Goal: Task Accomplishment & Management: Complete application form

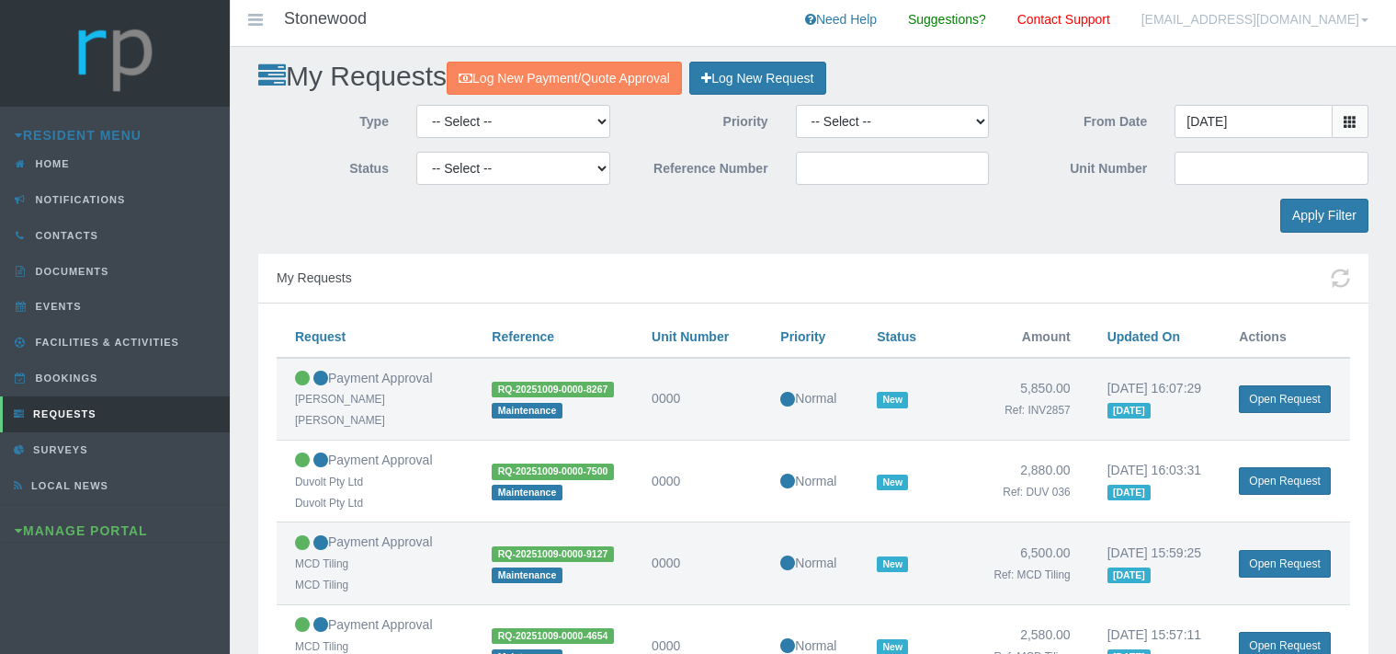
scroll to position [775, 0]
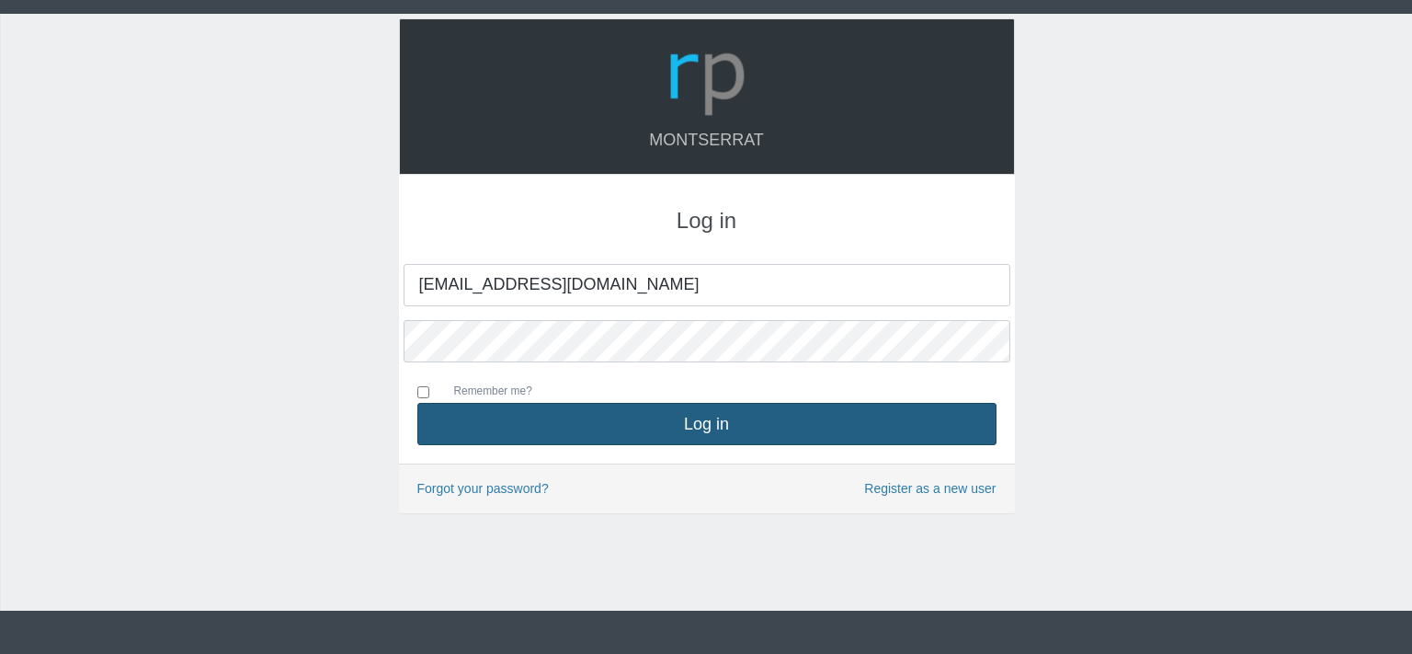
click at [722, 428] on button "Log in" at bounding box center [706, 424] width 579 height 42
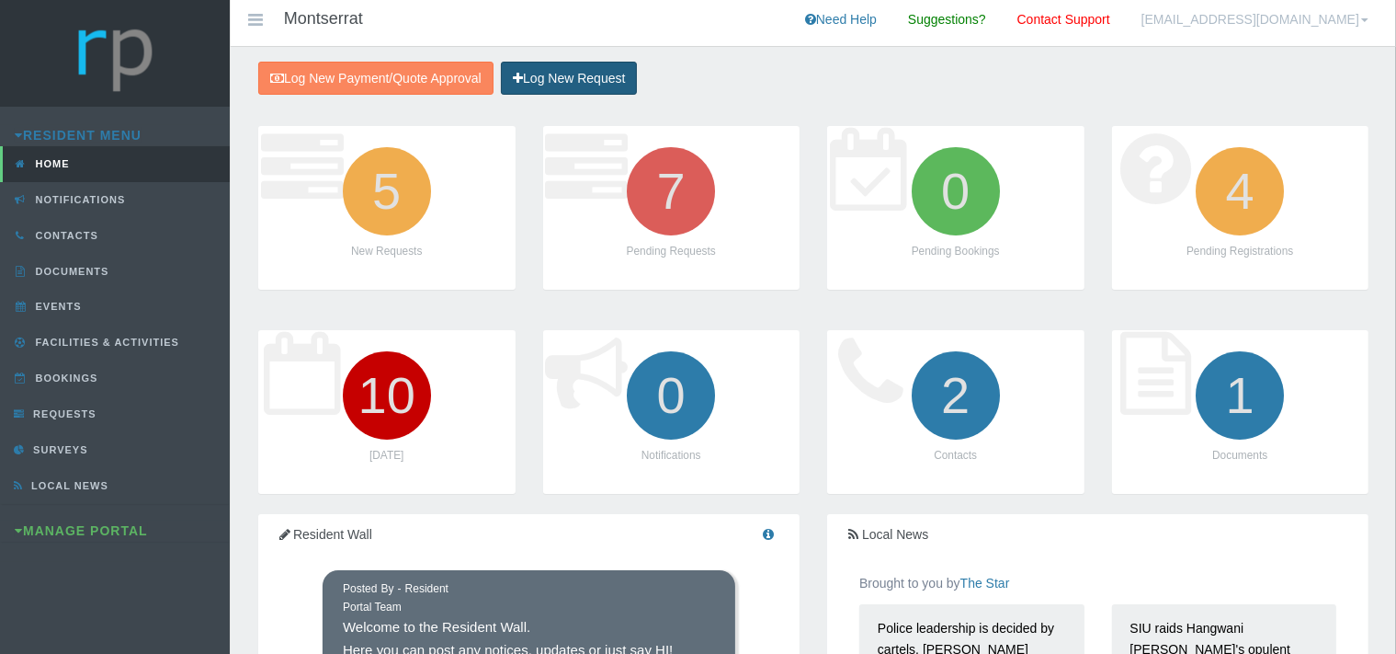
click at [597, 73] on link "Log New Request" at bounding box center [569, 79] width 136 height 34
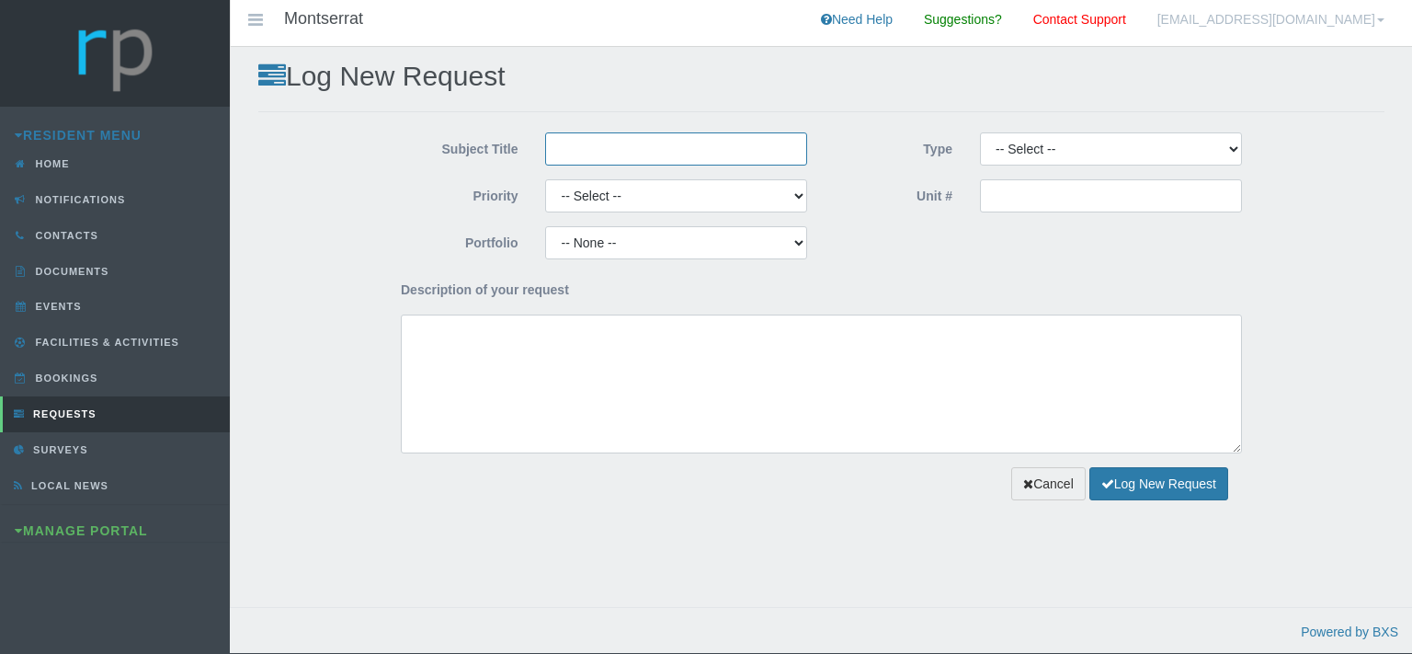
click at [634, 153] on input "Subject Title" at bounding box center [676, 148] width 262 height 33
type input "Paint Emporium"
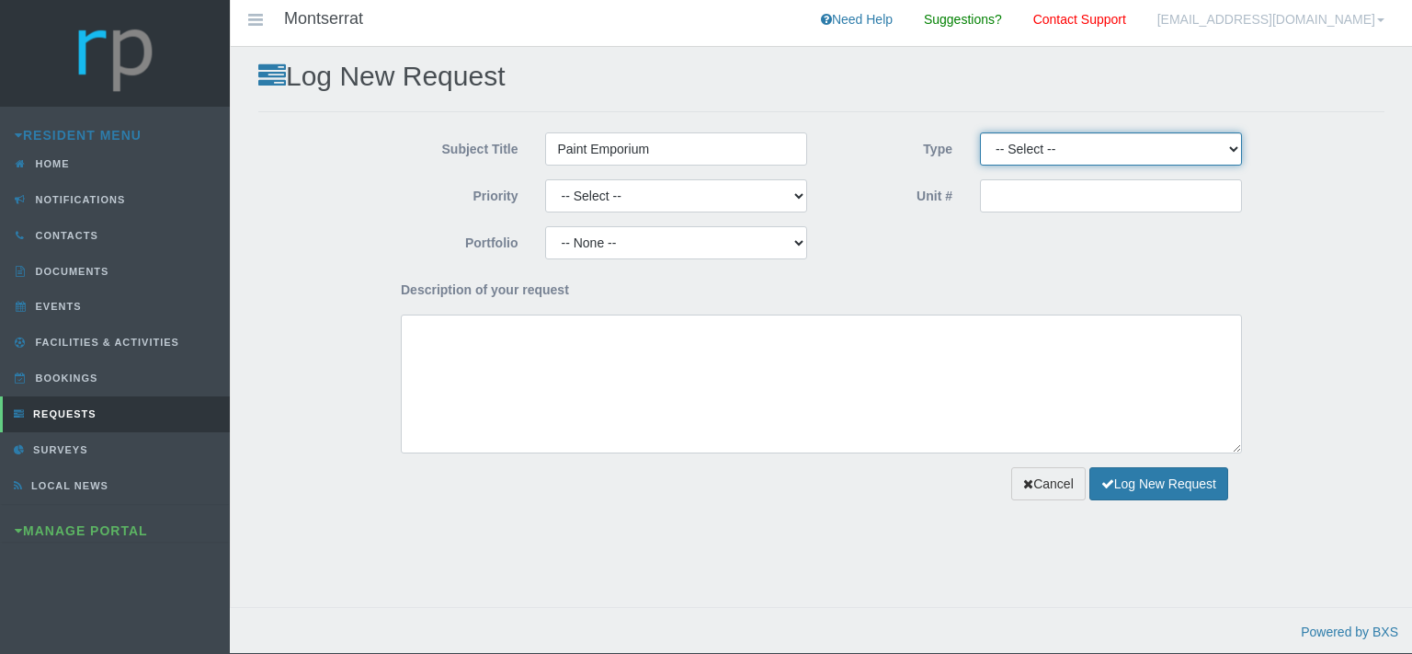
click at [980, 132] on select "-- Select -- Complaint Compliment Enquiry Request for maintenance Other (not li…" at bounding box center [1111, 148] width 262 height 33
select select "PAYMENT"
click option "Payment Approval" at bounding box center [0, 0] width 0 height 0
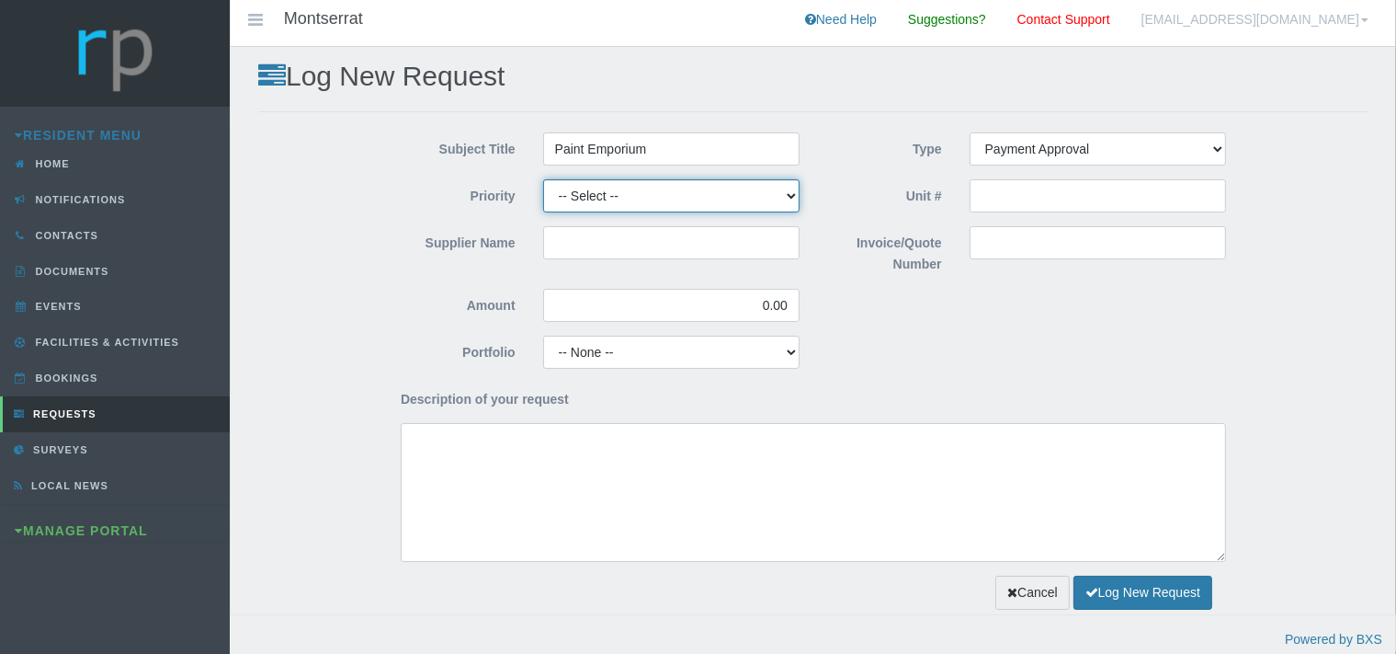
click at [543, 179] on select "-- Select -- High Low Normal" at bounding box center [671, 195] width 256 height 33
select select "MEDIUM"
click option "Normal" at bounding box center [0, 0] width 0 height 0
click at [577, 246] on input "Supplier Name" at bounding box center [671, 242] width 256 height 33
type input "Paint Emporium"
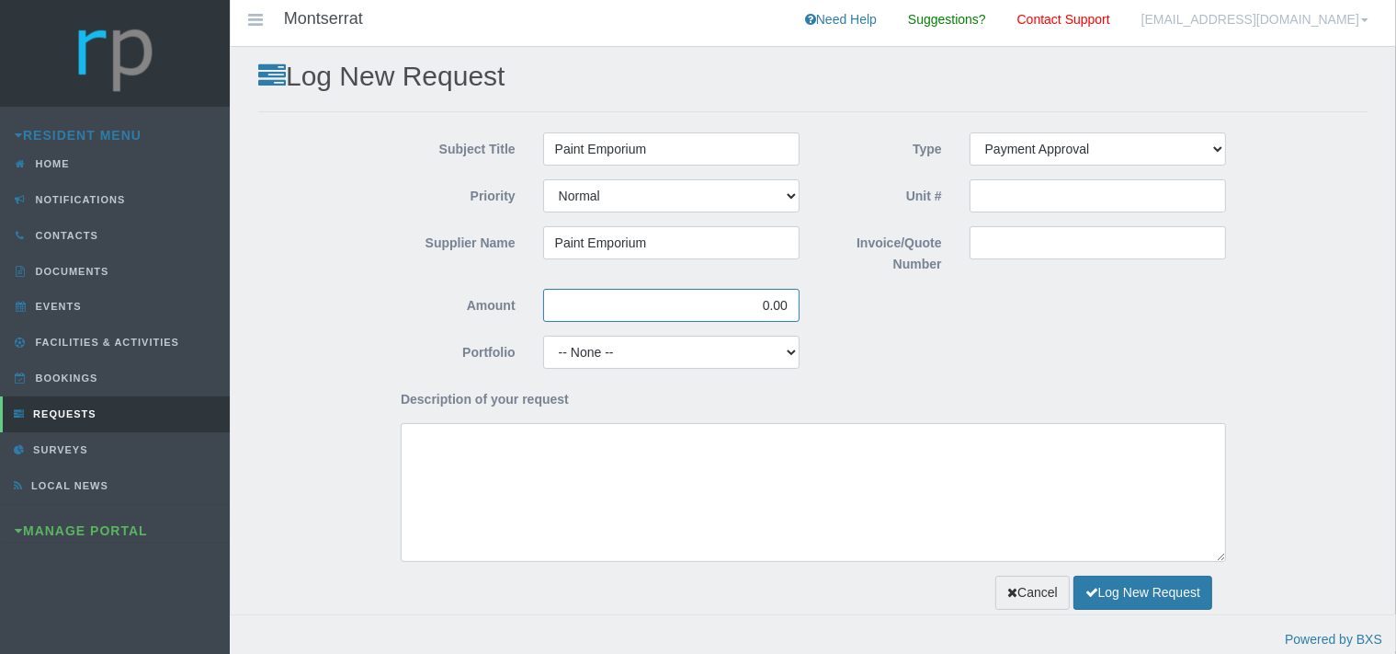
drag, startPoint x: 791, startPoint y: 307, endPoint x: 738, endPoint y: 312, distance: 53.5
click at [740, 309] on input "0.00" at bounding box center [671, 305] width 256 height 33
type input "39.60"
click at [984, 251] on input "Invoice/Quote Number" at bounding box center [1098, 242] width 256 height 33
type input "Acrylic Sealant- Unit 51"
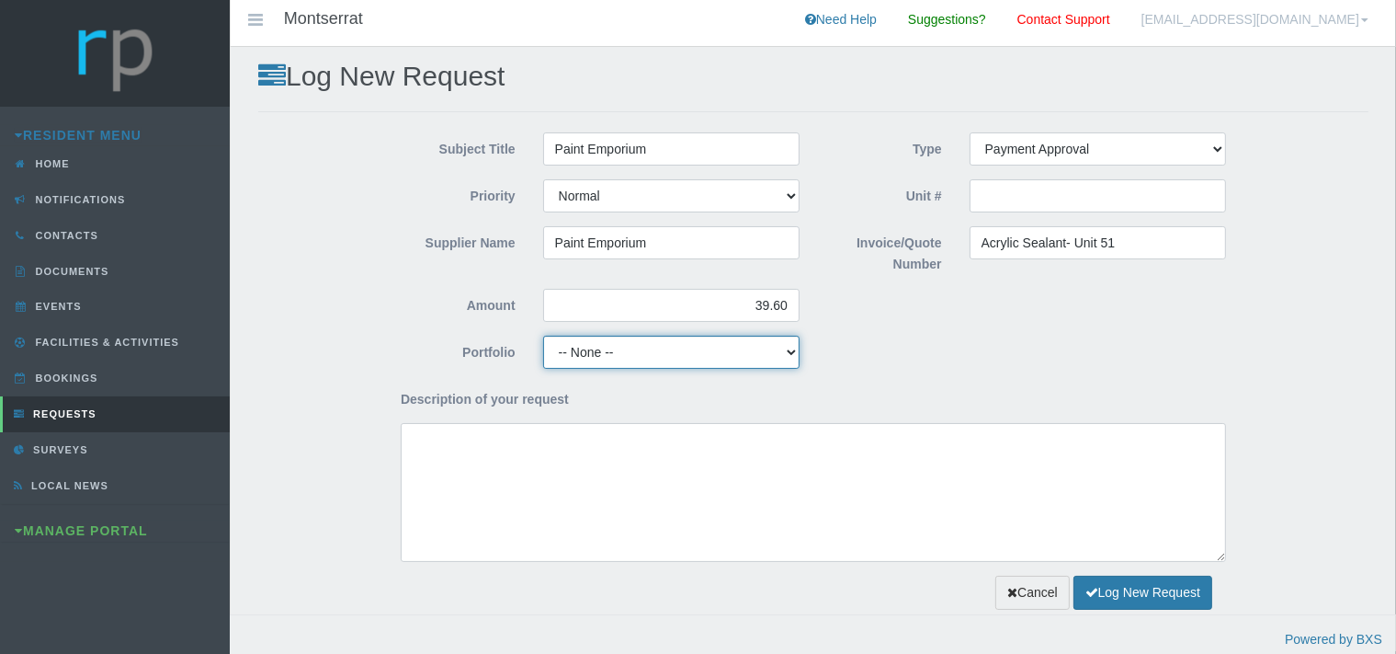
click at [543, 336] on select "-- None -- Aesthetics Chairperson Communication Compliance / Rules and Regulati…" at bounding box center [671, 352] width 256 height 33
select select "MAINT"
click option "Maintenance" at bounding box center [0, 0] width 0 height 0
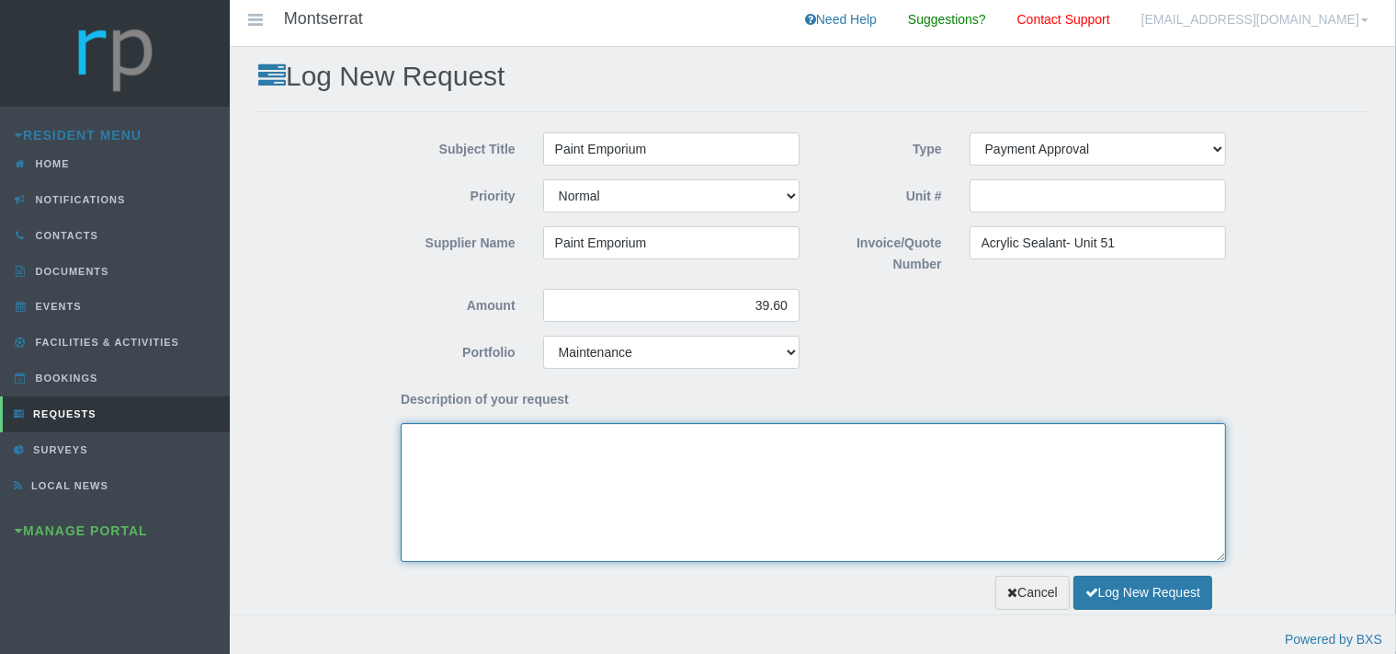
click at [506, 486] on textarea "Description of your request" at bounding box center [813, 492] width 825 height 139
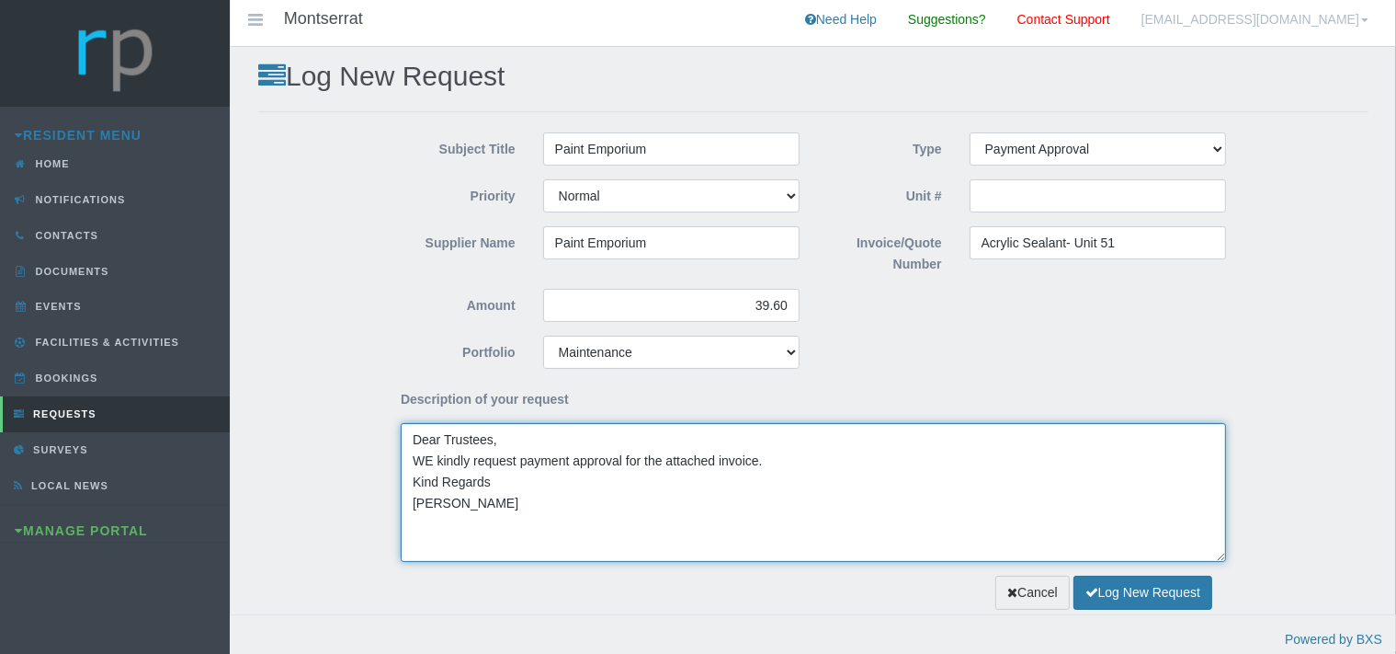
click at [434, 461] on textarea "Dear Trustees, WE kindly request payment approval for the attached invoice. Kin…" at bounding box center [813, 492] width 825 height 139
type textarea "Dear Trustees, We kindly request payment approval for the attached invoice. Kin…"
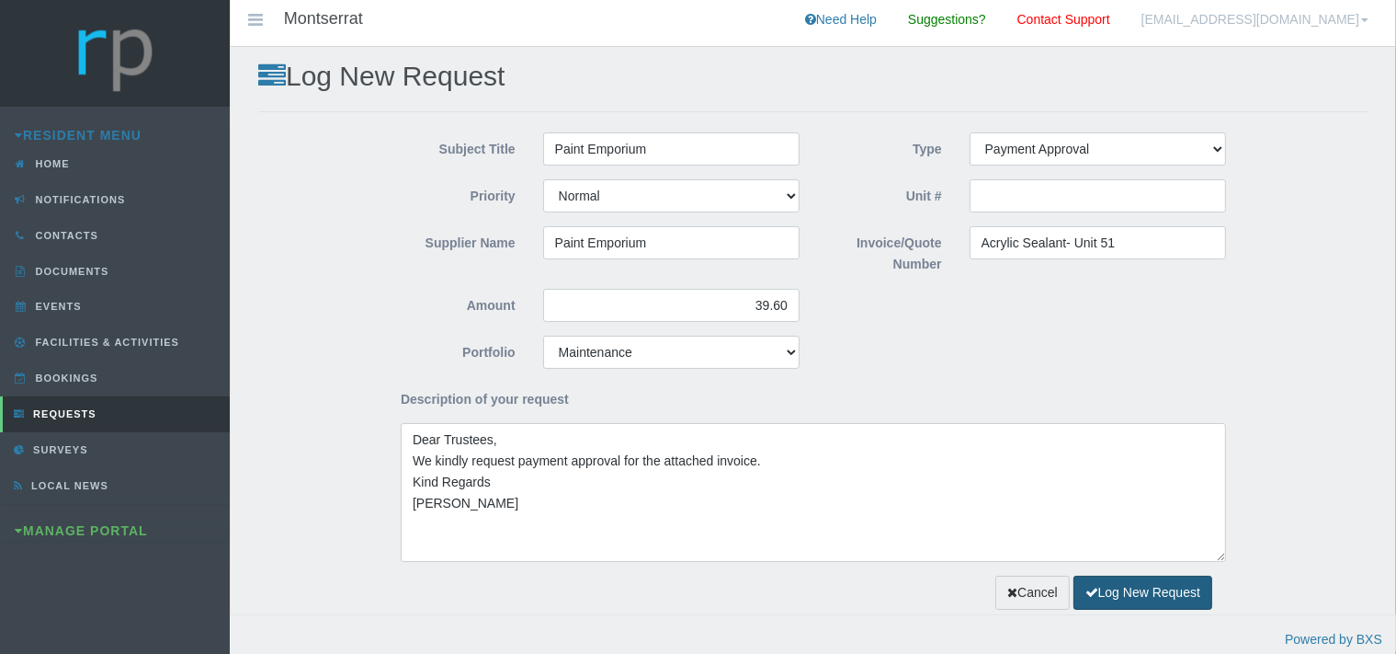
click at [1116, 596] on button "Log New Request" at bounding box center [1143, 592] width 139 height 34
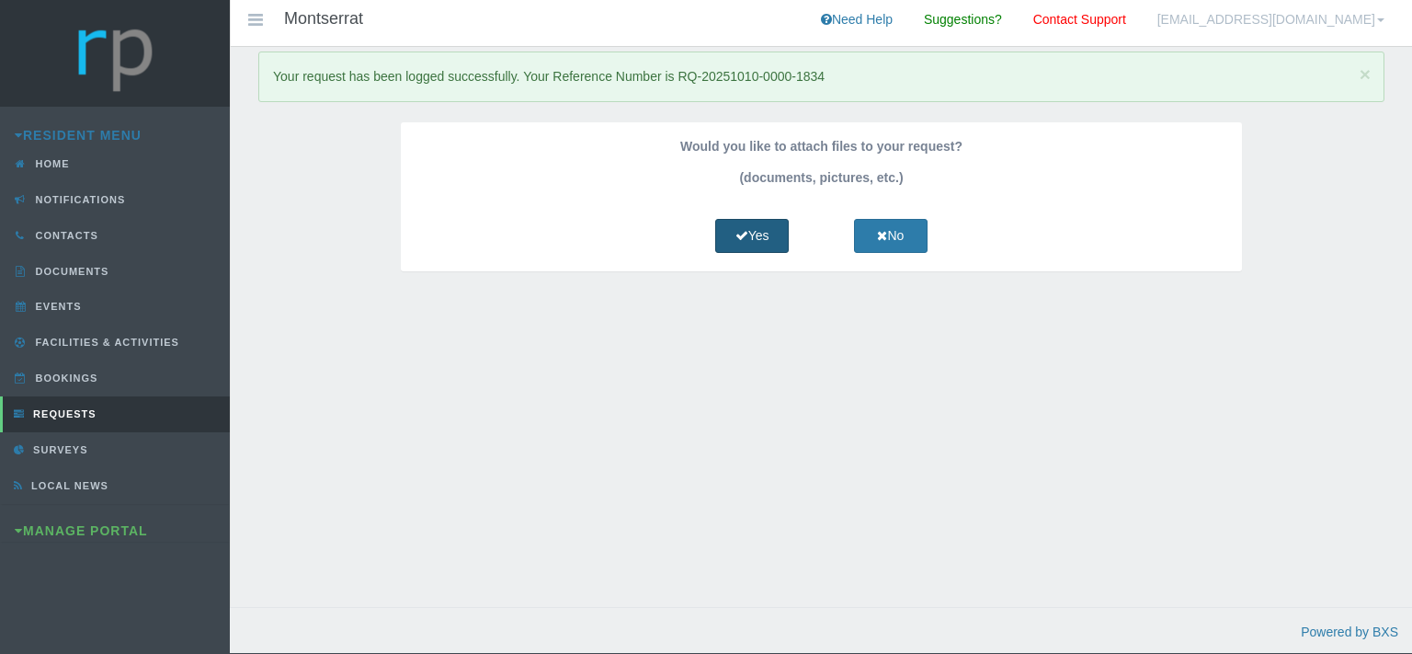
click at [760, 236] on link "Yes" at bounding box center [752, 236] width 74 height 34
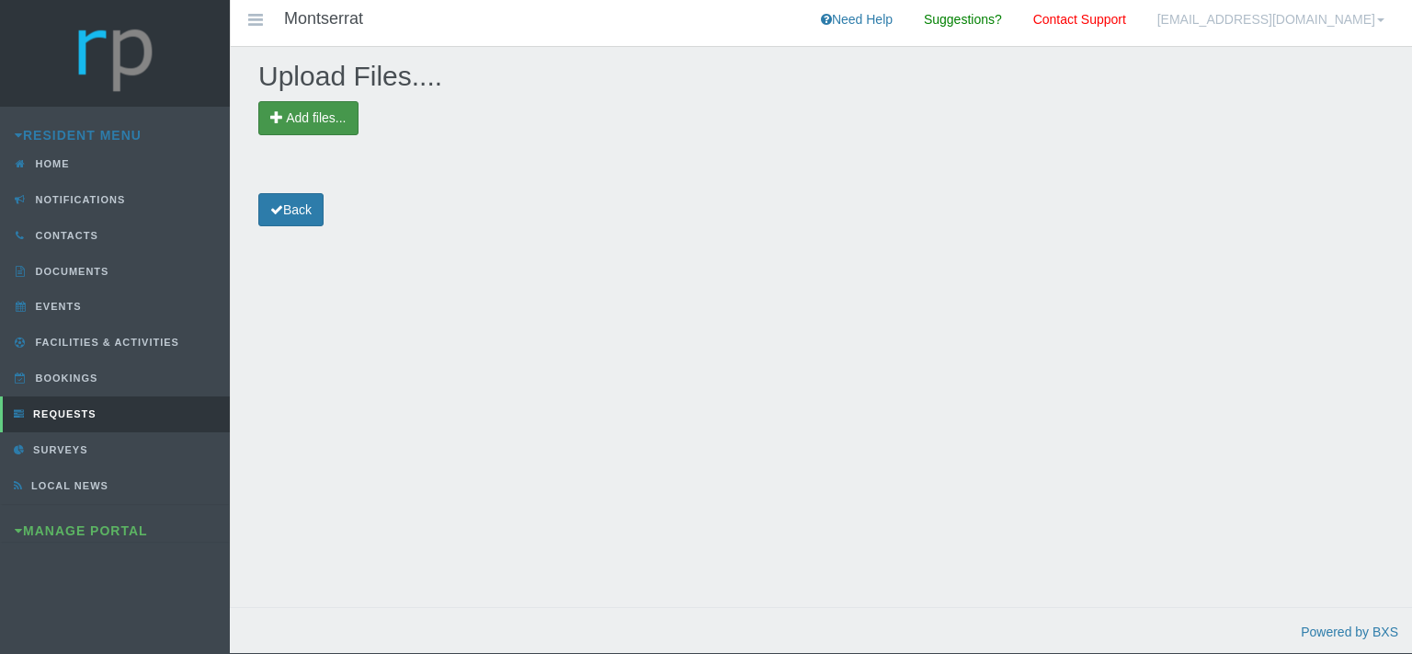
click at [340, 123] on span "Add files..." at bounding box center [316, 117] width 60 height 15
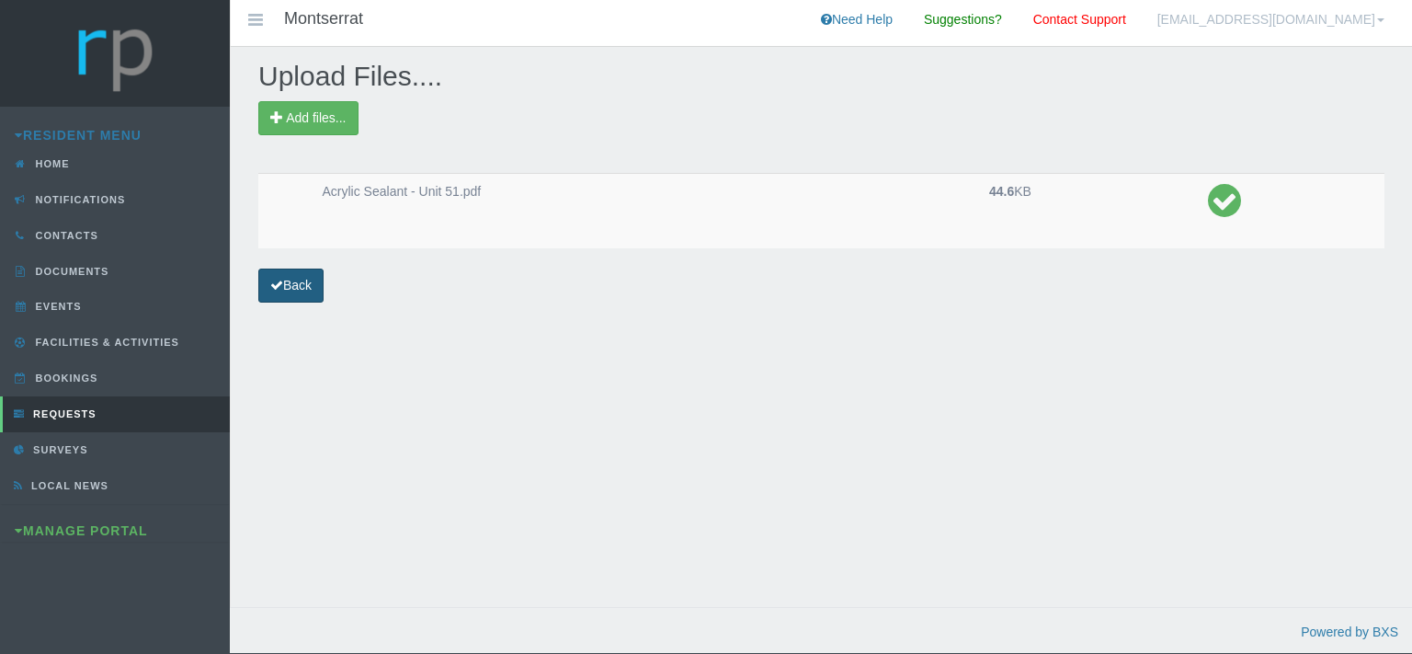
click at [313, 296] on link "Back" at bounding box center [290, 285] width 65 height 34
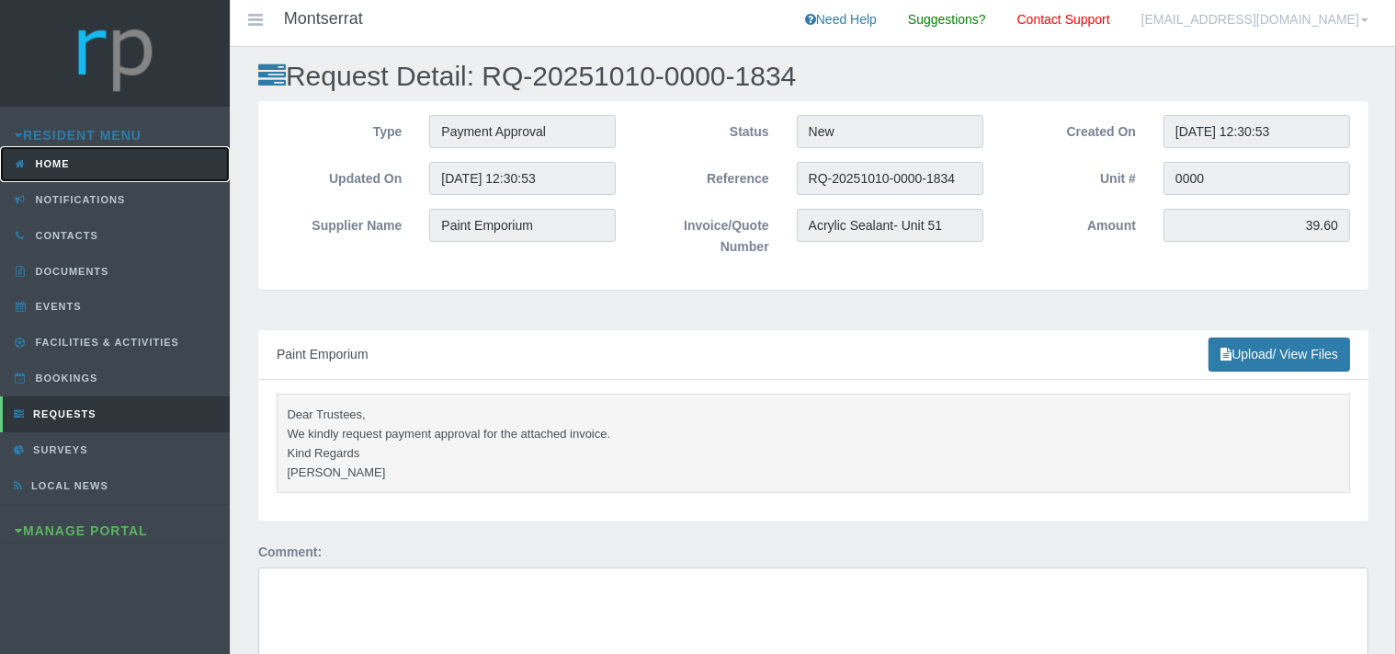
click at [70, 164] on link "Home" at bounding box center [115, 164] width 230 height 36
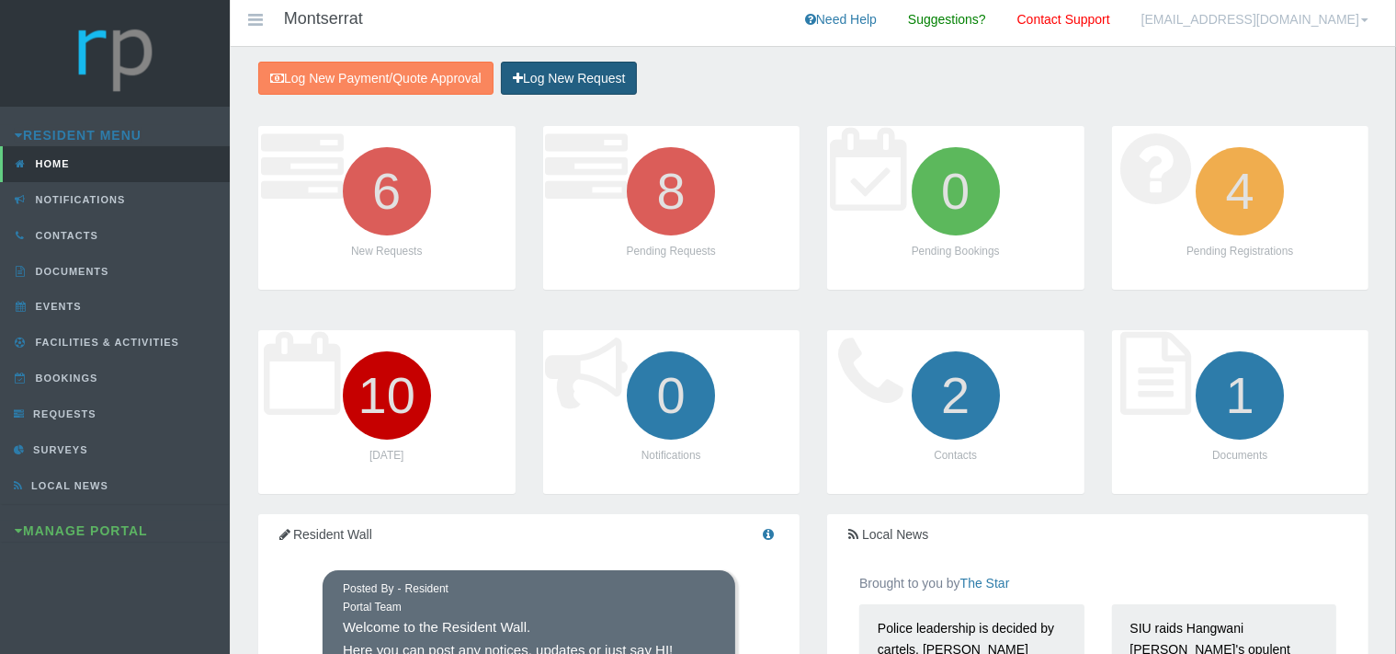
click at [575, 77] on link "Log New Request" at bounding box center [569, 79] width 136 height 34
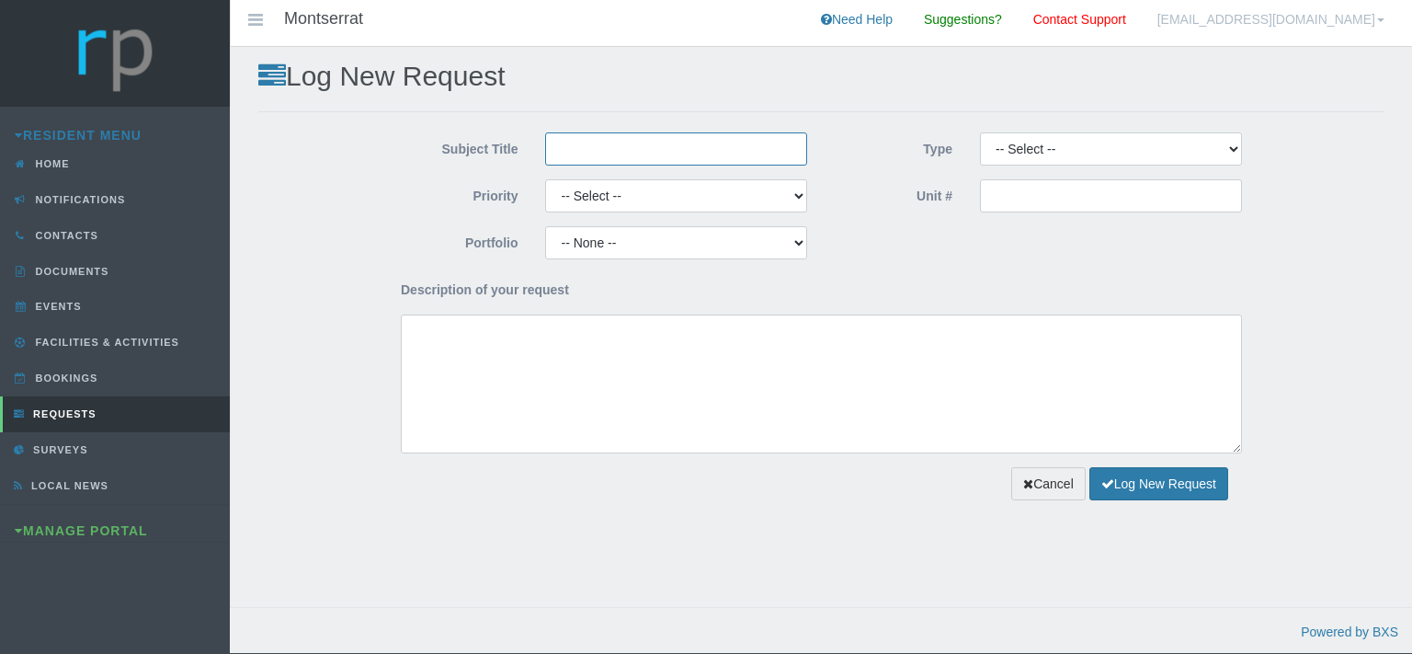
click at [599, 154] on input "Subject Title" at bounding box center [676, 148] width 262 height 33
type input "Paint Emporium"
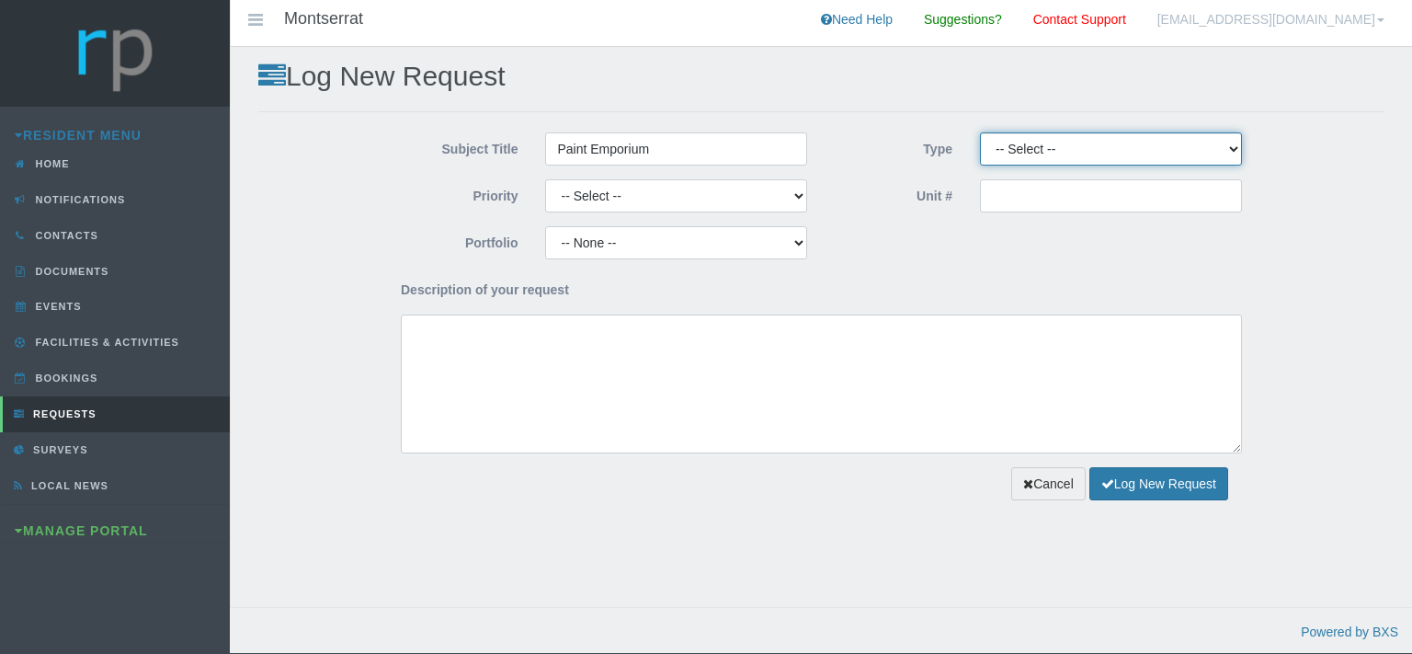
click at [980, 132] on select "-- Select -- Complaint Compliment Enquiry Request for maintenance Other (not li…" at bounding box center [1111, 148] width 262 height 33
select select "PAYMENT"
click option "Payment Approval" at bounding box center [0, 0] width 0 height 0
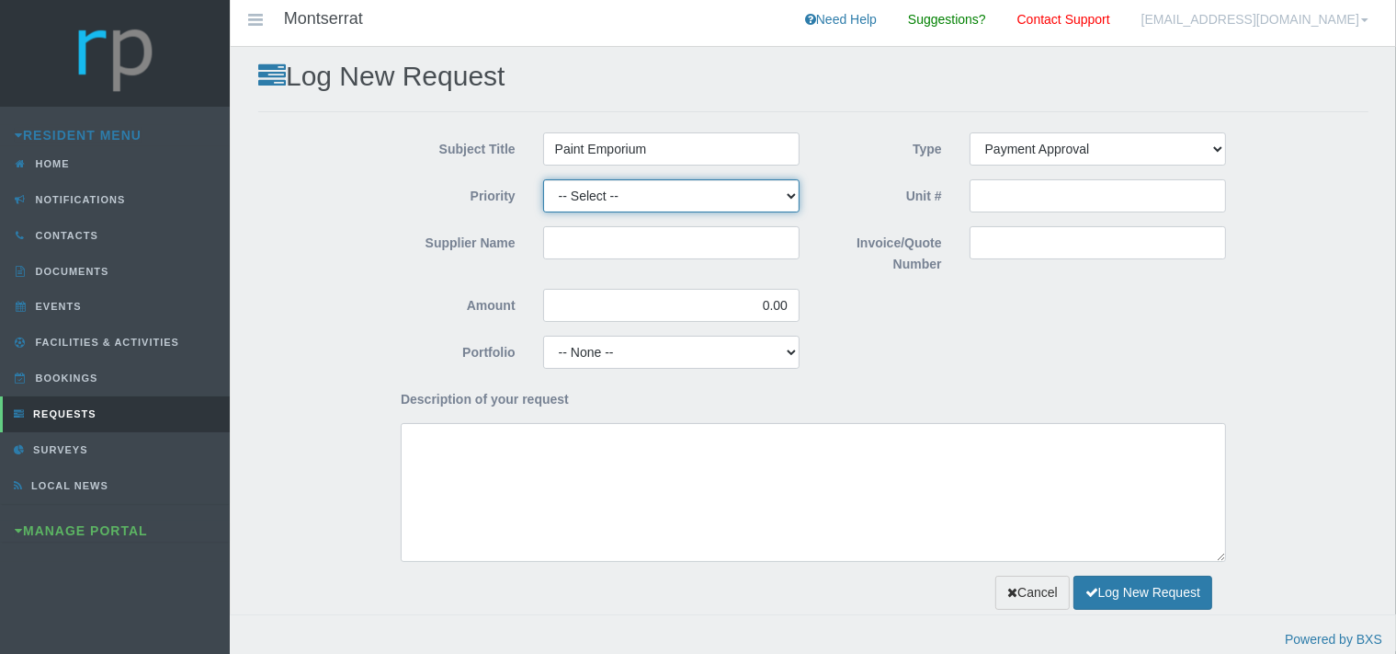
click at [543, 179] on select "-- Select -- High Low Normal" at bounding box center [671, 195] width 256 height 33
select select "MEDIUM"
click option "Normal" at bounding box center [0, 0] width 0 height 0
click at [632, 245] on input "Supplier Name" at bounding box center [671, 242] width 256 height 33
type input "Paint Emporium"
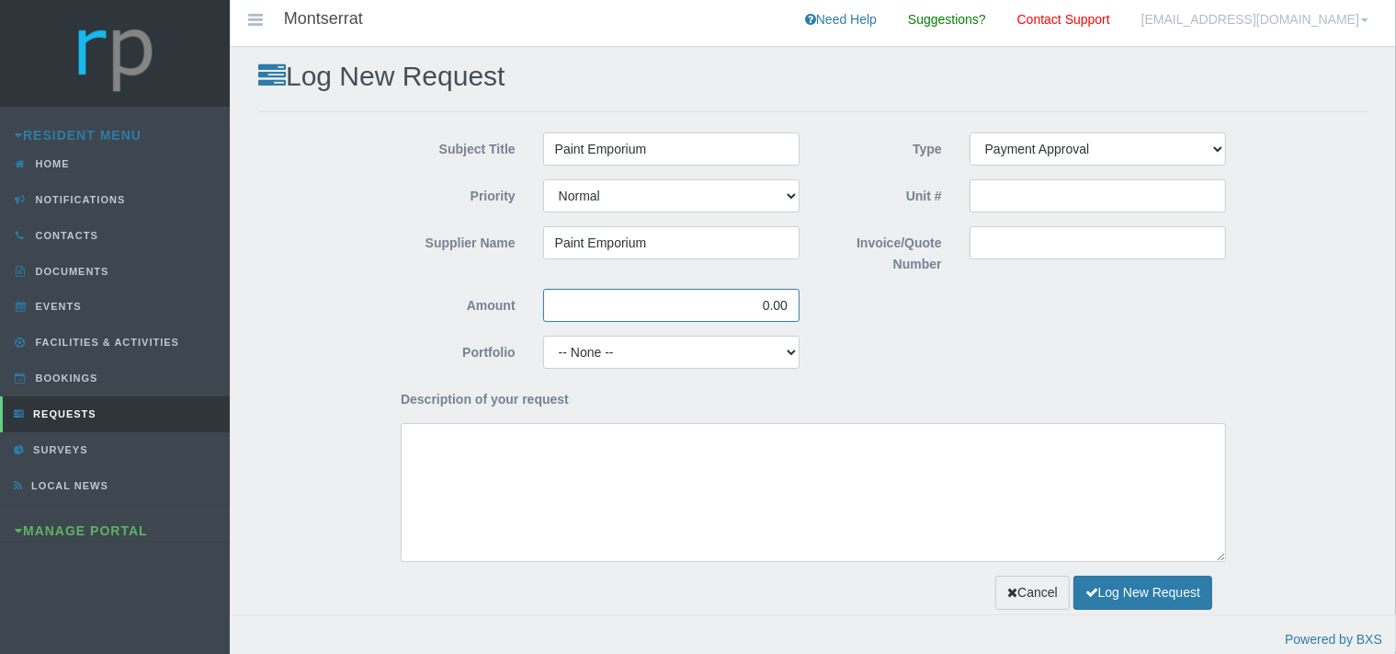
drag, startPoint x: 789, startPoint y: 308, endPoint x: 742, endPoint y: 308, distance: 46.9
click at [742, 308] on input "0.00" at bounding box center [671, 305] width 256 height 33
type input "360.00"
click at [1009, 245] on input "Invoice/Quote Number" at bounding box center [1098, 242] width 256 height 33
type input "Cement and Plaster Mix - Unit 51"
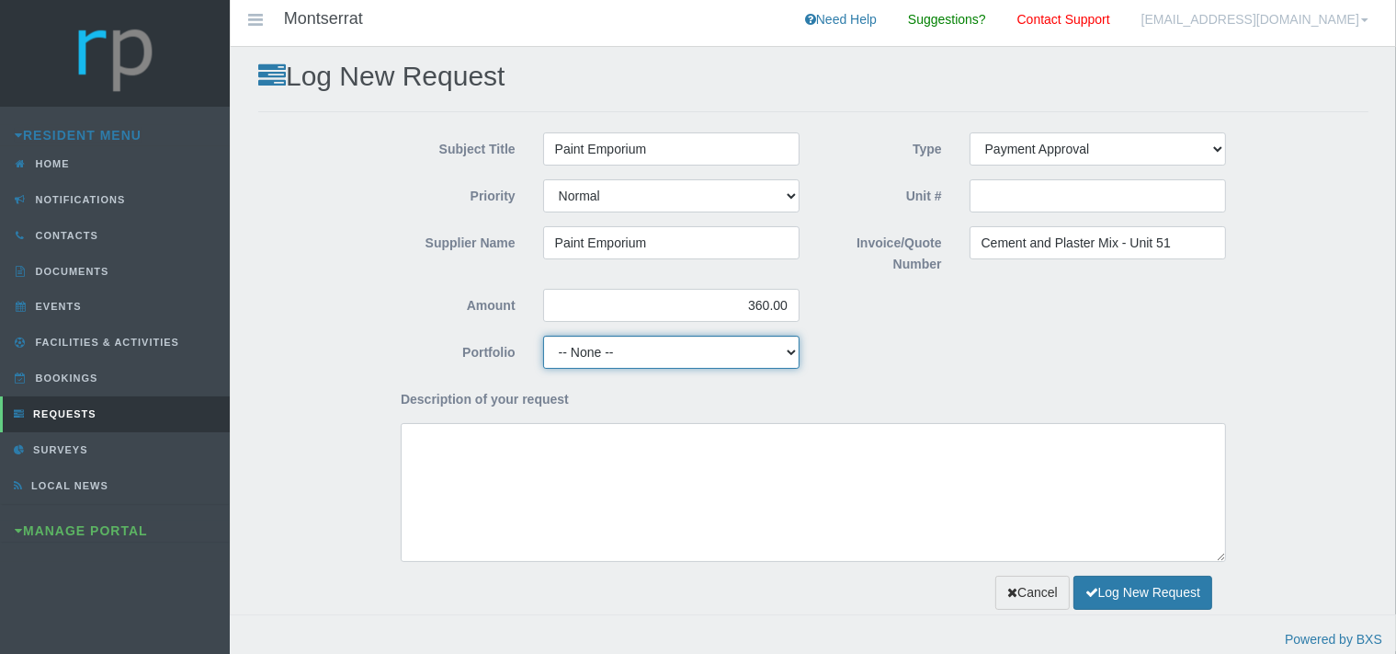
click at [543, 336] on select "-- None -- Aesthetics Chairperson Communication Compliance / Rules and Regulati…" at bounding box center [671, 352] width 256 height 33
select select "MAINT"
click option "Maintenance" at bounding box center [0, 0] width 0 height 0
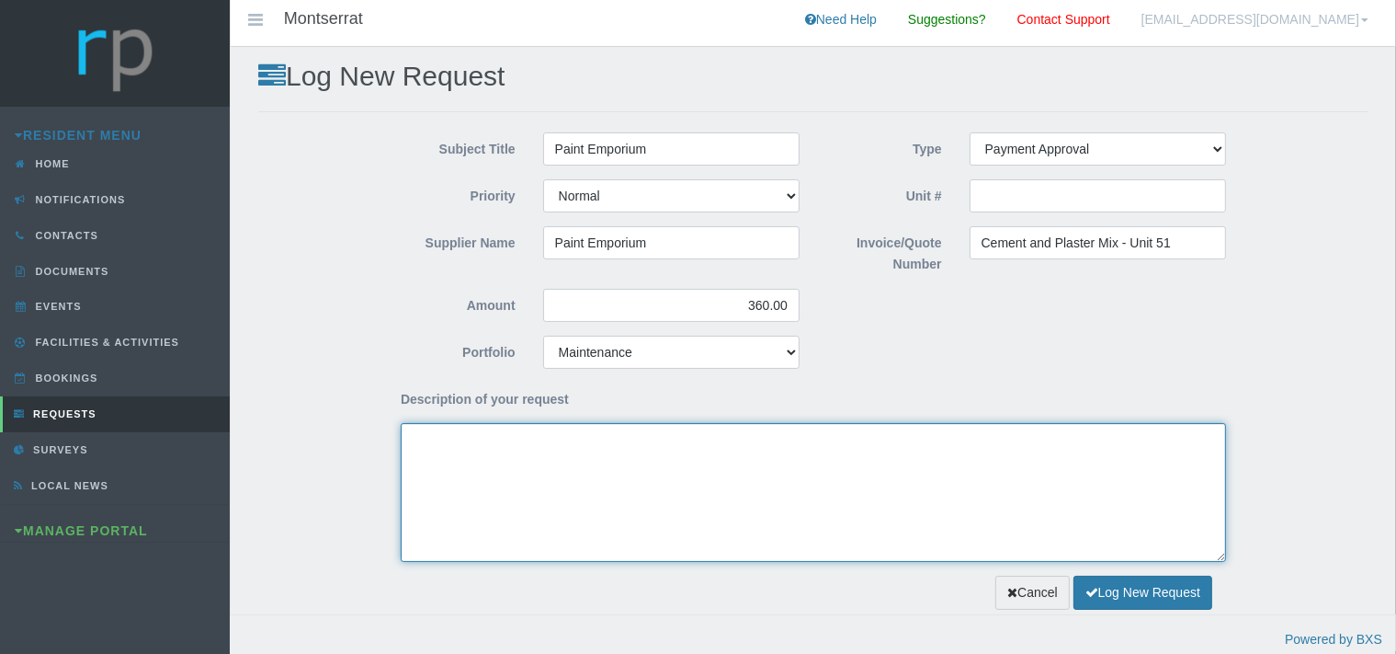
click at [468, 448] on textarea "Description of your request" at bounding box center [813, 492] width 825 height 139
paste textarea "Dear Trustees, We kindly request payment approval for the attached invoice. Kin…"
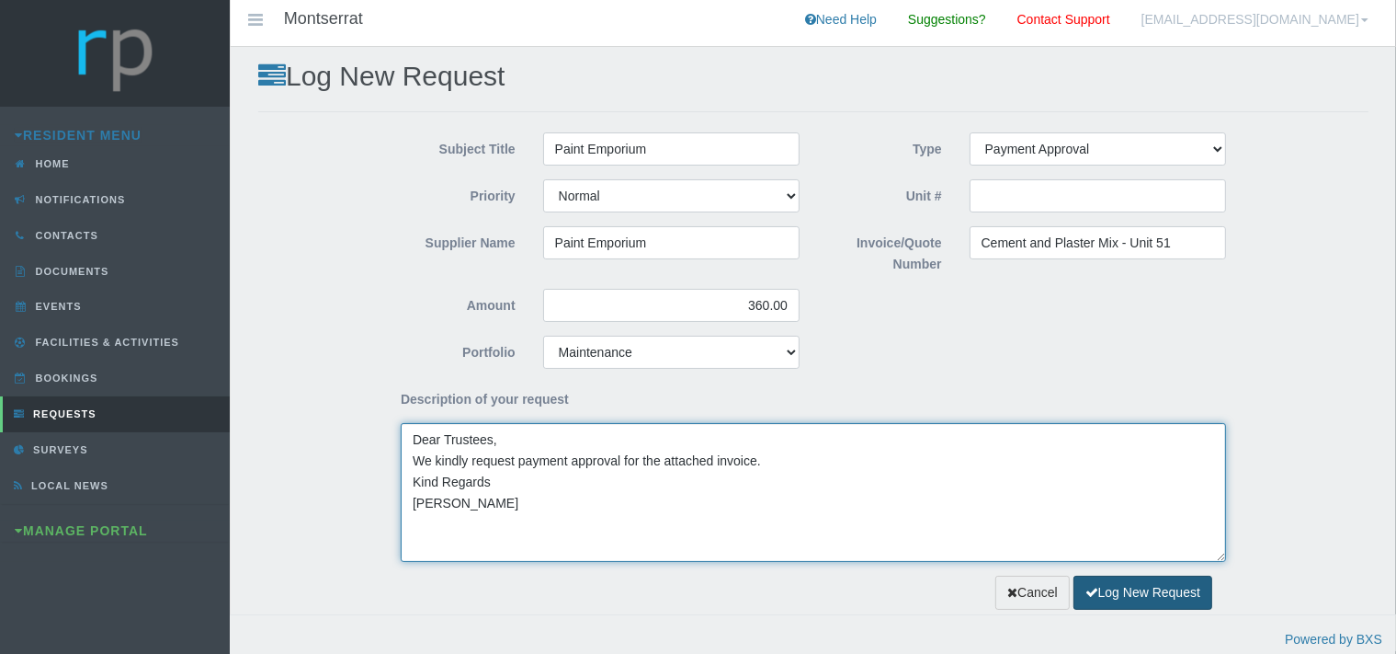
type textarea "Dear Trustees, We kindly request payment approval for the attached invoice. Kin…"
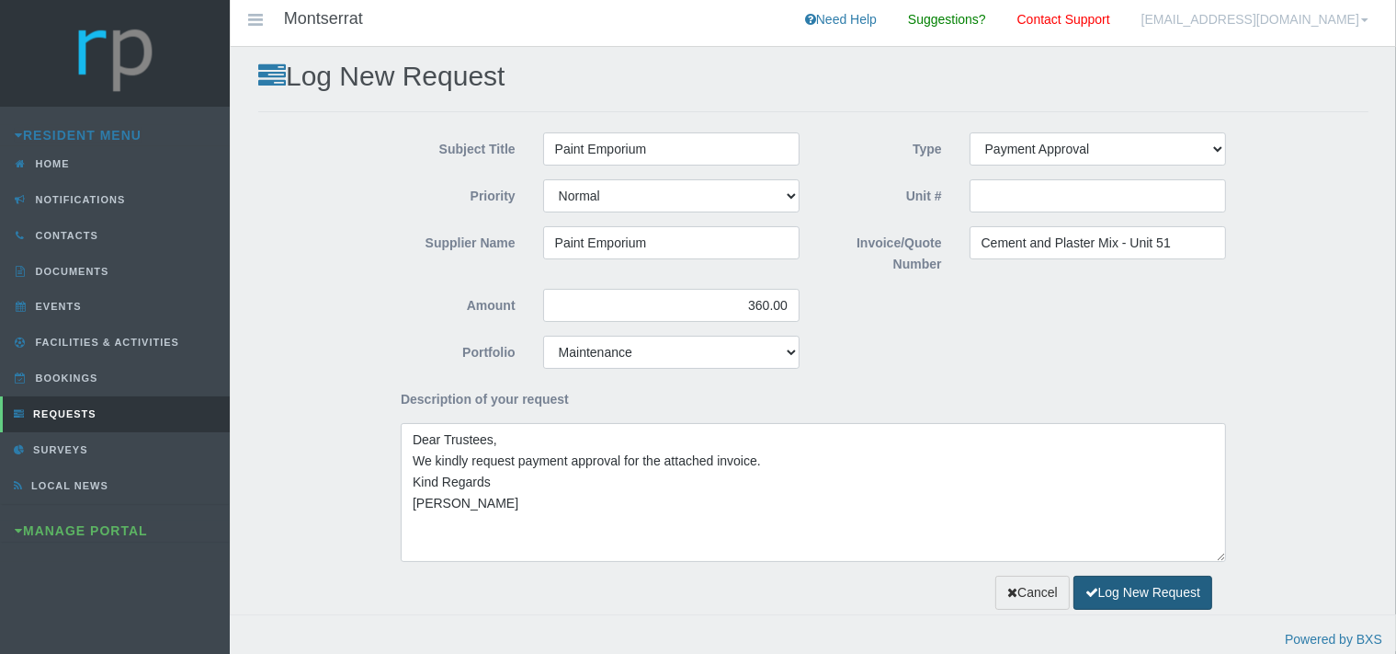
click at [1127, 587] on button "Log New Request" at bounding box center [1143, 592] width 139 height 34
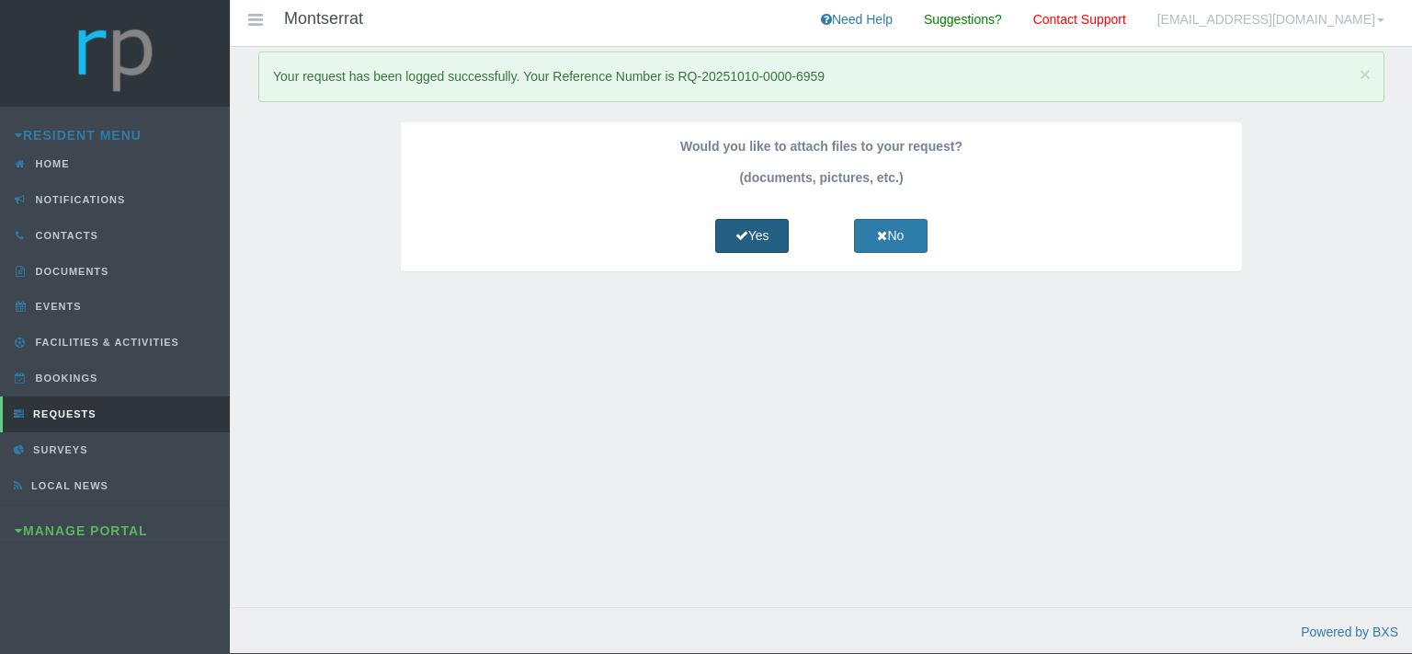
click at [763, 236] on link "Yes" at bounding box center [752, 236] width 74 height 34
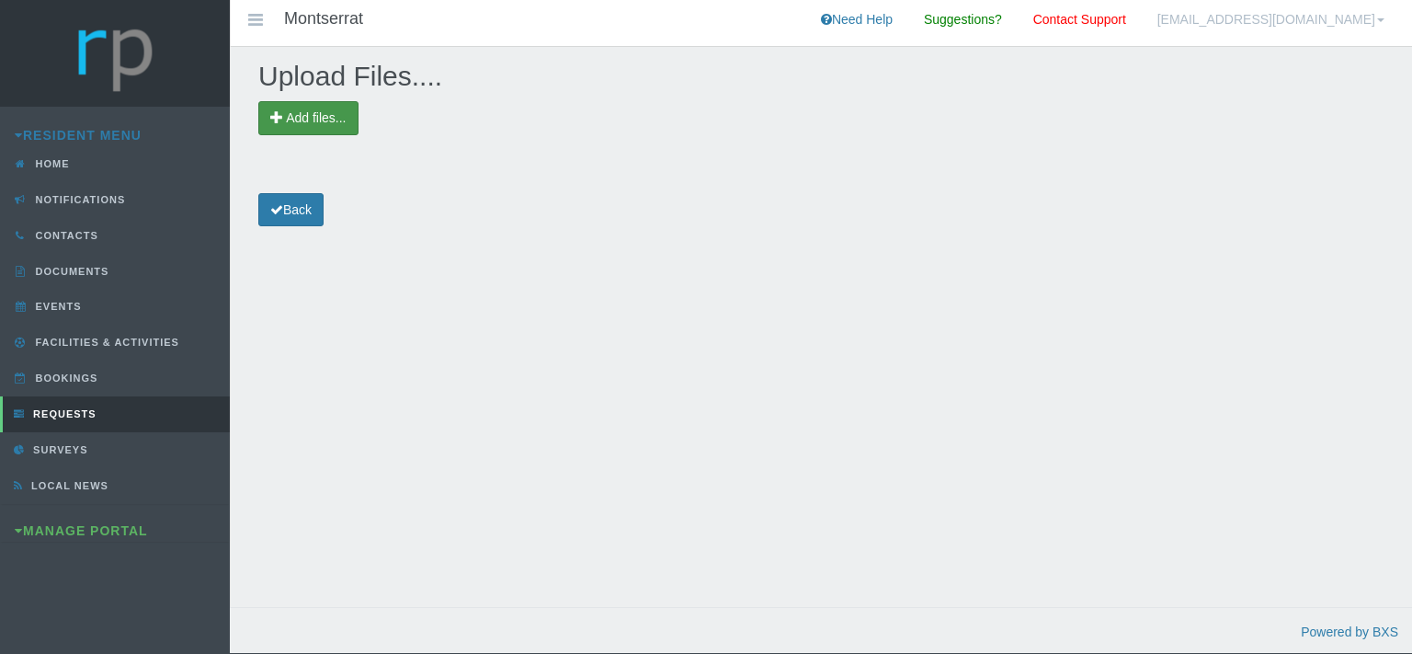
click at [325, 112] on span "Add files..." at bounding box center [316, 117] width 60 height 15
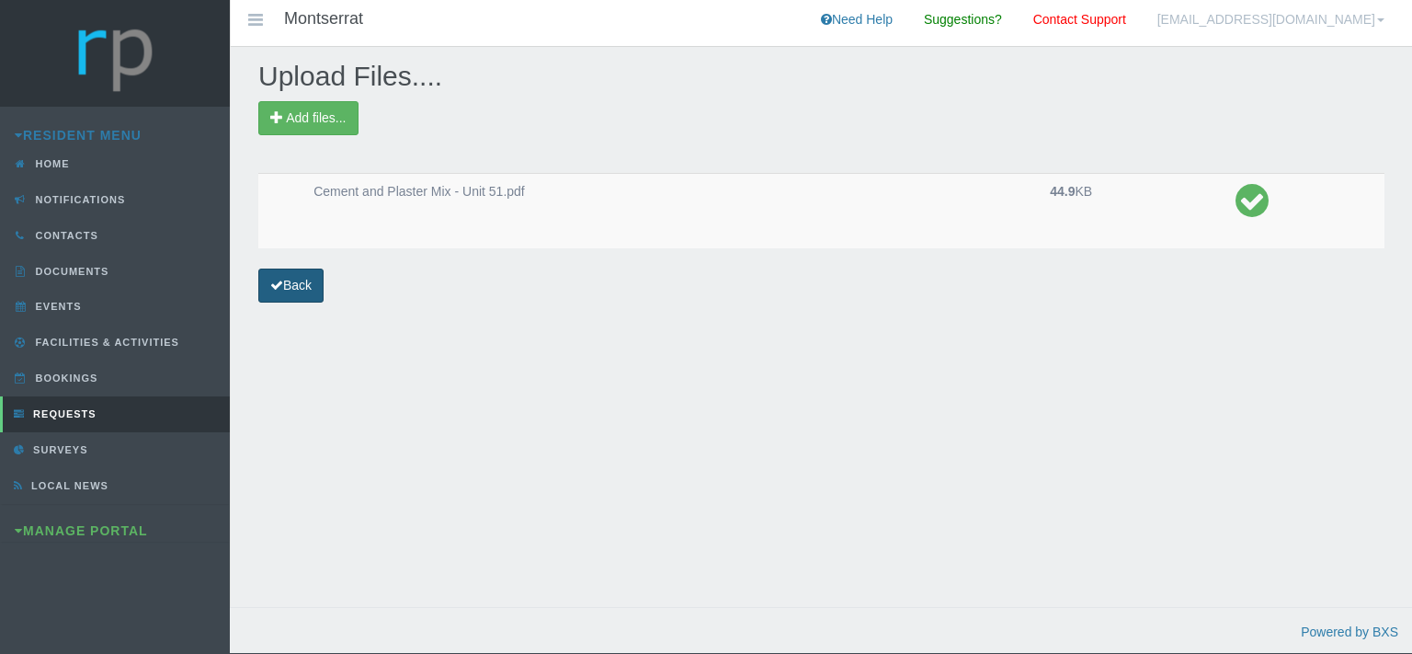
click at [319, 286] on link "Back" at bounding box center [290, 285] width 65 height 34
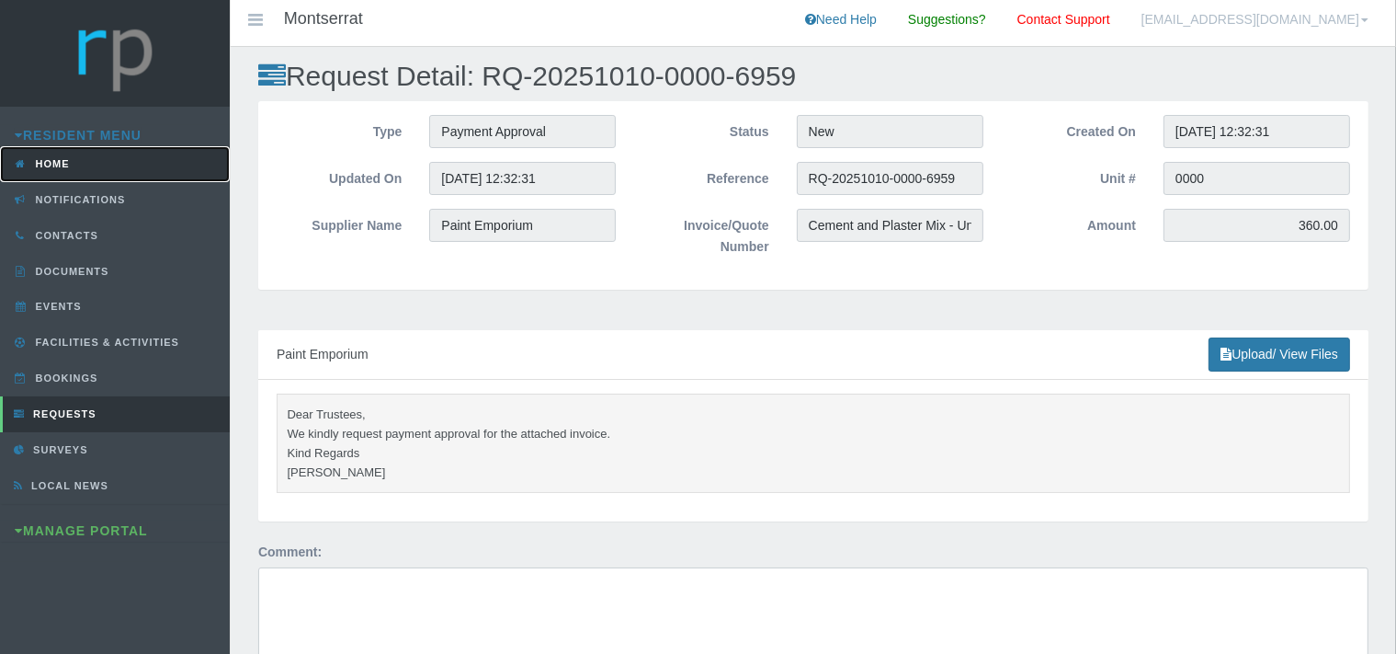
click at [68, 167] on span "Home" at bounding box center [50, 163] width 39 height 11
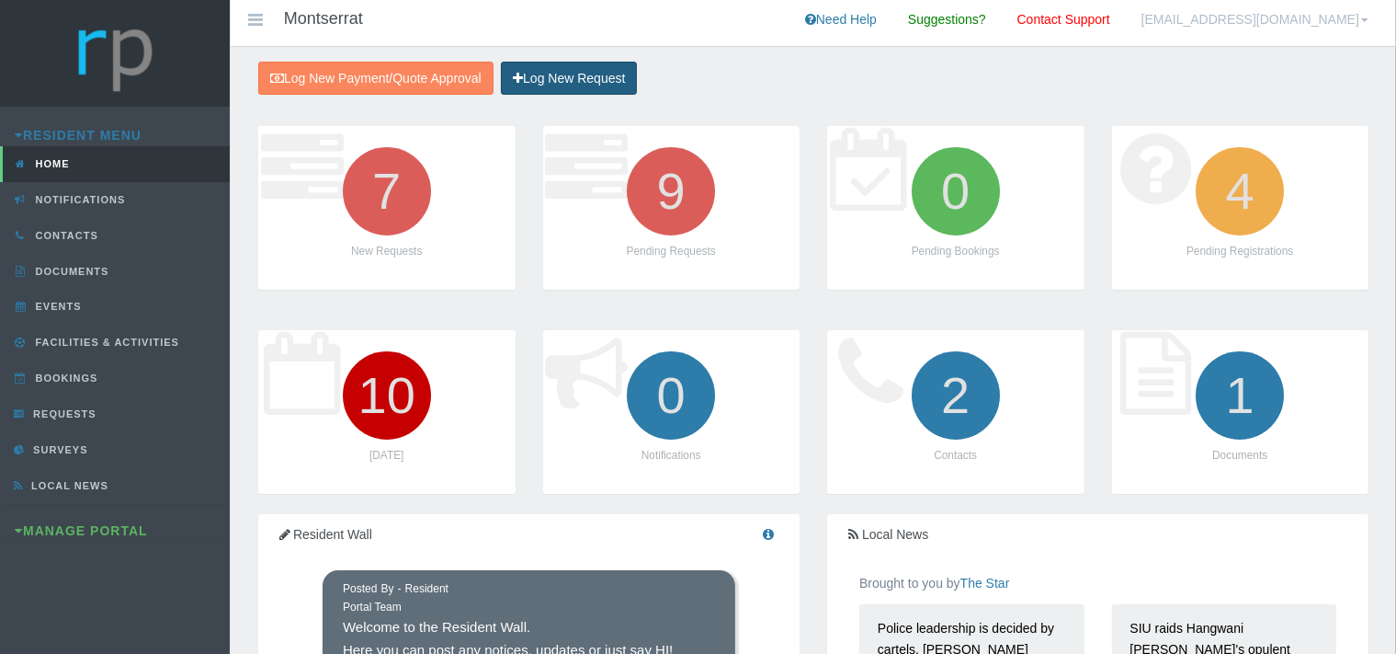
click at [610, 72] on link "Log New Request" at bounding box center [569, 79] width 136 height 34
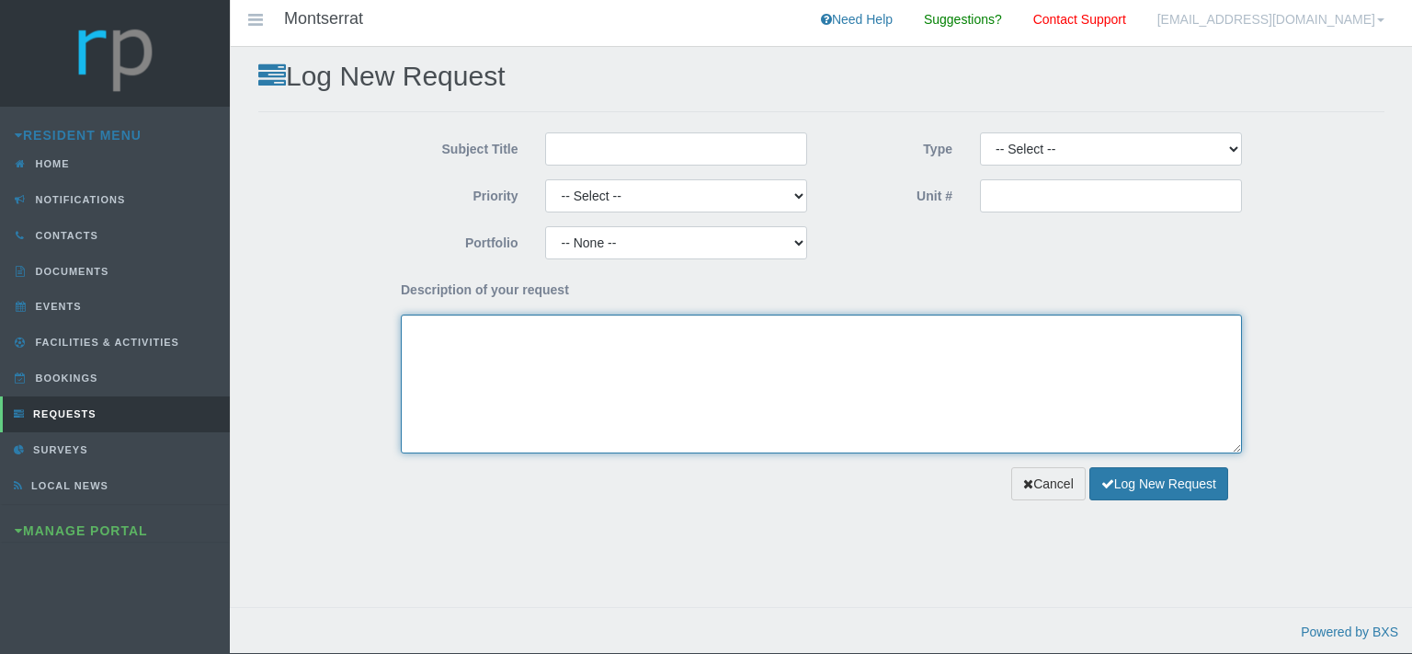
click at [487, 354] on textarea "Description of your request" at bounding box center [821, 383] width 841 height 139
paste textarea "Dear Trustees, We kindly request payment approval for the attached invoice. Kin…"
type textarea "Dear Trustees, We kindly request payment approval for the attached invoice. Kin…"
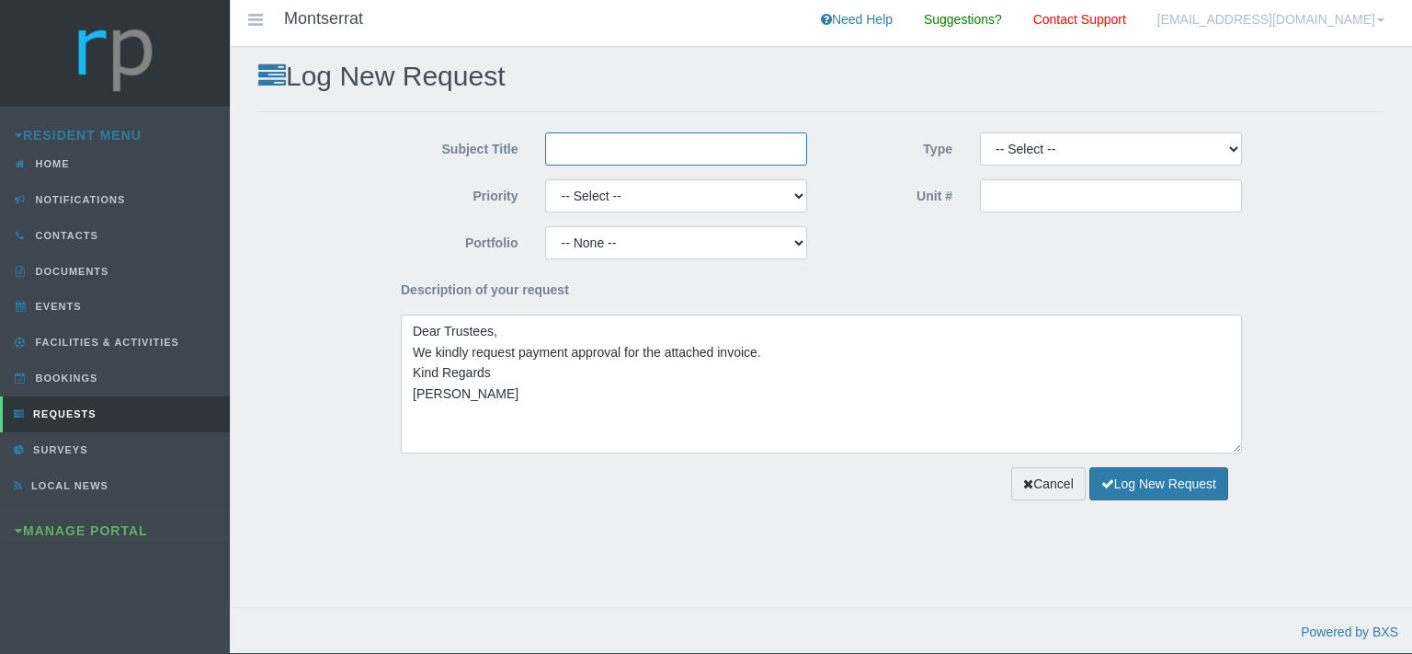
click at [573, 149] on input "Subject Title" at bounding box center [676, 148] width 262 height 33
click at [586, 156] on input "Subject Title" at bounding box center [676, 148] width 262 height 33
type input "Paint Emporium"
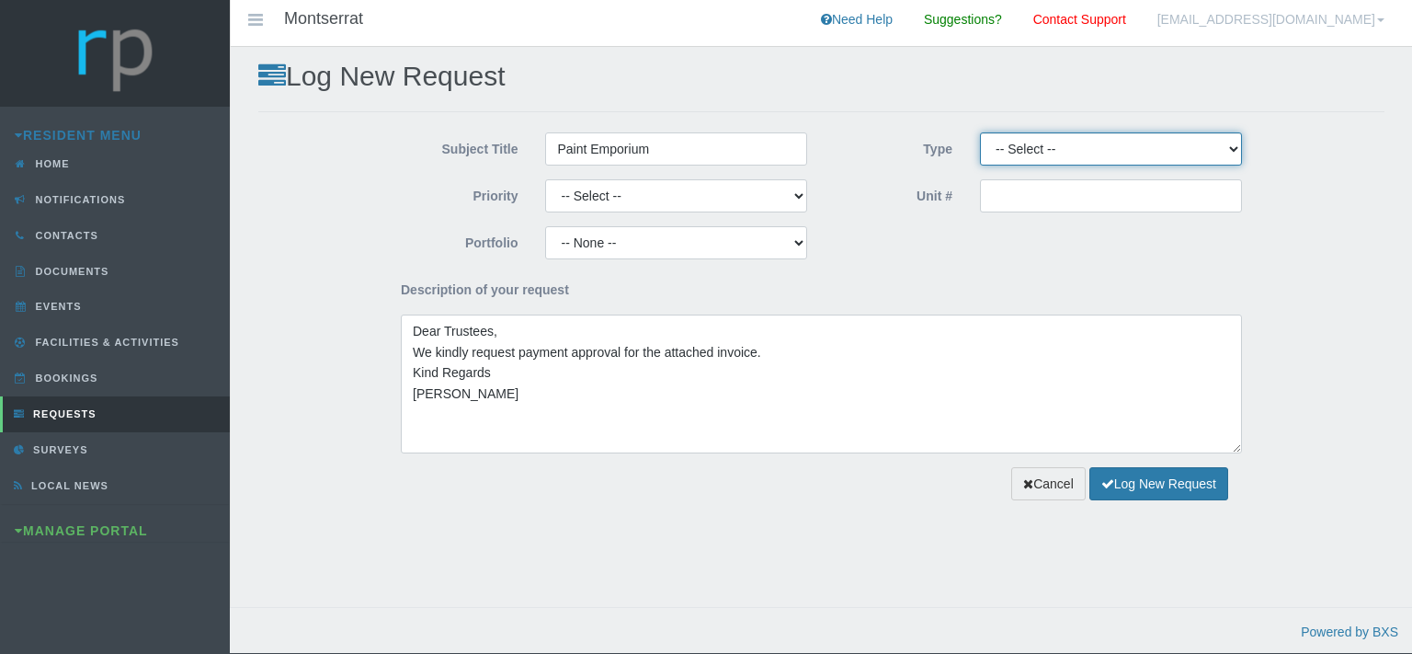
click at [980, 132] on select "-- Select -- Complaint Compliment Enquiry Request for maintenance Other (not li…" at bounding box center [1111, 148] width 262 height 33
select select "PAYMENT"
click option "Payment Approval" at bounding box center [0, 0] width 0 height 0
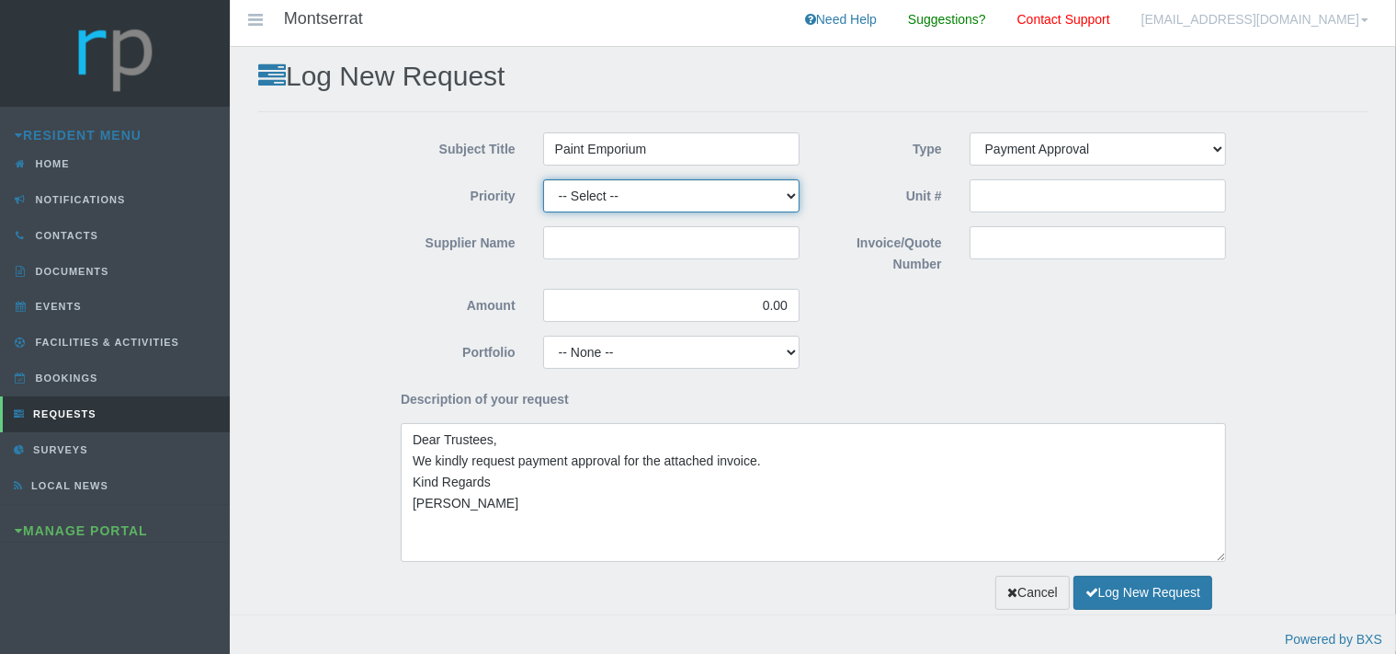
click at [543, 179] on select "-- Select -- High Low Normal" at bounding box center [671, 195] width 256 height 33
select select "MEDIUM"
click option "Normal" at bounding box center [0, 0] width 0 height 0
click at [584, 256] on input "Supplier Name" at bounding box center [671, 242] width 256 height 33
type input "Paint Emporium"
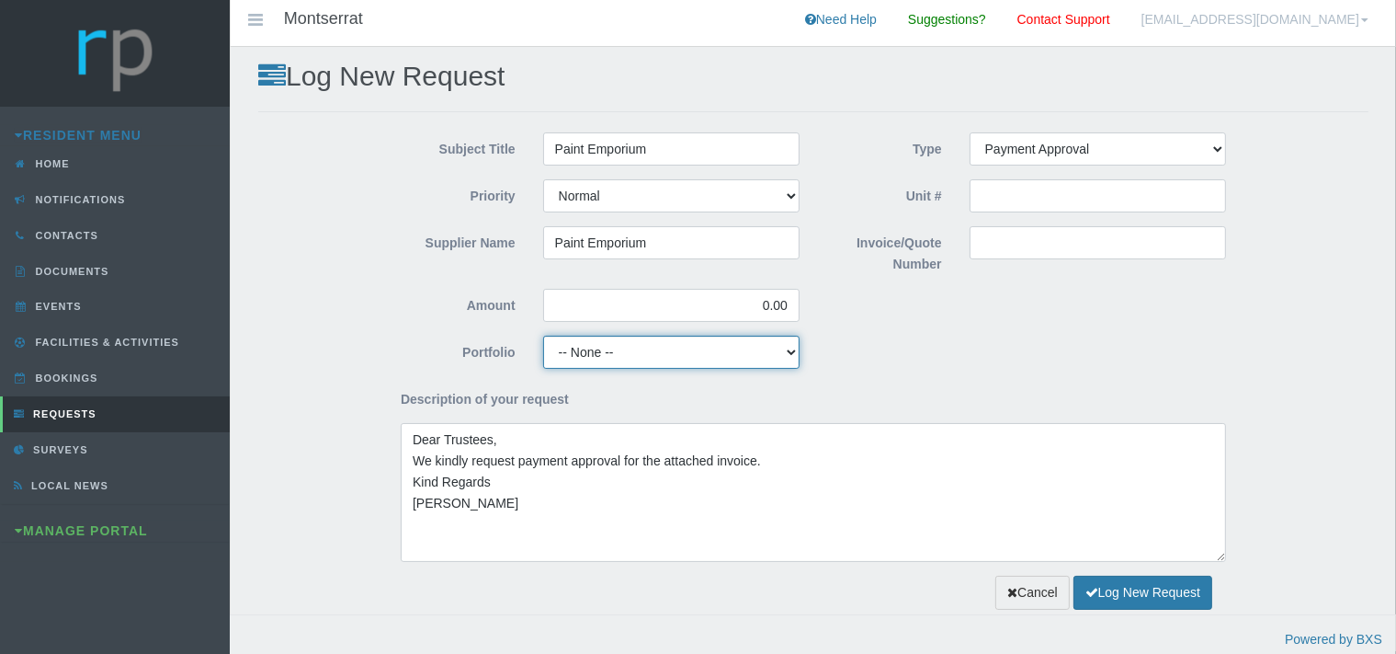
click at [543, 336] on select "-- None -- Aesthetics Chairperson Communication Compliance / Rules and Regulati…" at bounding box center [671, 352] width 256 height 33
select select "MAINT"
click option "Maintenance" at bounding box center [0, 0] width 0 height 0
click at [1046, 253] on input "Invoice/Quote Number" at bounding box center [1098, 242] width 256 height 33
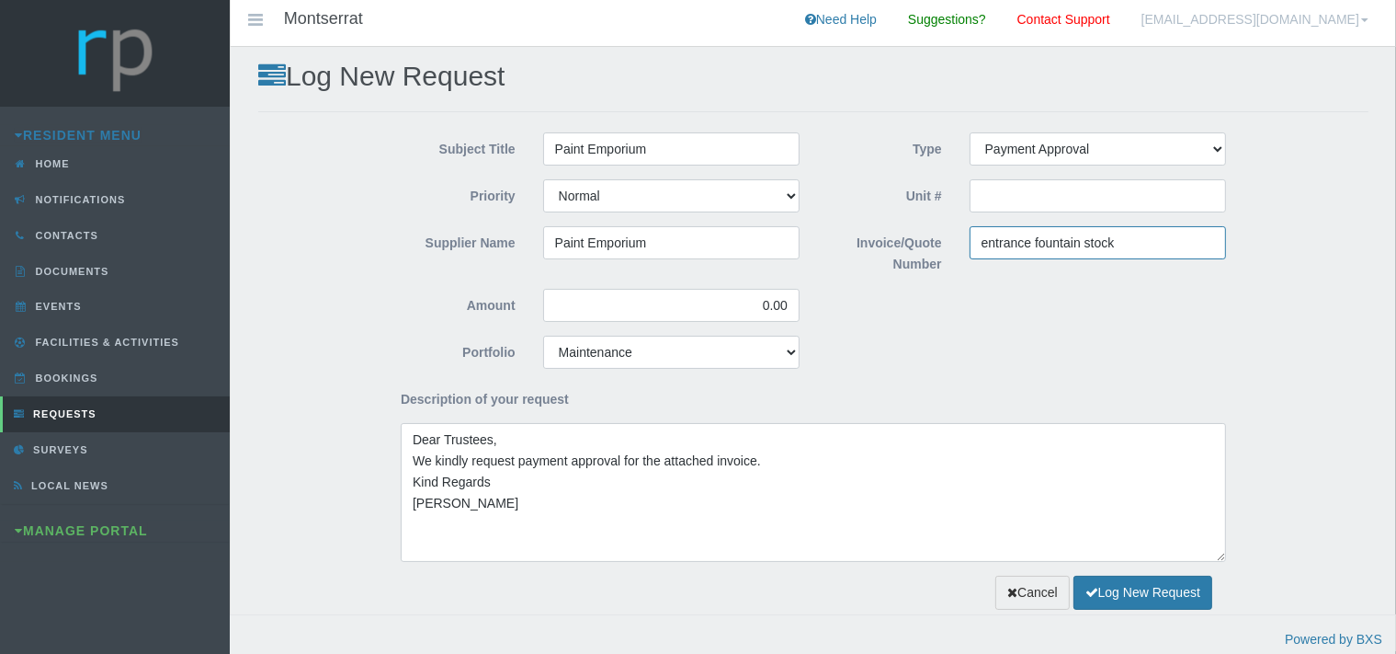
type input "entrance fountain stock"
drag, startPoint x: 792, startPoint y: 303, endPoint x: 750, endPoint y: 302, distance: 42.3
click at [750, 302] on input "0.00" at bounding box center [671, 305] width 256 height 33
type input "1,741.30"
click at [1112, 594] on button "Log New Request" at bounding box center [1143, 592] width 139 height 34
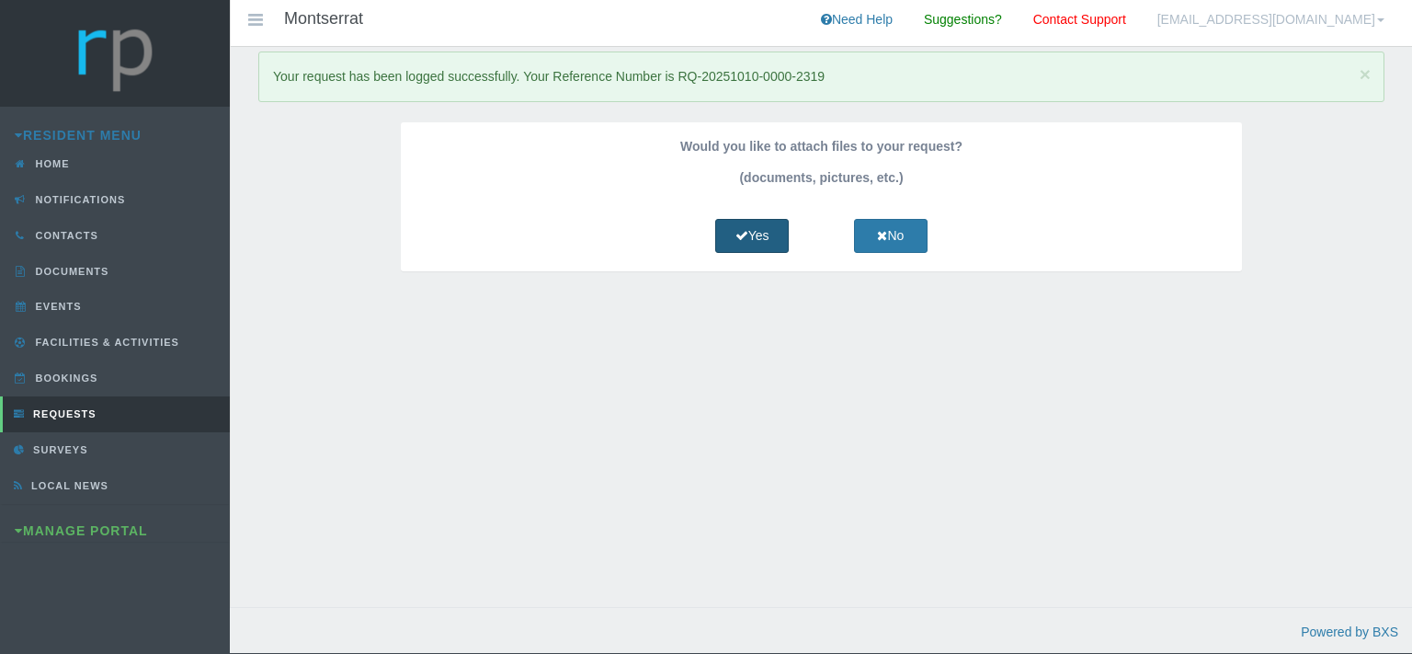
click at [748, 233] on link "Yes" at bounding box center [752, 236] width 74 height 34
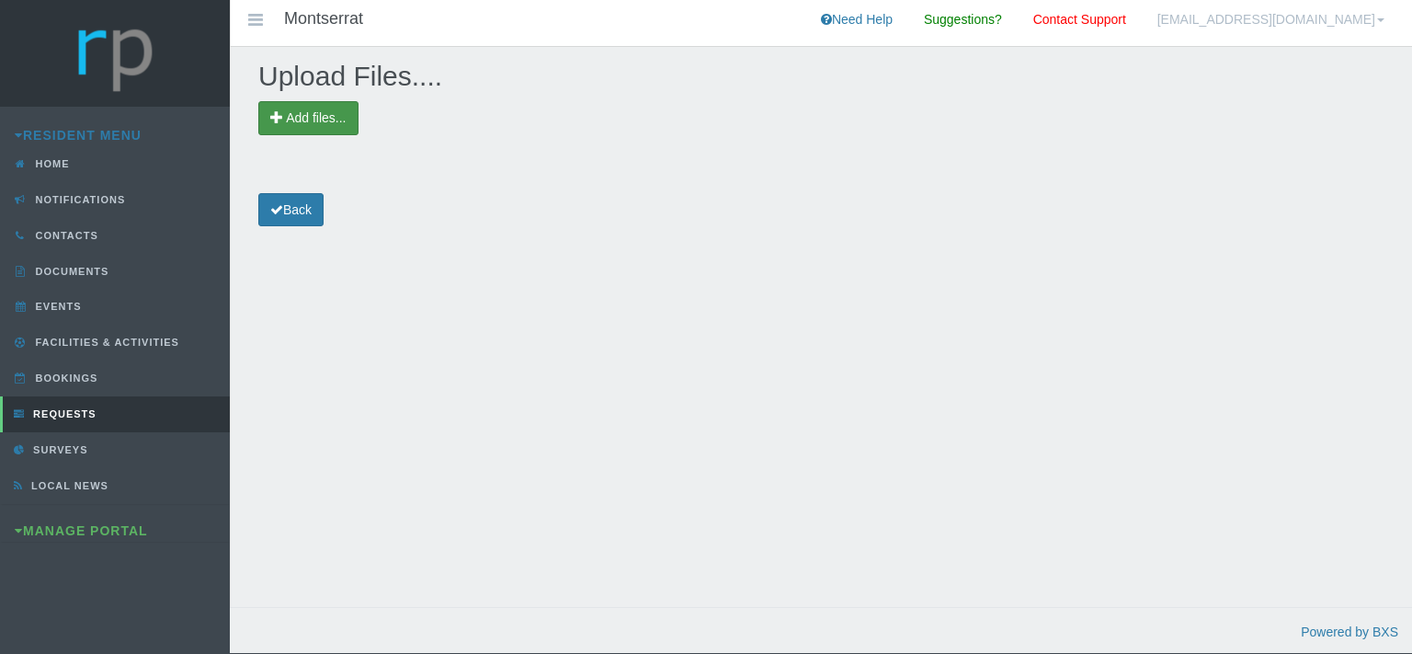
click at [311, 116] on span "Add files..." at bounding box center [316, 117] width 60 height 15
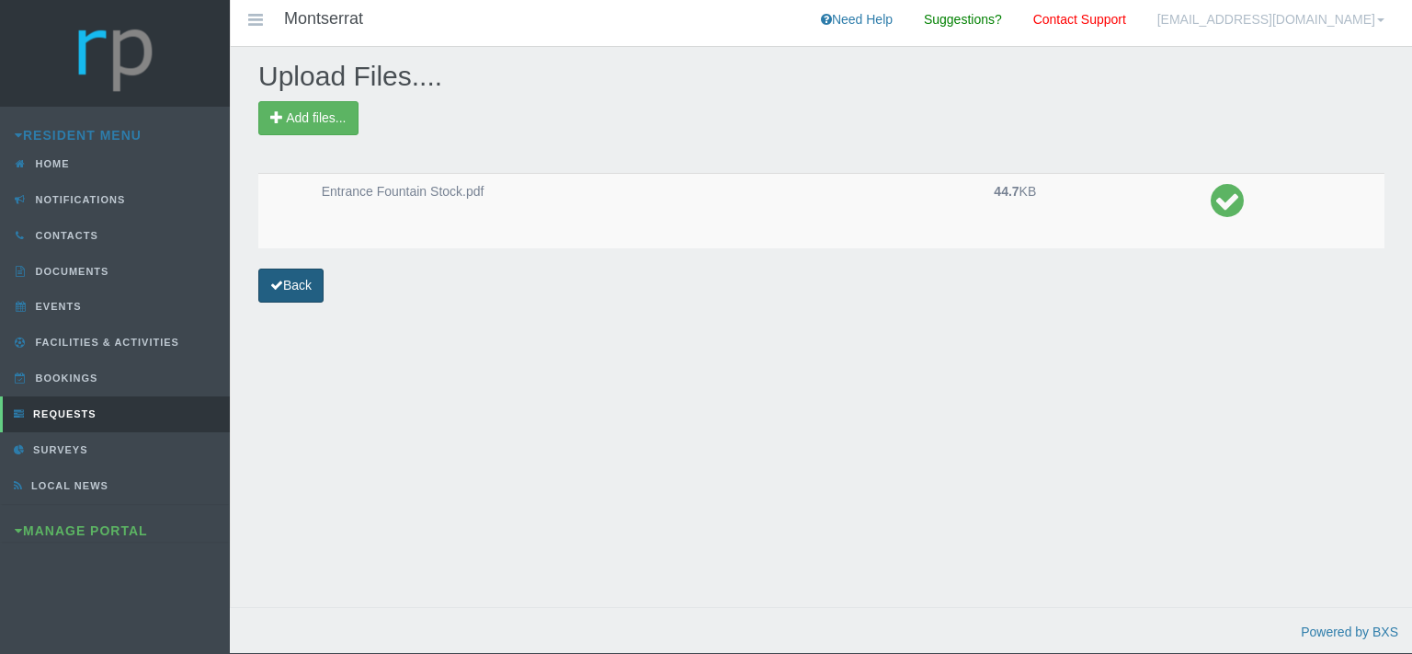
click at [297, 282] on link "Back" at bounding box center [290, 285] width 65 height 34
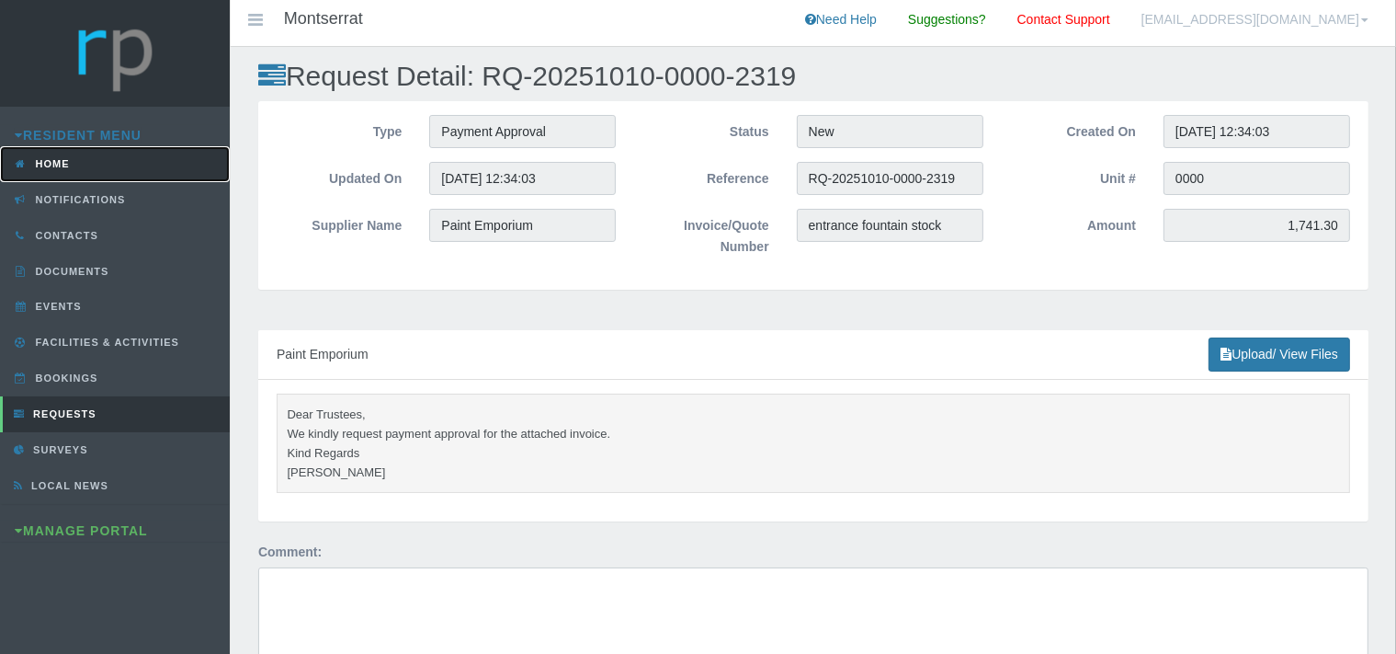
click at [80, 167] on link "Home" at bounding box center [115, 164] width 230 height 36
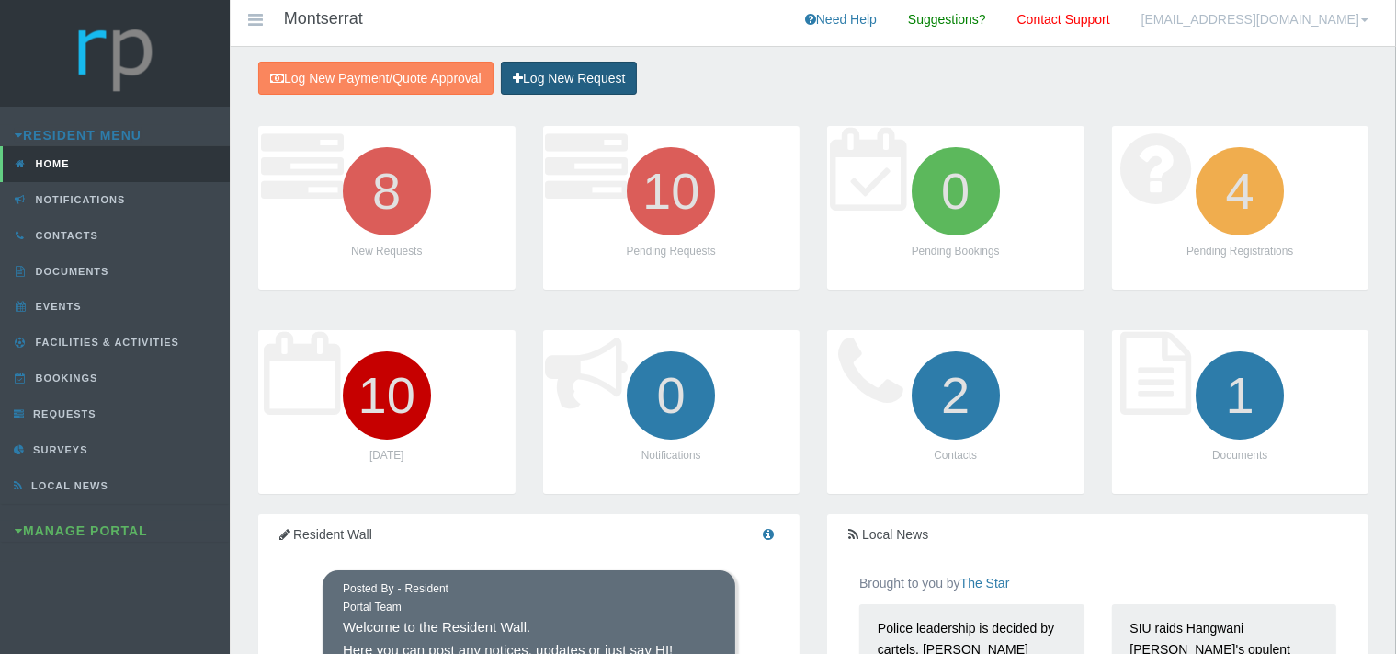
click at [605, 82] on link "Log New Request" at bounding box center [569, 79] width 136 height 34
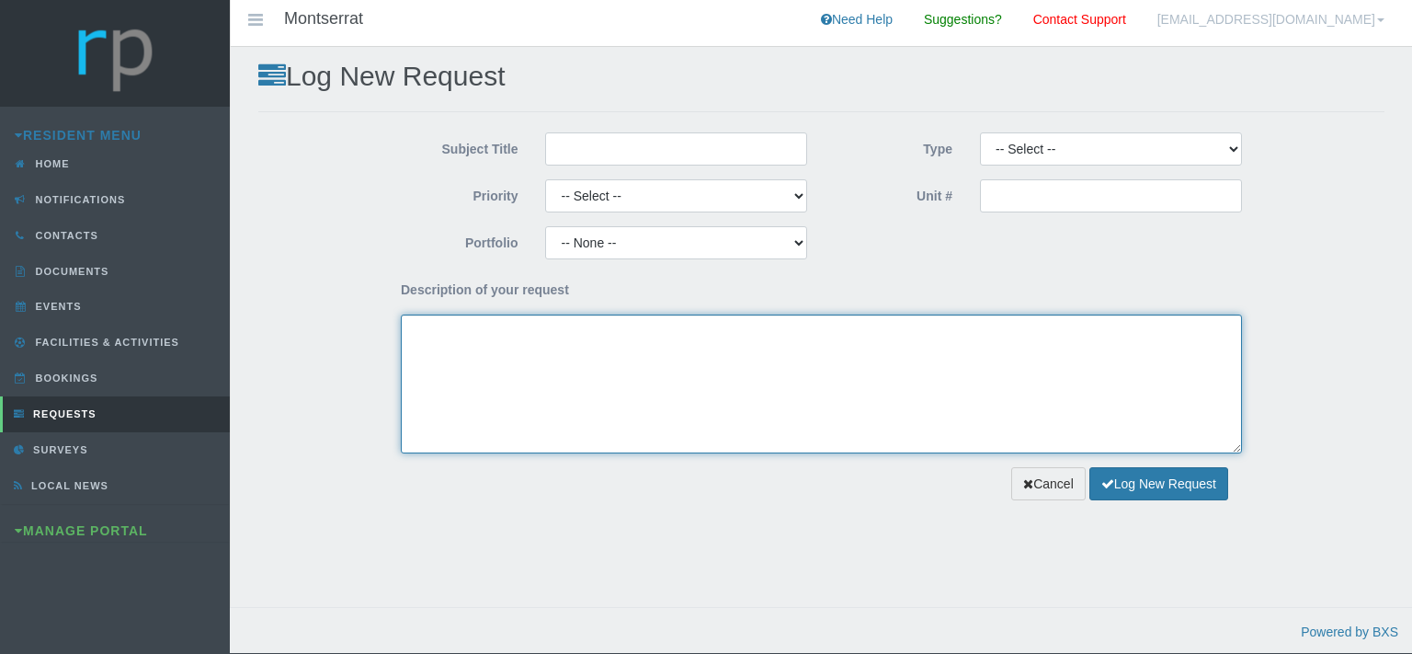
click at [493, 355] on textarea "Description of your request" at bounding box center [821, 383] width 841 height 139
paste textarea "Dear Trustees, We kindly request payment approval for the attached invoice. Kin…"
type textarea "Dear Trustees, We kindly request payment approval for the attached invoice. Kin…"
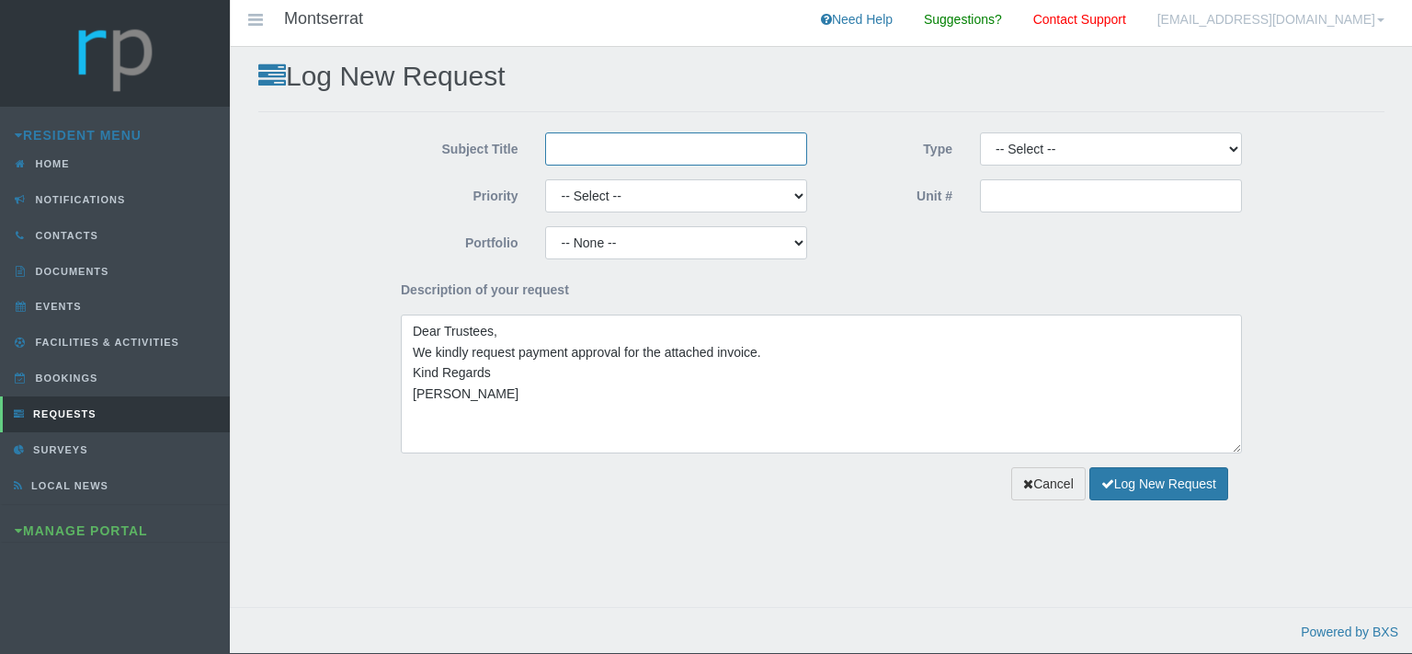
click at [604, 136] on input "Subject Title" at bounding box center [676, 148] width 262 height 33
type input "Paint Emporium"
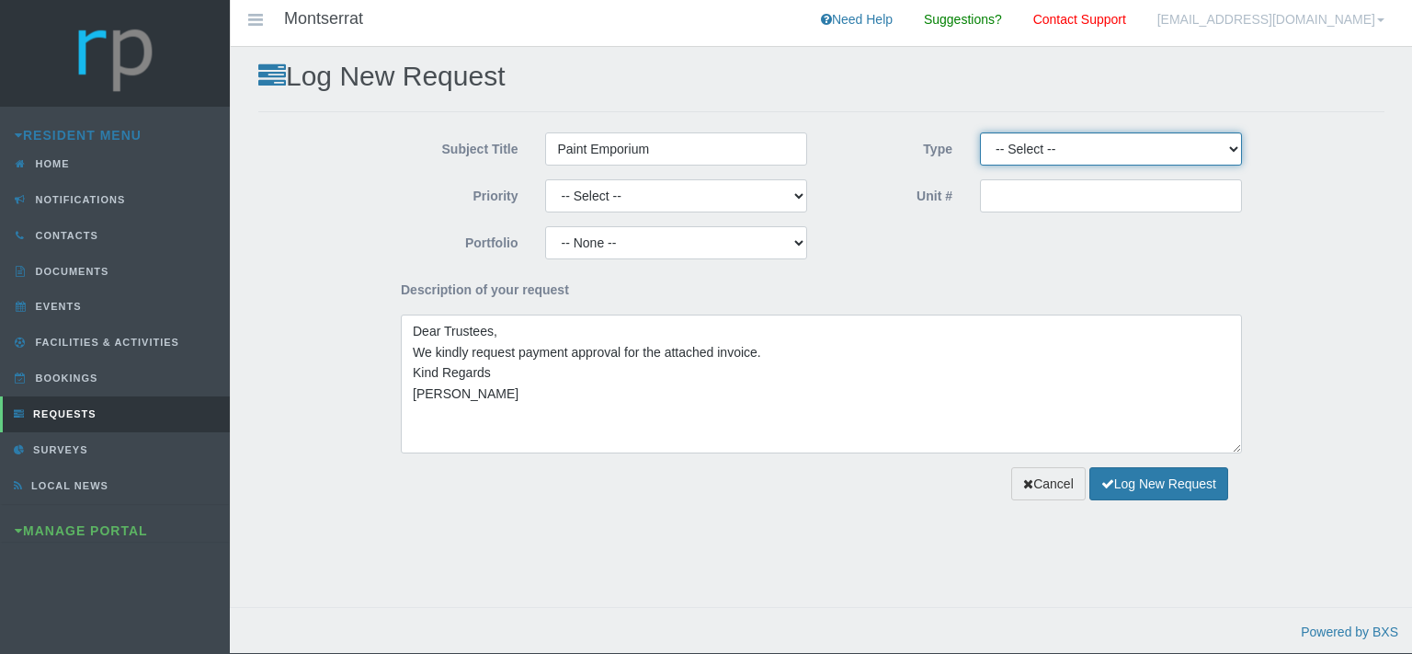
click at [980, 132] on select "-- Select -- Complaint Compliment Enquiry Request for maintenance Other (not li…" at bounding box center [1111, 148] width 262 height 33
select select "PAYMENT"
click option "Payment Approval" at bounding box center [0, 0] width 0 height 0
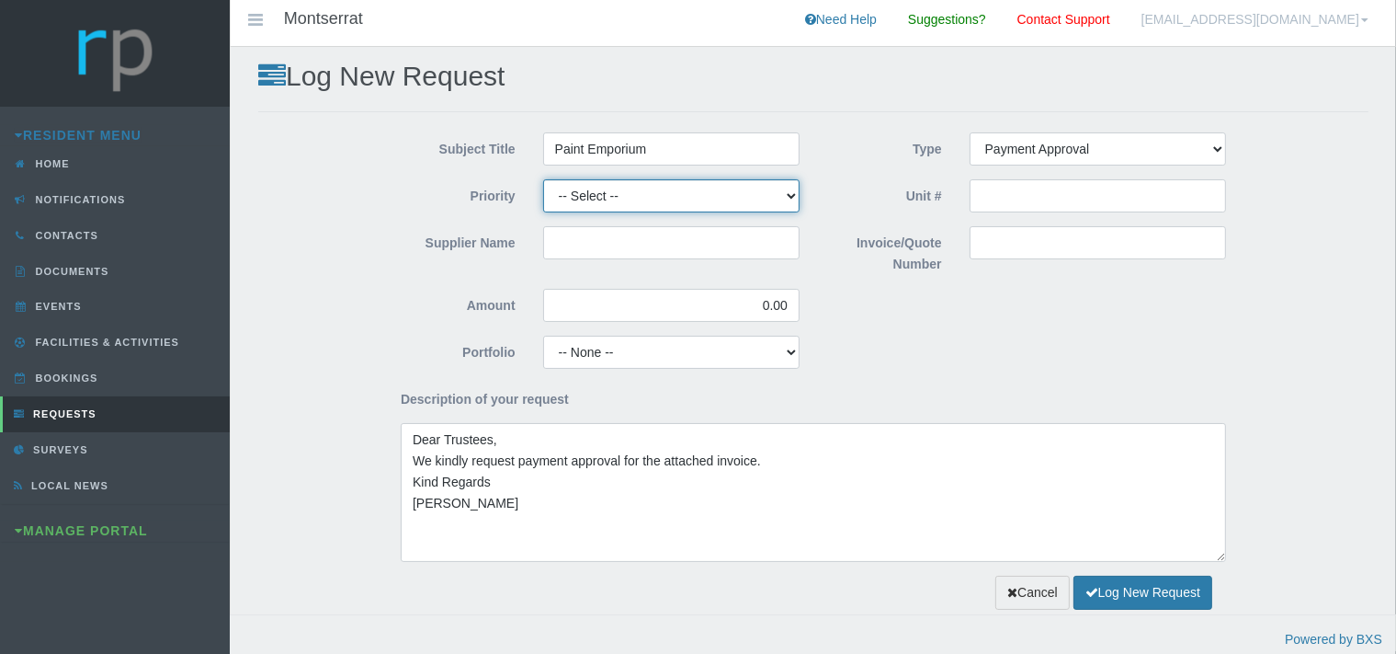
click at [543, 179] on select "-- Select -- High Low Normal" at bounding box center [671, 195] width 256 height 33
select select "MEDIUM"
click option "Normal" at bounding box center [0, 0] width 0 height 0
click at [590, 246] on input "Supplier Name" at bounding box center [671, 242] width 256 height 33
type input "Paint Emporium"
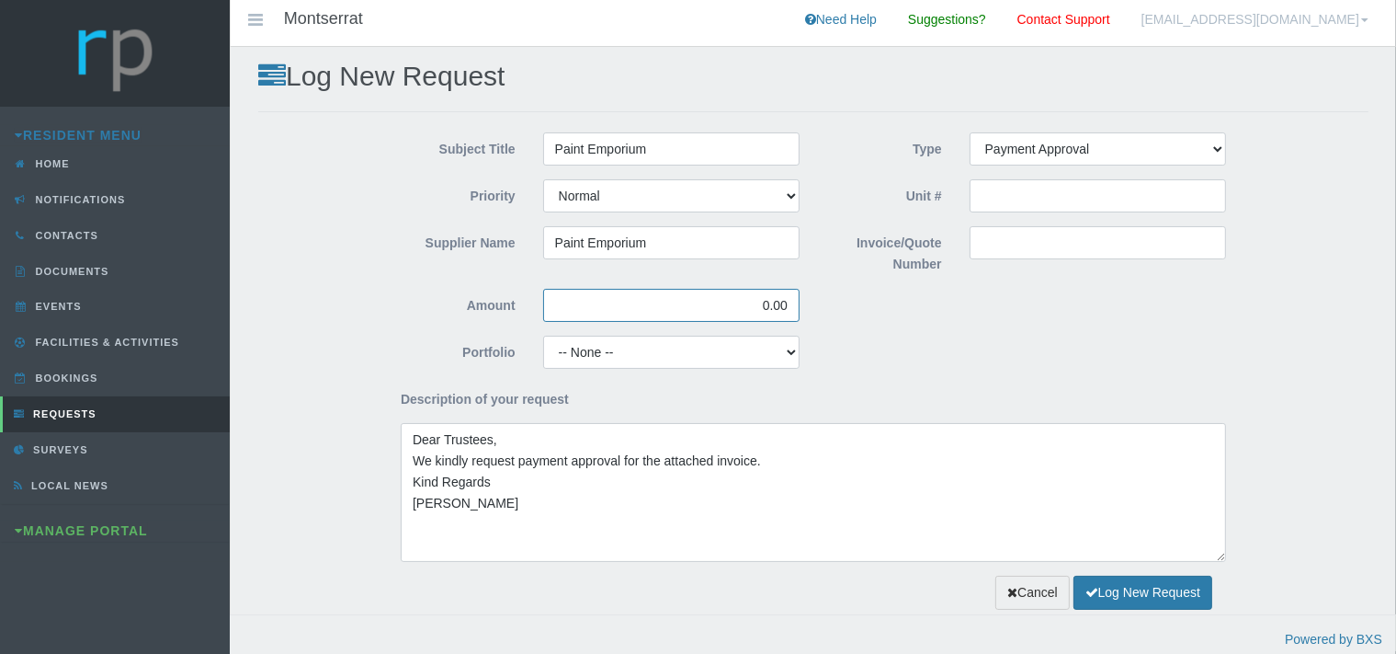
drag, startPoint x: 792, startPoint y: 305, endPoint x: 742, endPoint y: 297, distance: 51.2
click at [742, 297] on input "0.00" at bounding box center [671, 305] width 256 height 33
type input "329.80"
click at [543, 336] on select "-- None -- Aesthetics Chairperson Communication Compliance / Rules and Regulati…" at bounding box center [671, 352] width 256 height 33
select select "MAINT"
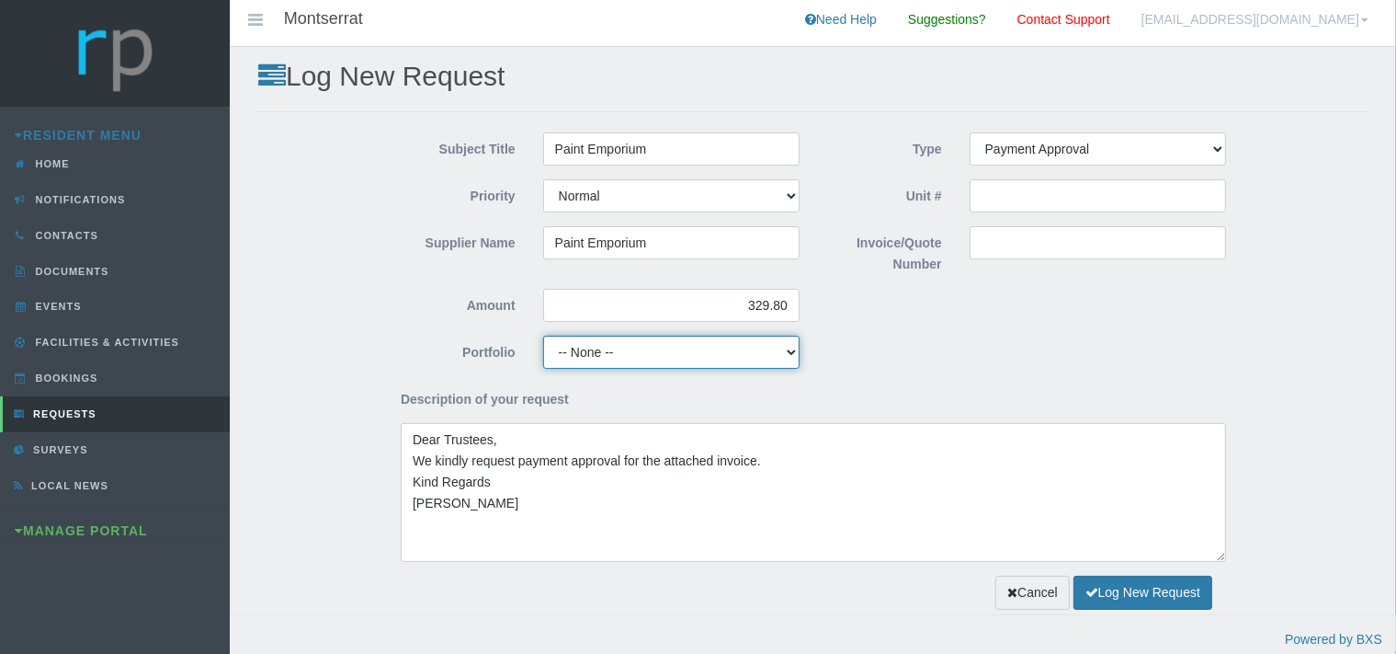
click option "Maintenance" at bounding box center [0, 0] width 0 height 0
click at [1013, 258] on input "Invoice/Quote Number" at bounding box center [1098, 242] width 256 height 33
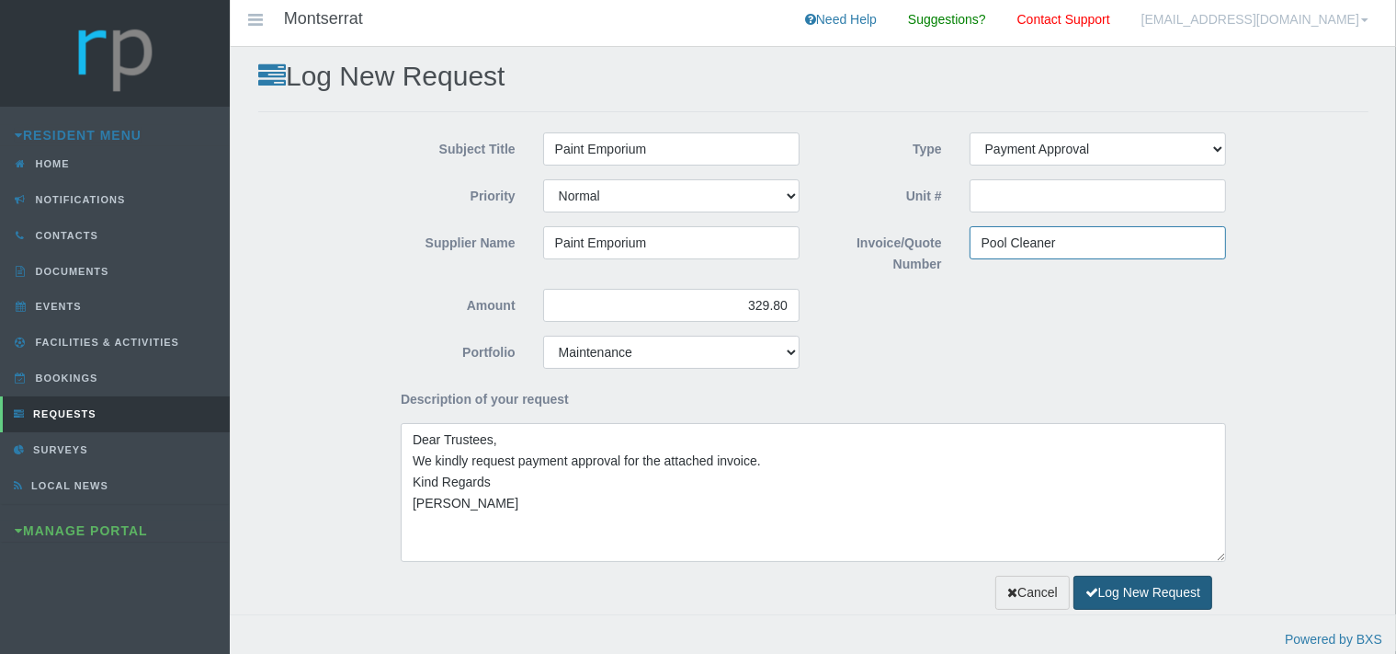
type input "Pool Cleaner"
click at [1112, 594] on button "Log New Request" at bounding box center [1143, 592] width 139 height 34
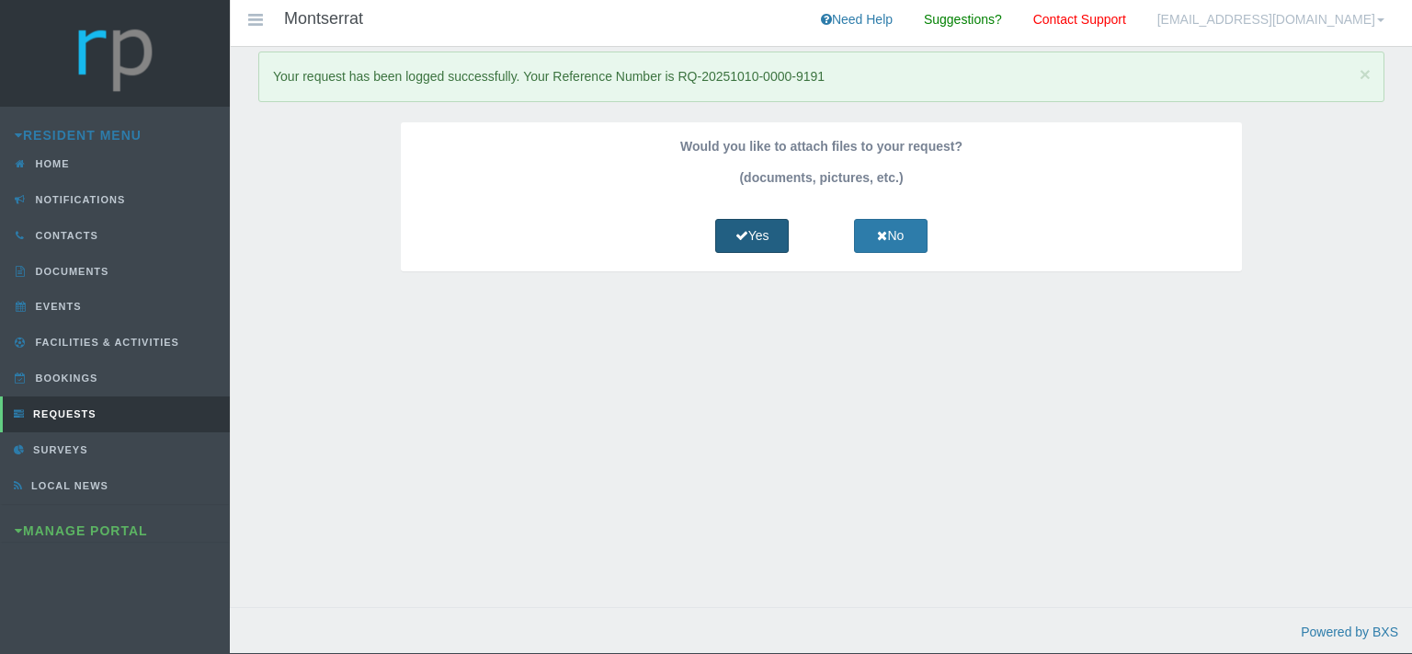
click at [756, 227] on link "Yes" at bounding box center [752, 236] width 74 height 34
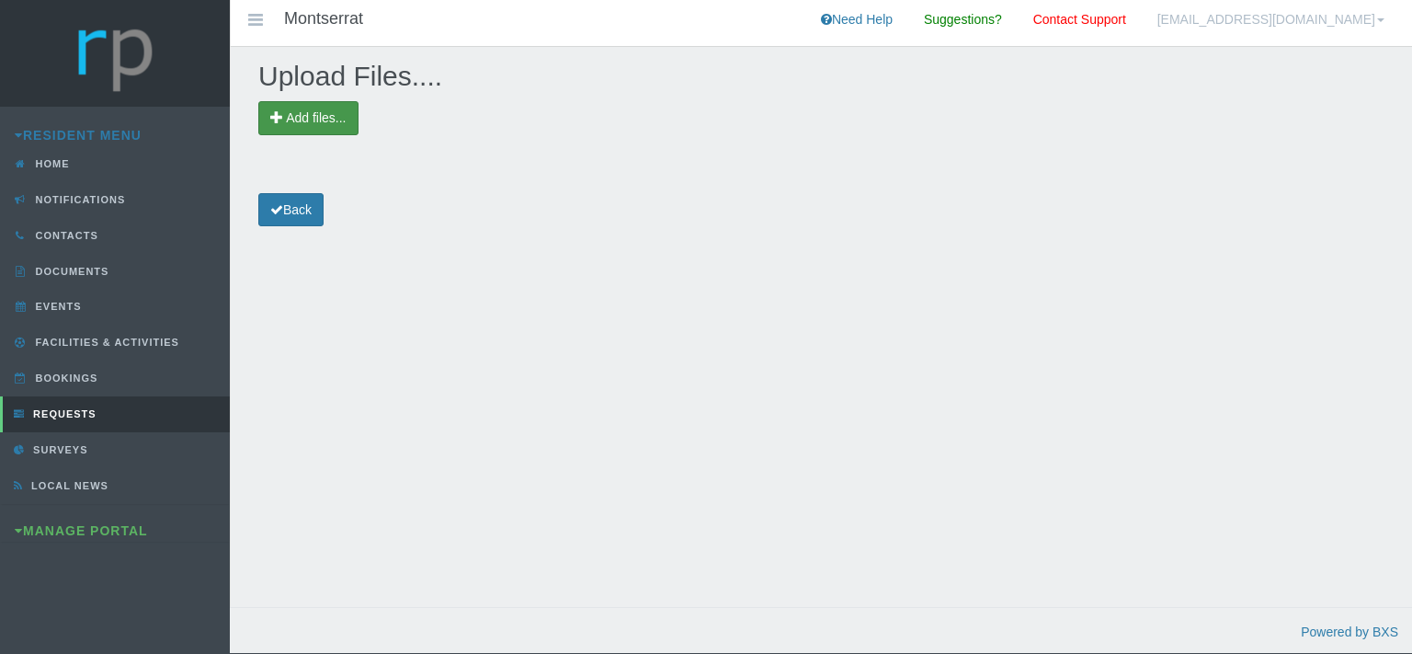
click at [308, 115] on span "Add files..." at bounding box center [316, 117] width 60 height 15
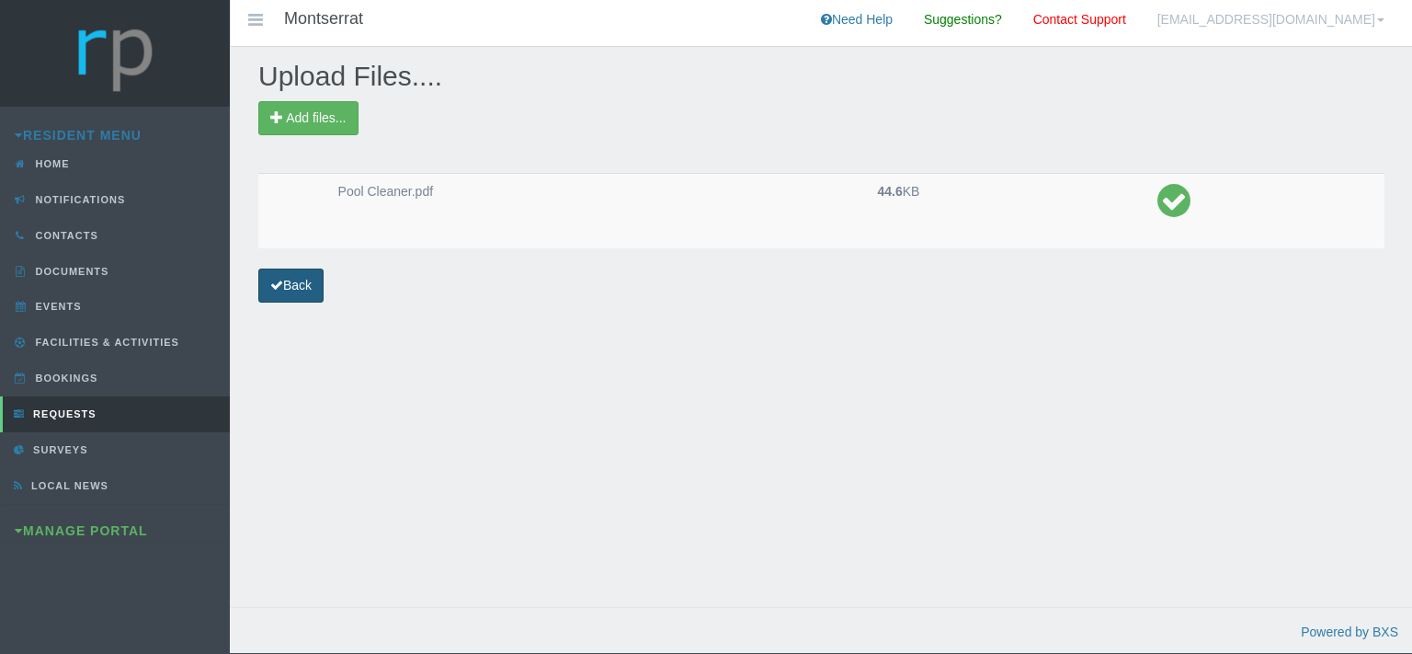
click at [302, 286] on link "Back" at bounding box center [290, 285] width 65 height 34
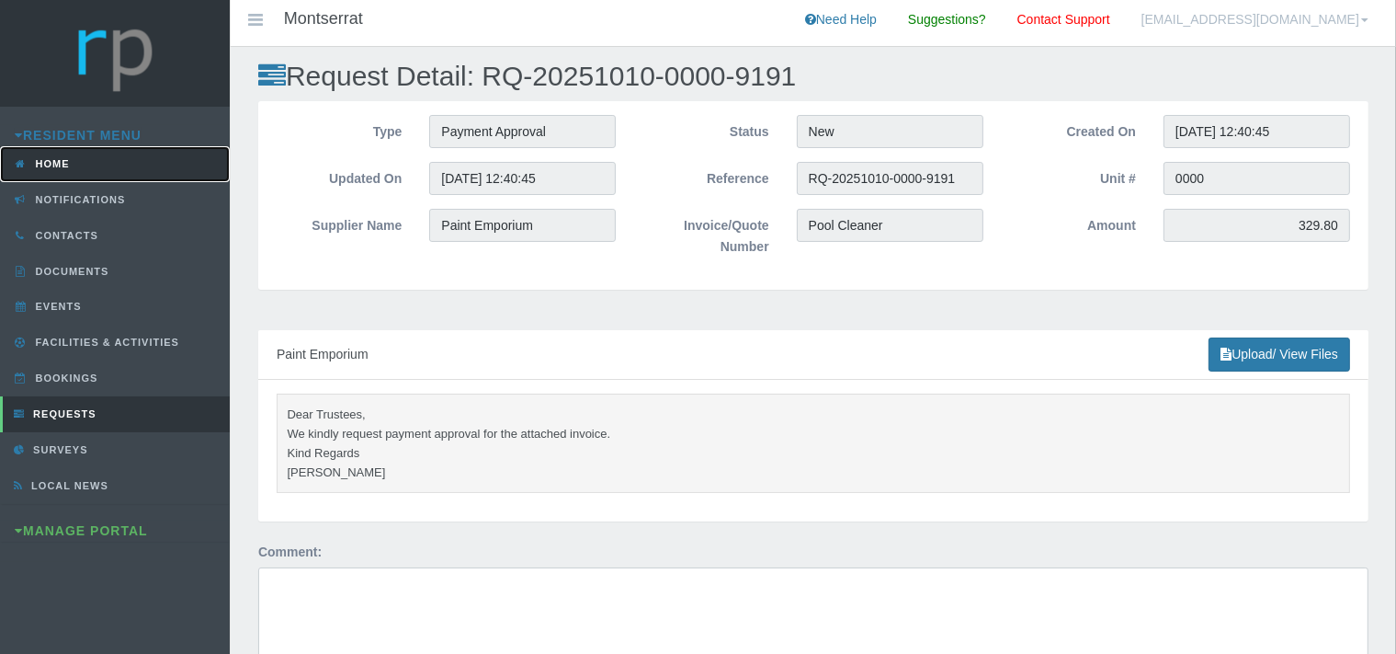
click at [72, 160] on link "Home" at bounding box center [115, 164] width 230 height 36
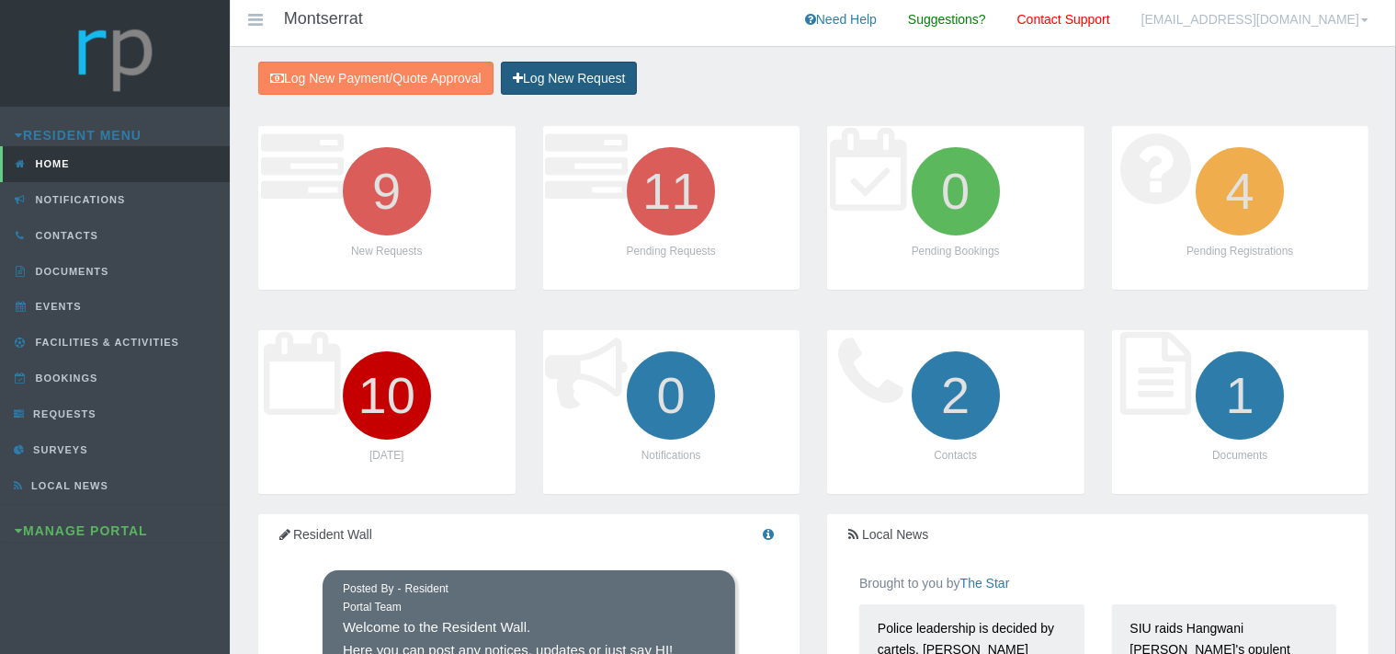
click at [568, 81] on link "Log New Request" at bounding box center [569, 79] width 136 height 34
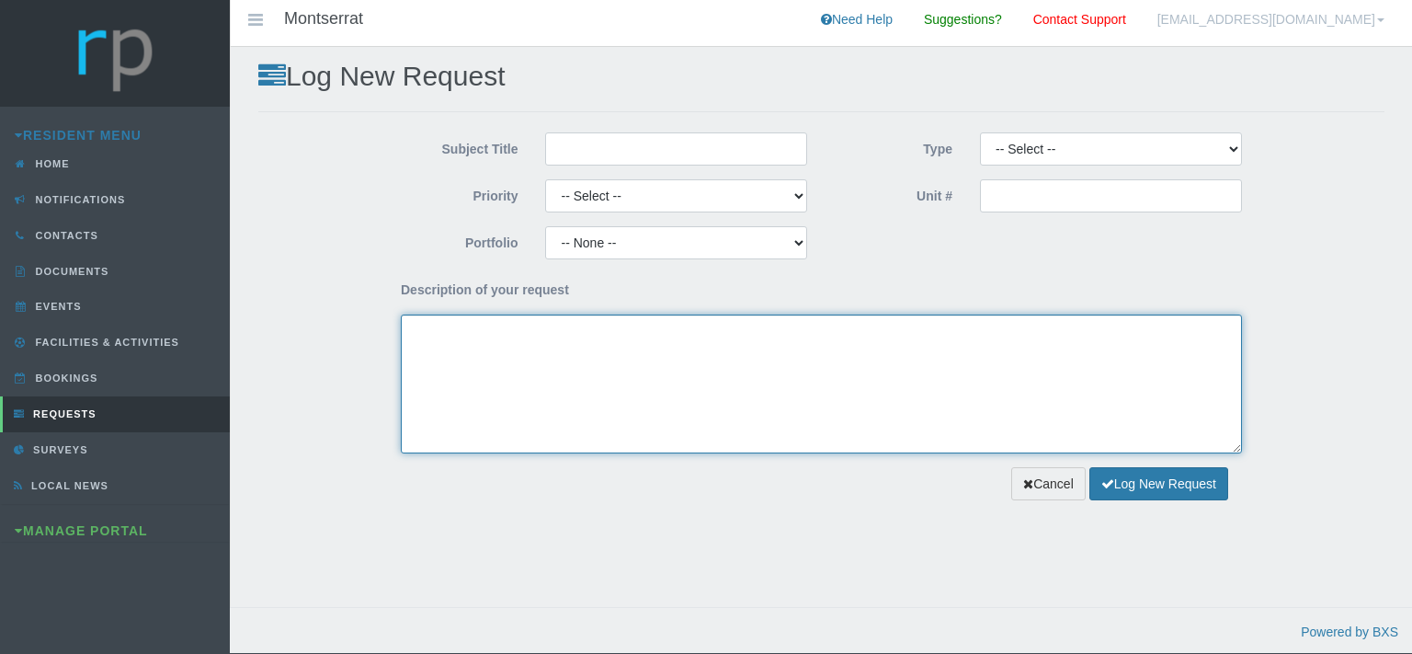
click at [481, 348] on textarea "Description of your request" at bounding box center [821, 383] width 841 height 139
paste textarea "Dear Trustees, We kindly request payment approval for the attached invoice. Kin…"
type textarea "Dear Trustees, We kindly request payment approval for the attached invoice. Kin…"
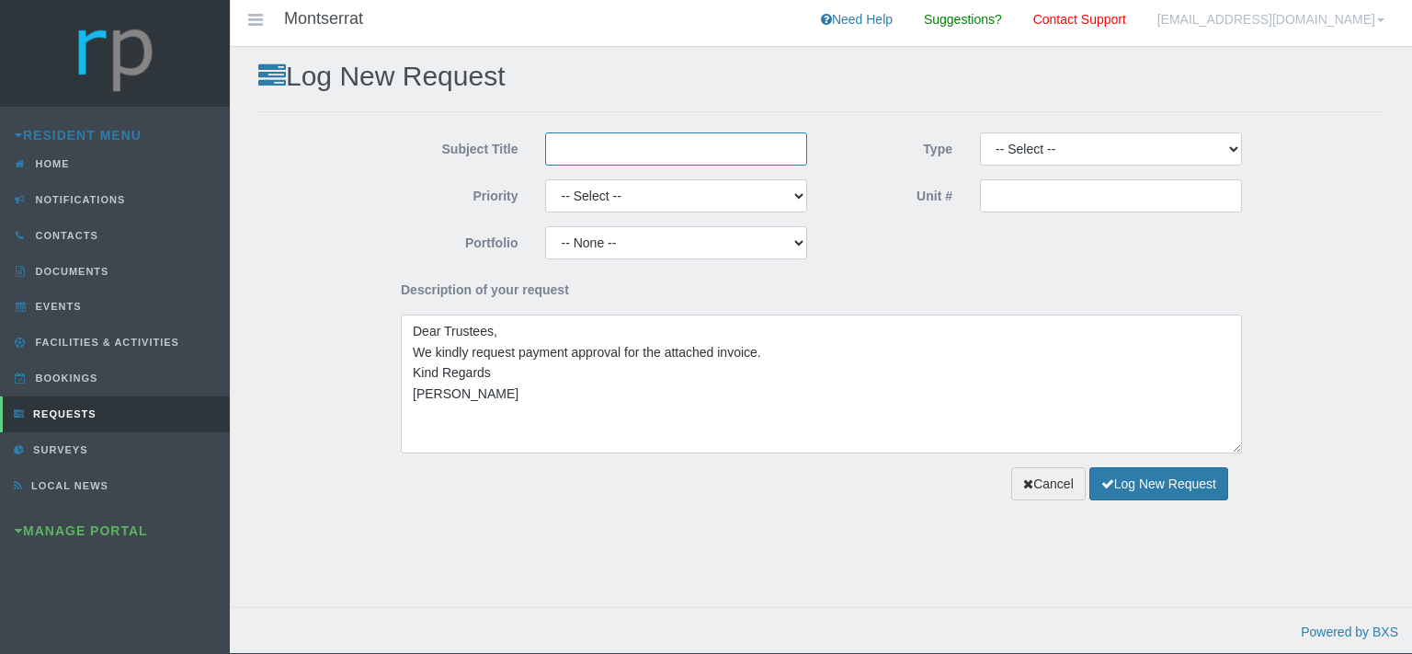
click at [565, 149] on input "Subject Title" at bounding box center [676, 148] width 262 height 33
type input "Paint Emporium"
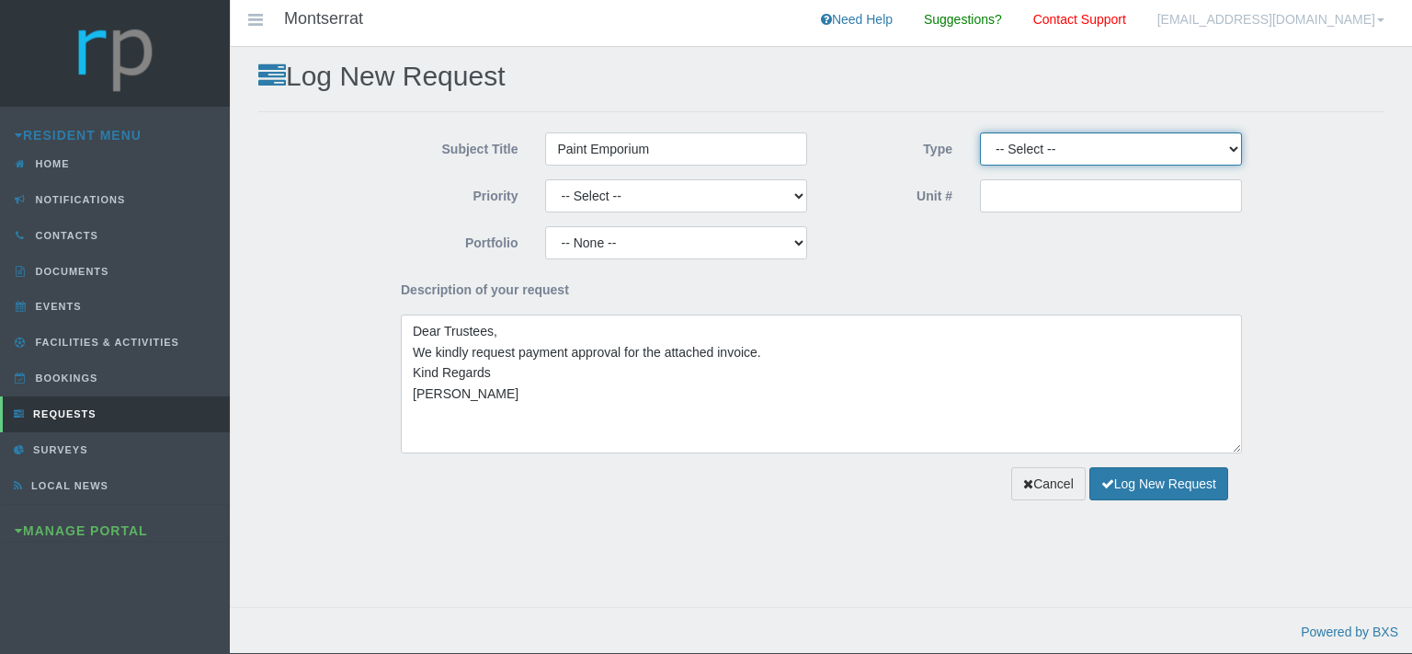
click at [980, 132] on select "-- Select -- Complaint Compliment Enquiry Request for maintenance Other (not li…" at bounding box center [1111, 148] width 262 height 33
select select "PAYMENT"
click option "Payment Approval" at bounding box center [0, 0] width 0 height 0
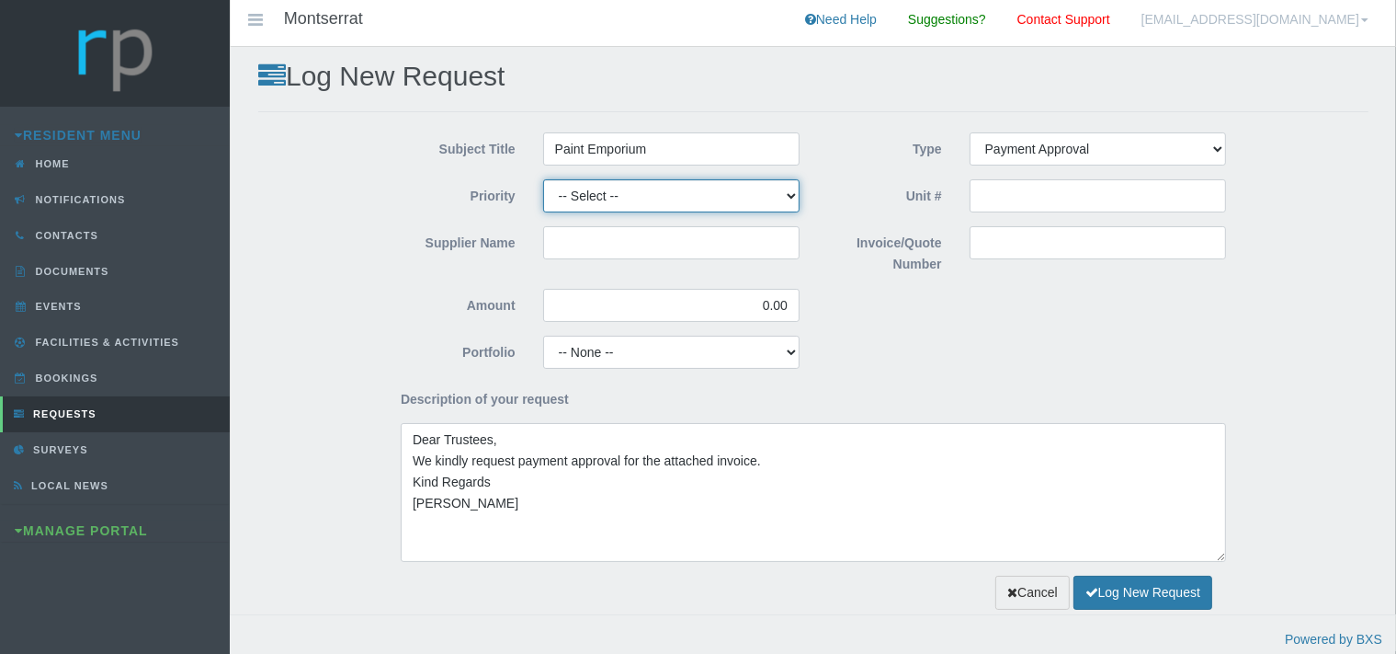
click at [543, 179] on select "-- Select -- High Low Normal" at bounding box center [671, 195] width 256 height 33
select select "MEDIUM"
click option "Normal" at bounding box center [0, 0] width 0 height 0
click at [586, 252] on input "Supplier Name" at bounding box center [671, 242] width 256 height 33
type input "Paint Emporium"
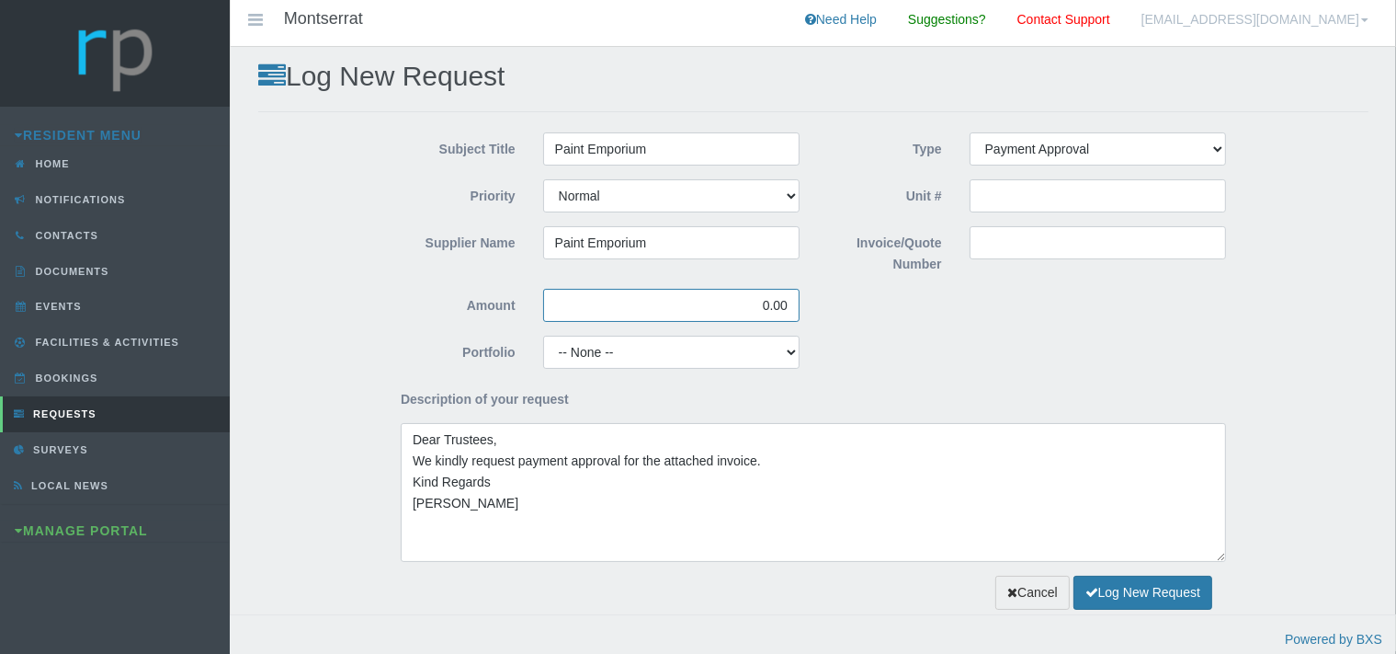
drag, startPoint x: 798, startPoint y: 307, endPoint x: 751, endPoint y: 302, distance: 47.1
click at [751, 302] on input "0.00" at bounding box center [671, 305] width 256 height 33
type input "429.00"
click at [1004, 347] on div "Portfolio -- None -- Aesthetics Chairperson Communication Compliance / Rules an…" at bounding box center [813, 359] width 853 height 47
click at [543, 336] on select "-- None -- Aesthetics Chairperson Communication Compliance / Rules and Regulati…" at bounding box center [671, 352] width 256 height 33
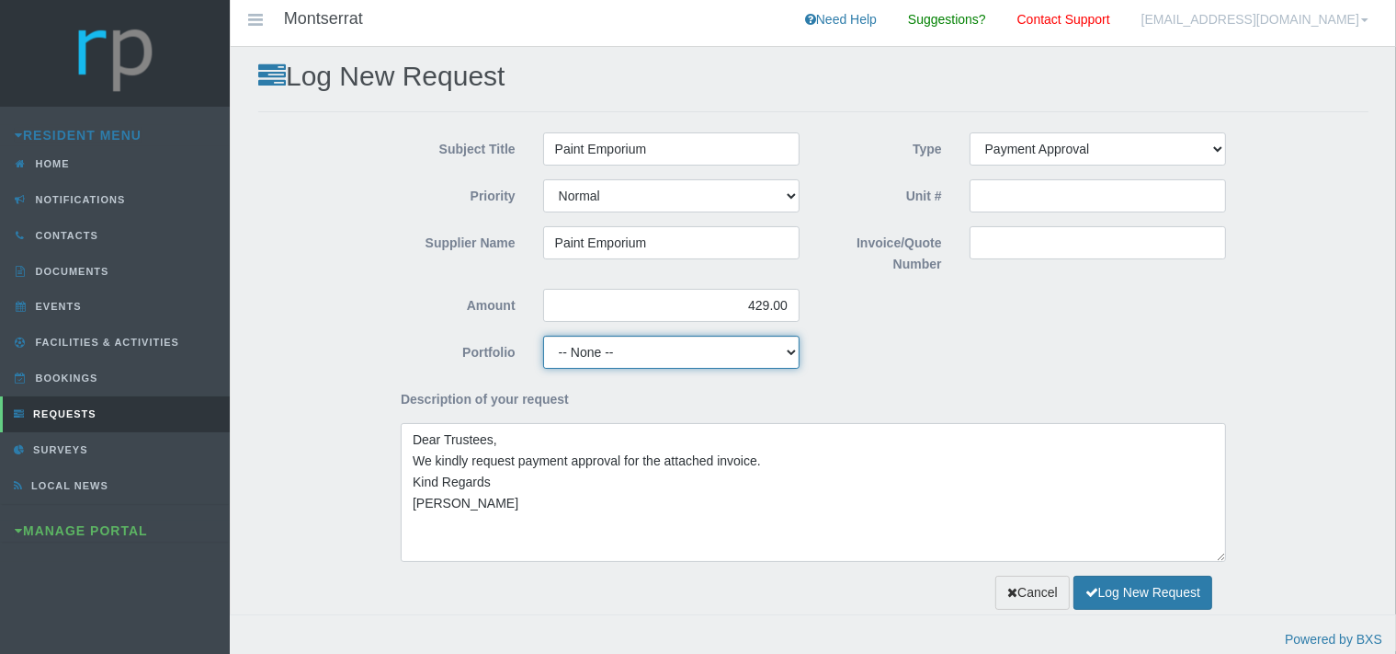
select select "MAINT"
click option "Maintenance" at bounding box center [0, 0] width 0 height 0
click at [1004, 243] on input "Invoice/Quote Number" at bounding box center [1098, 242] width 256 height 33
click at [990, 244] on input "Invoice/Quote Number" at bounding box center [1098, 242] width 256 height 33
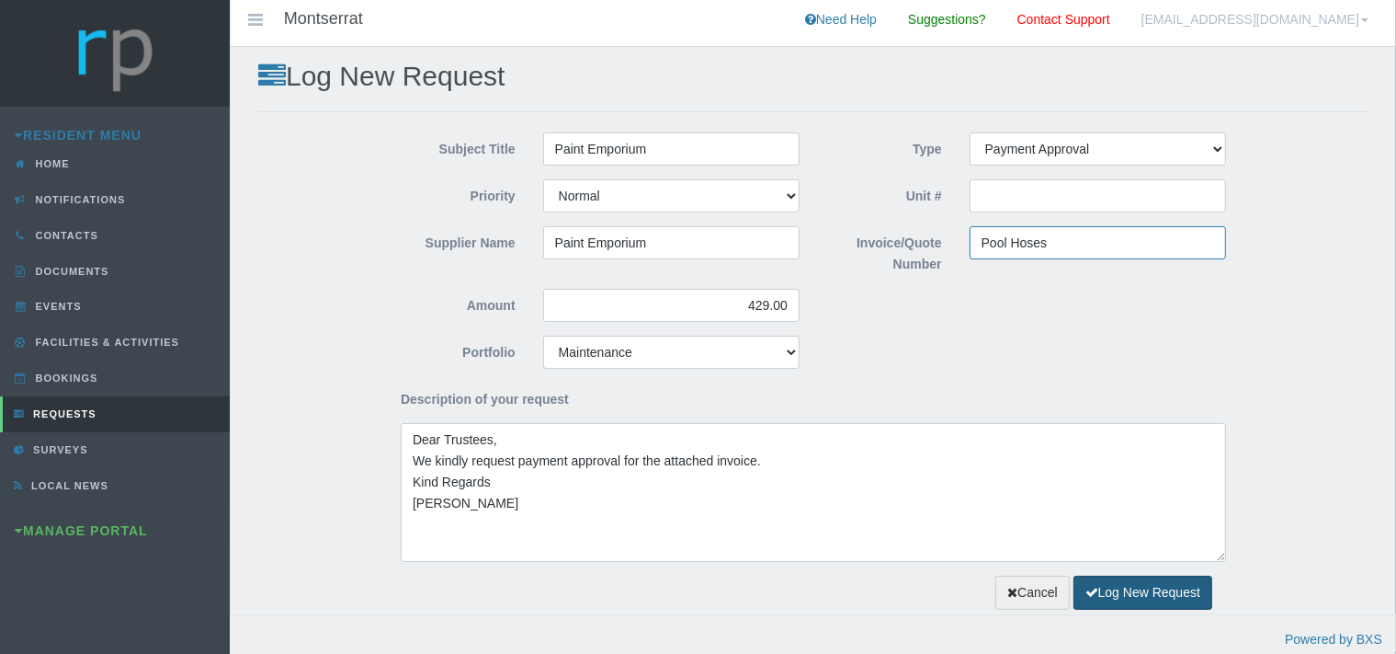
type input "Pool Hoses"
click at [1129, 595] on button "Log New Request" at bounding box center [1143, 592] width 139 height 34
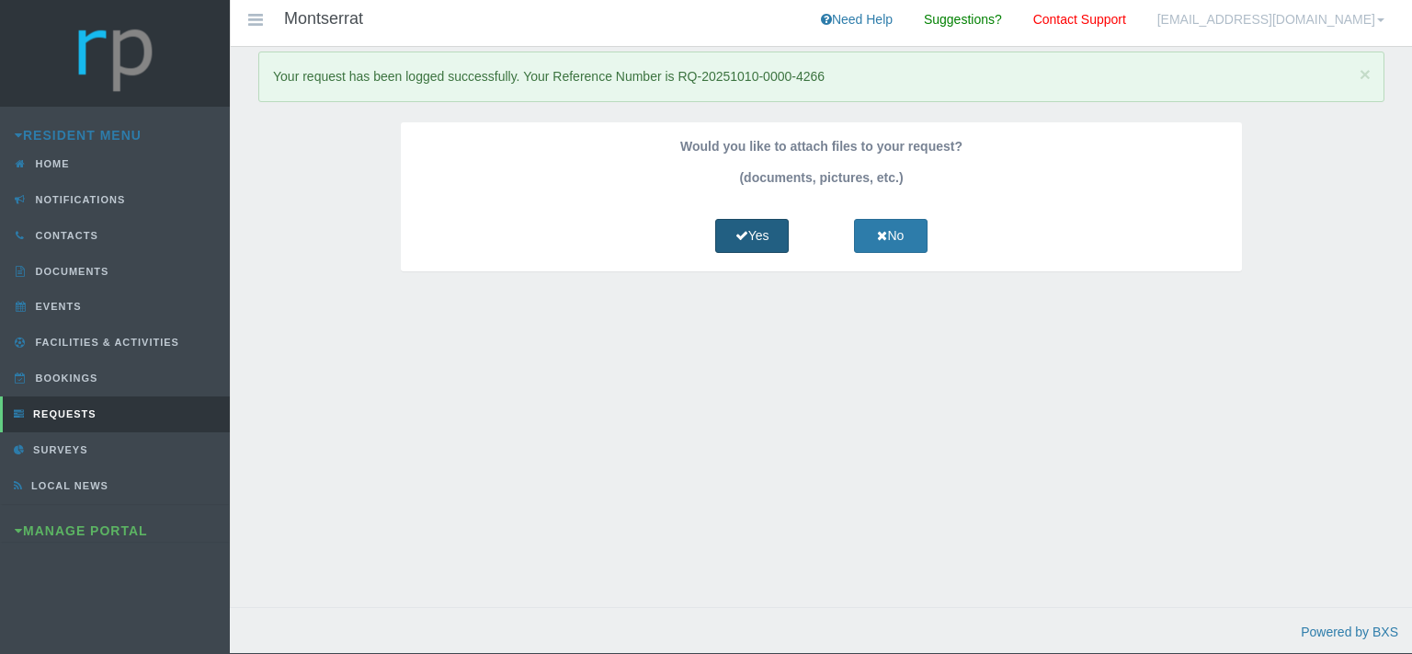
click at [767, 234] on link "Yes" at bounding box center [752, 236] width 74 height 34
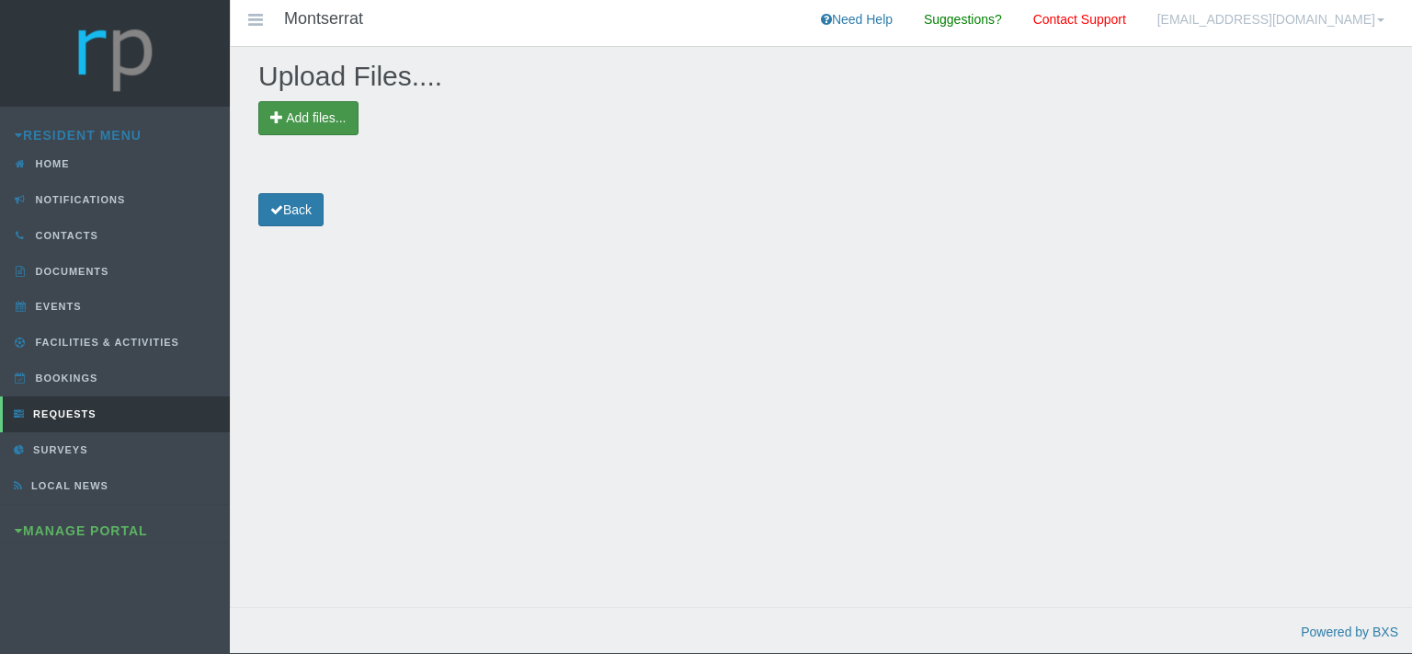
click at [346, 115] on span "Add files..." at bounding box center [316, 117] width 60 height 15
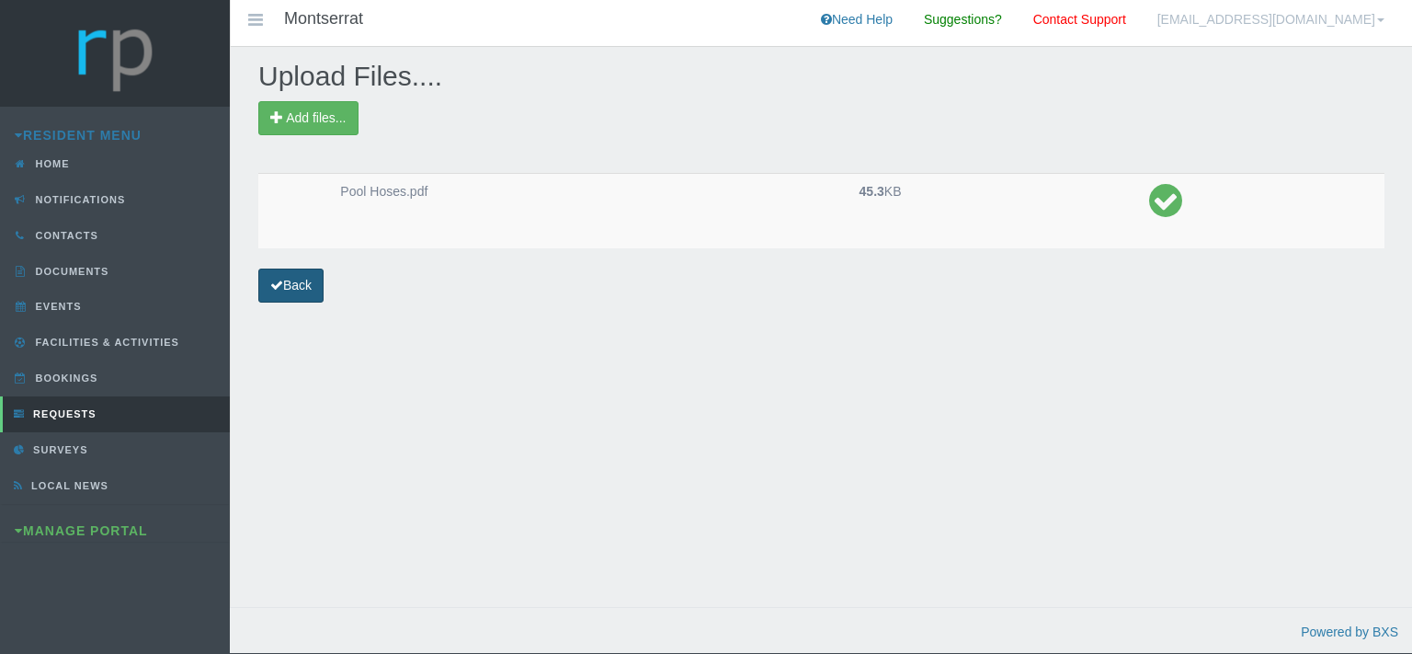
click at [291, 286] on link "Back" at bounding box center [290, 285] width 65 height 34
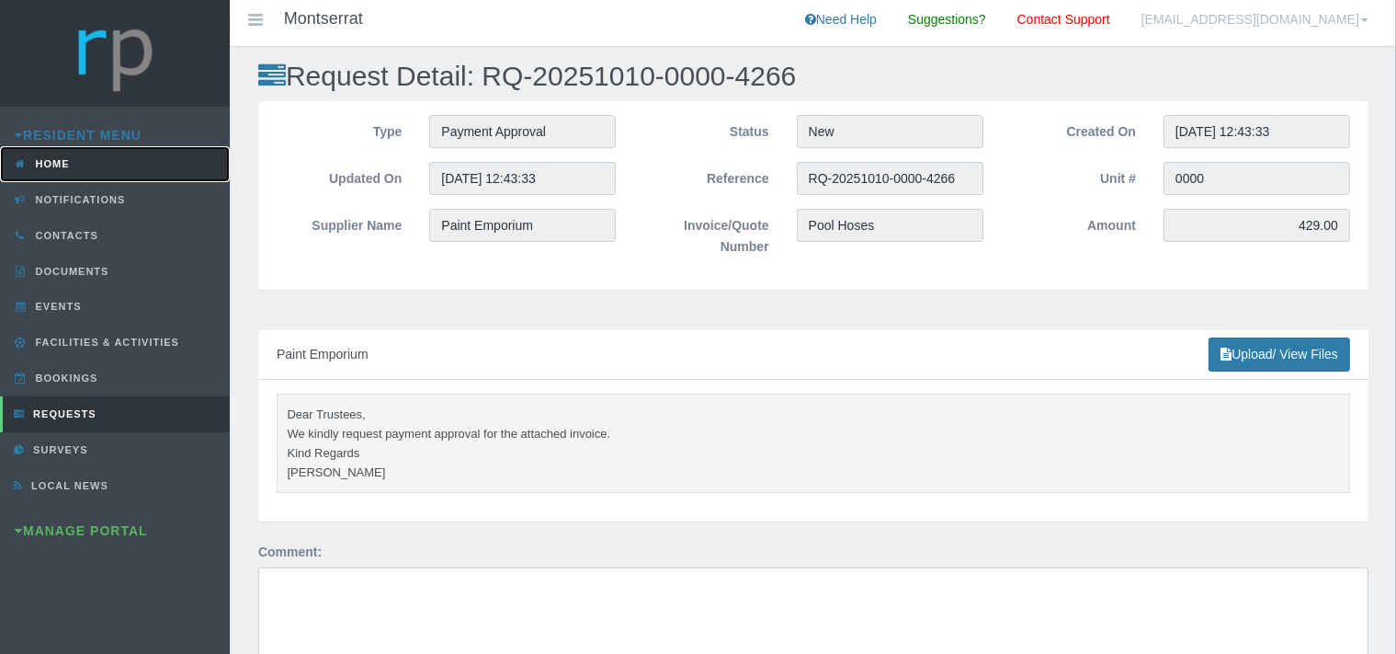
click at [80, 161] on link "Home" at bounding box center [115, 164] width 230 height 36
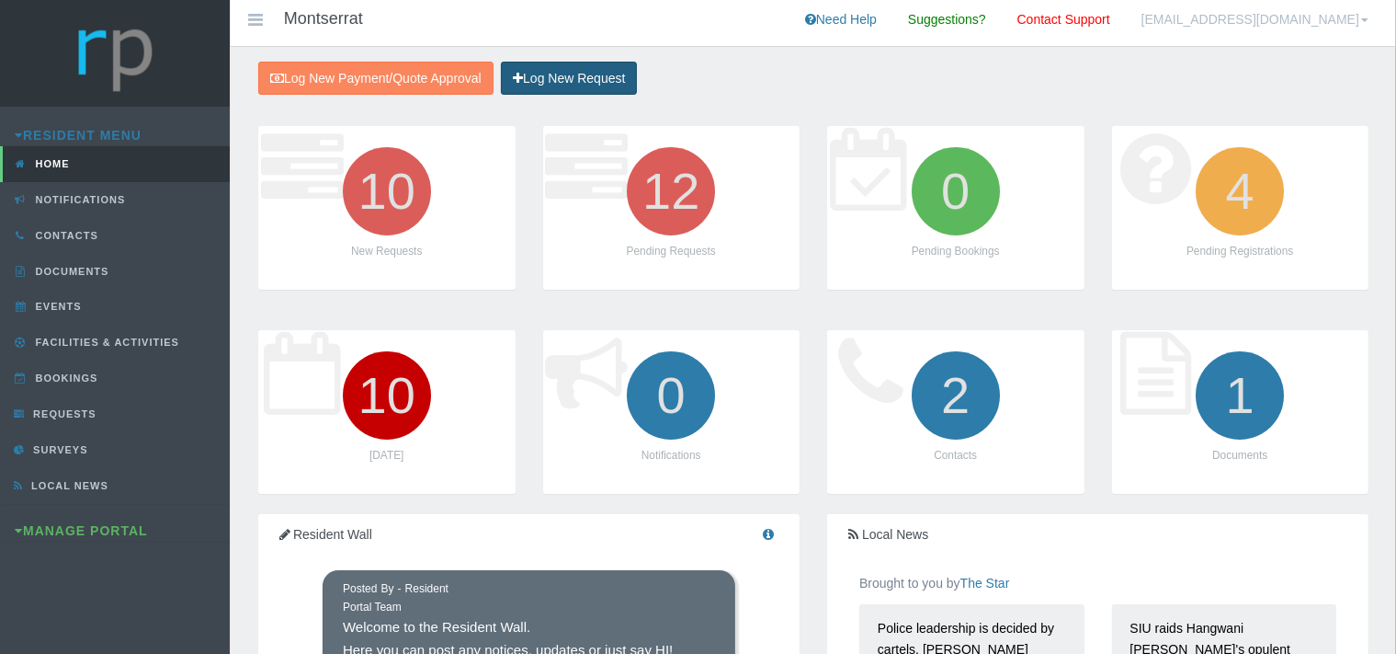
click at [616, 83] on link "Log New Request" at bounding box center [569, 79] width 136 height 34
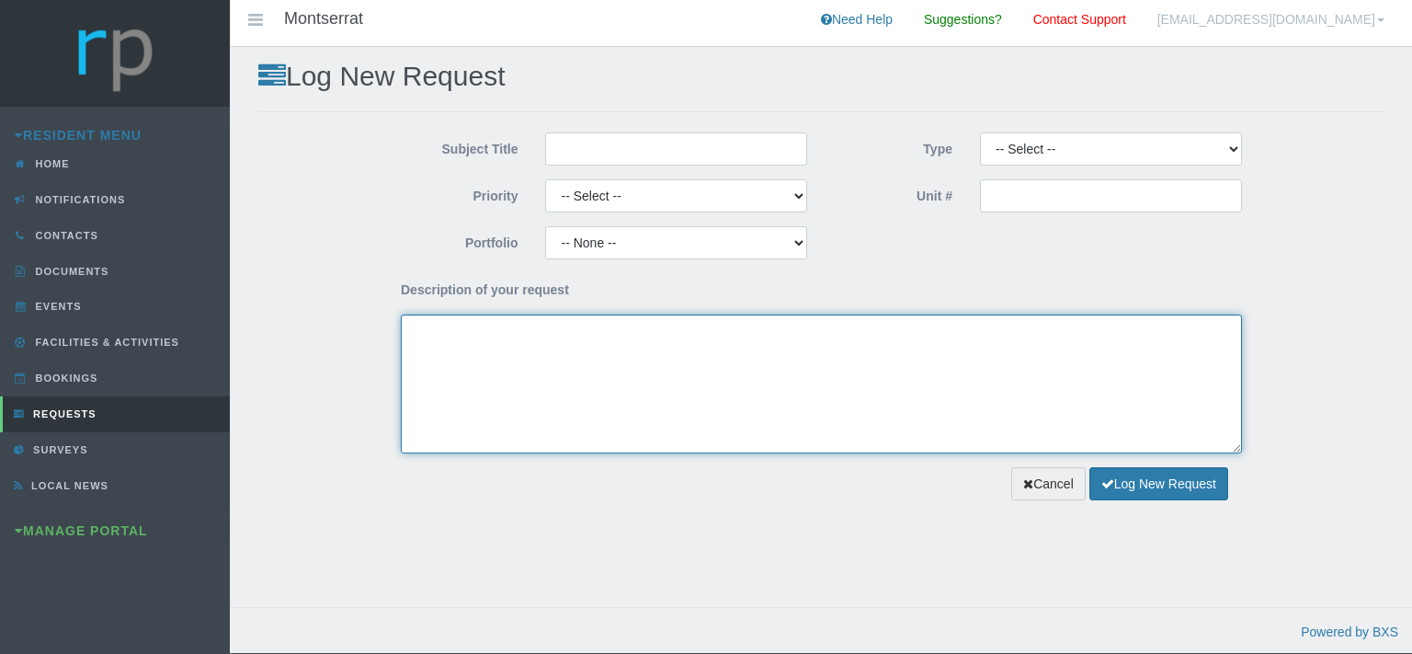
click at [466, 371] on textarea "Description of your request" at bounding box center [821, 383] width 841 height 139
paste textarea "Dear Trustees, We kindly request payment approval for the attached invoice. Kin…"
type textarea "Dear Trustees, We kindly request payment approval for the attached invoice. Kin…"
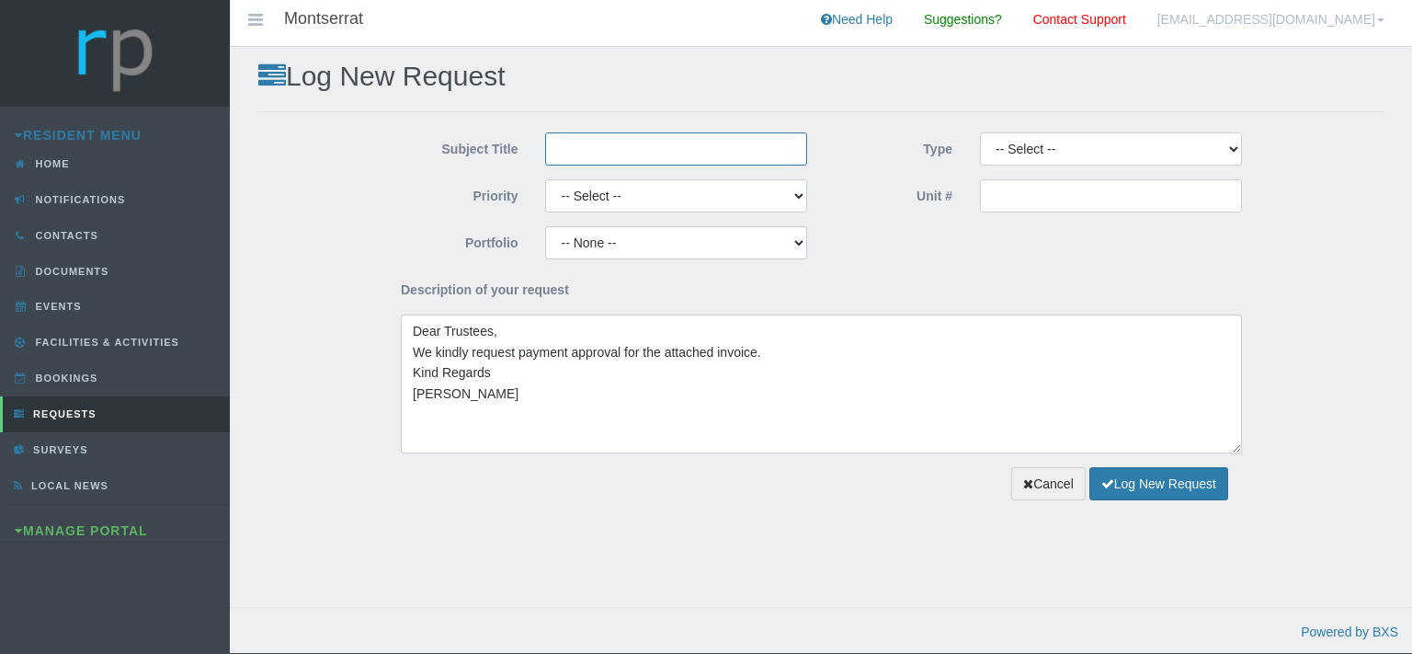
click at [587, 149] on input "Subject Title" at bounding box center [676, 148] width 262 height 33
type input "Paint Emporium"
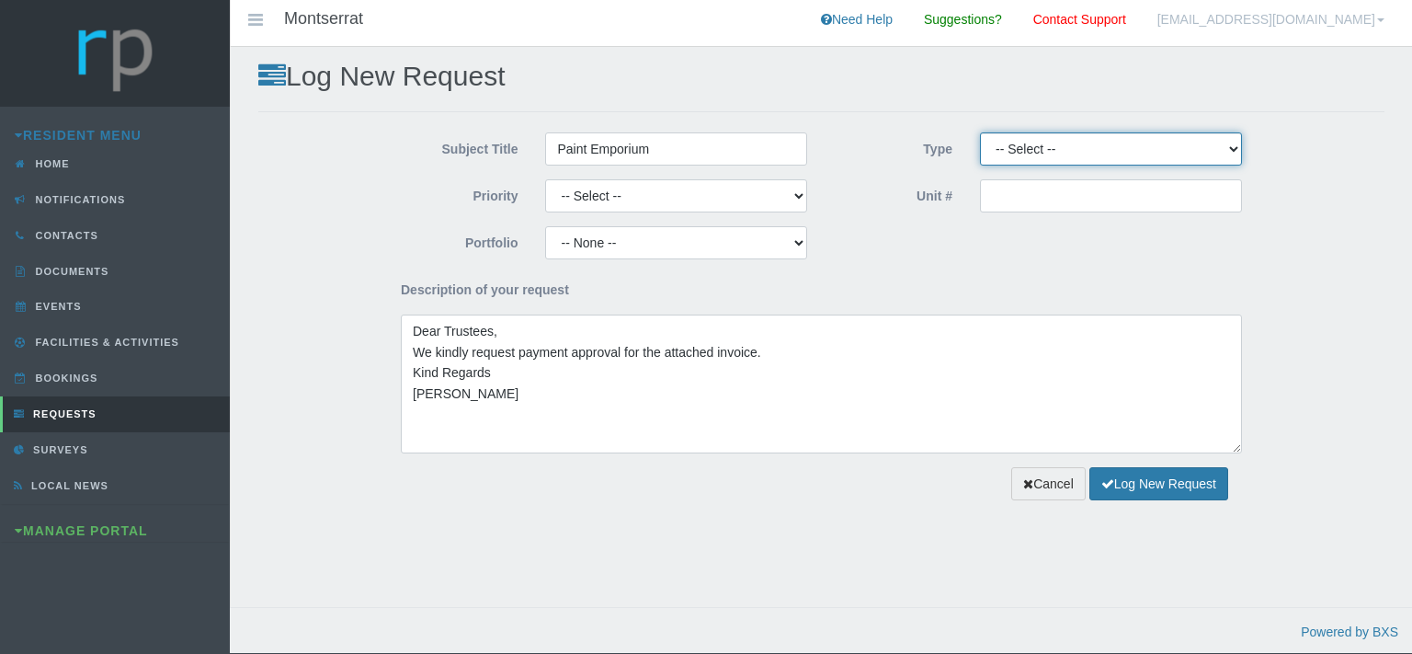
click at [980, 132] on select "-- Select -- Complaint Compliment Enquiry Request for maintenance Other (not li…" at bounding box center [1111, 148] width 262 height 33
select select "PAYMENT"
click option "Payment Approval" at bounding box center [0, 0] width 0 height 0
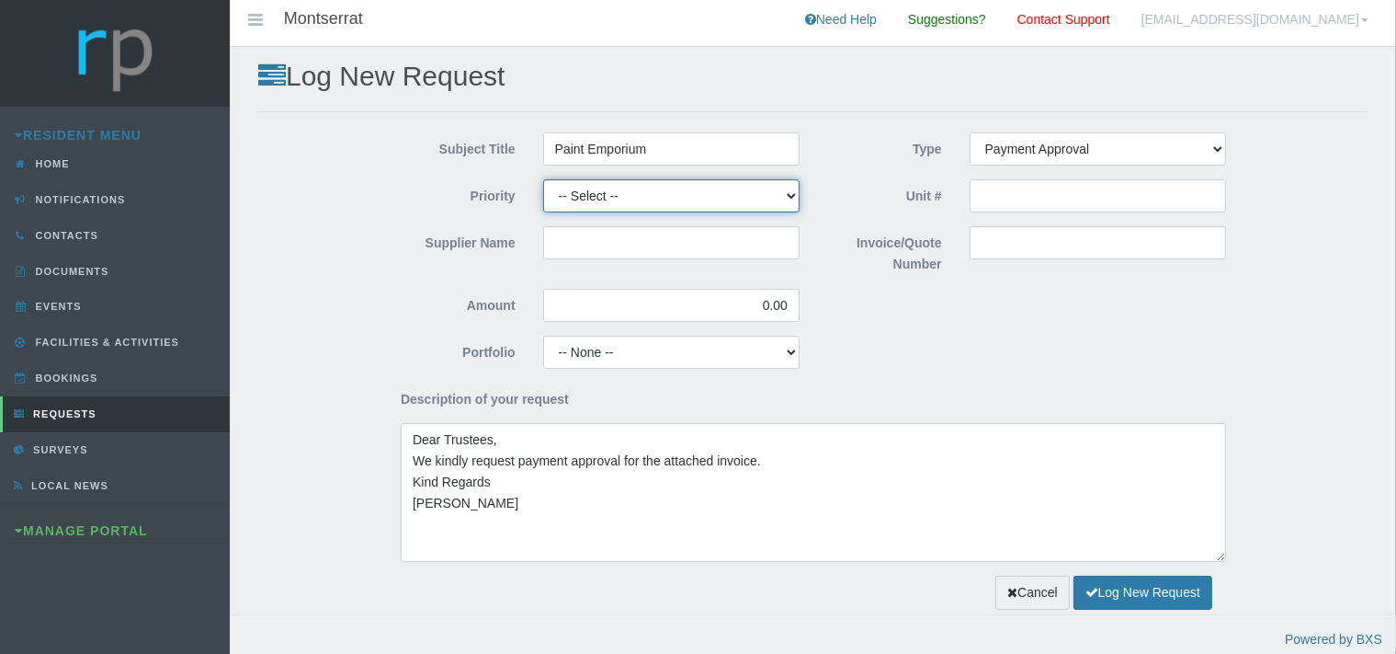
click at [543, 179] on select "-- Select -- High Low Normal" at bounding box center [671, 195] width 256 height 33
select select "MEDIUM"
click option "Normal" at bounding box center [0, 0] width 0 height 0
click at [588, 237] on input "Supplier Name" at bounding box center [671, 242] width 256 height 33
type input "Paint Emporium"
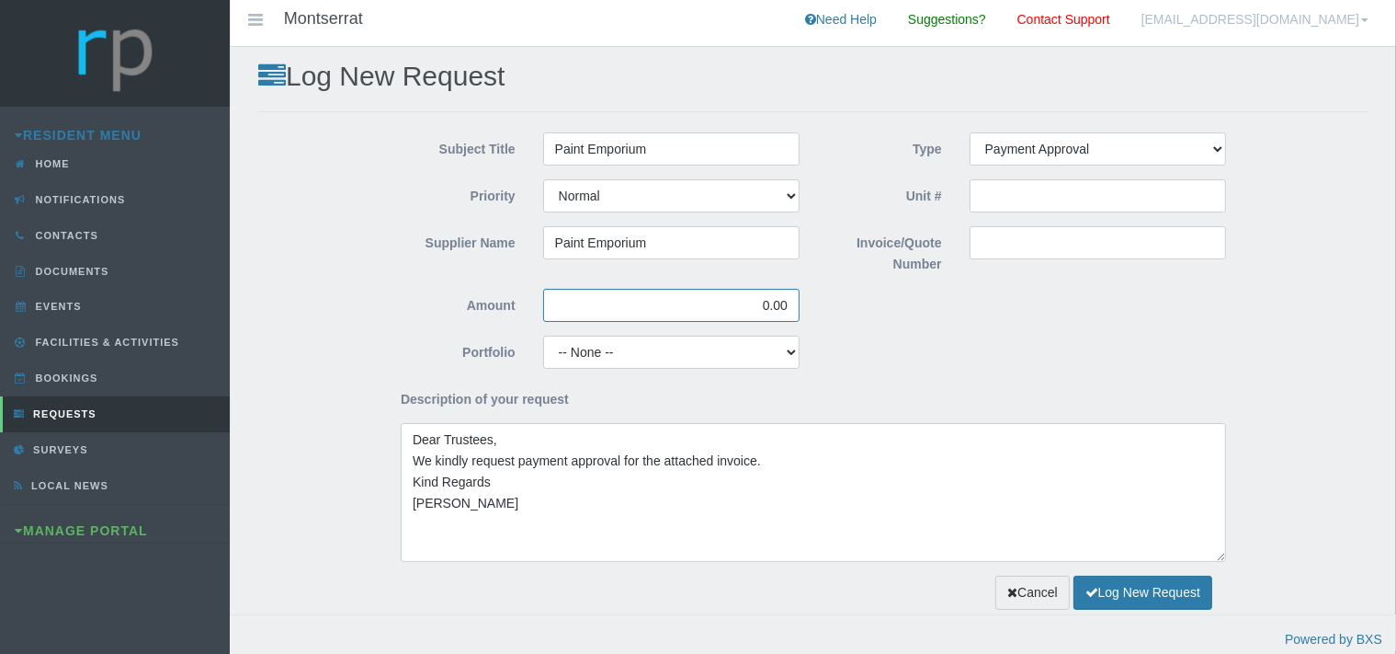
drag, startPoint x: 798, startPoint y: 306, endPoint x: 769, endPoint y: 315, distance: 29.9
click at [769, 315] on input "0.00" at bounding box center [671, 305] width 256 height 33
type input "0"
type input "2,457.46"
click at [1013, 248] on input "Invoice/Quote Number" at bounding box center [1098, 242] width 256 height 33
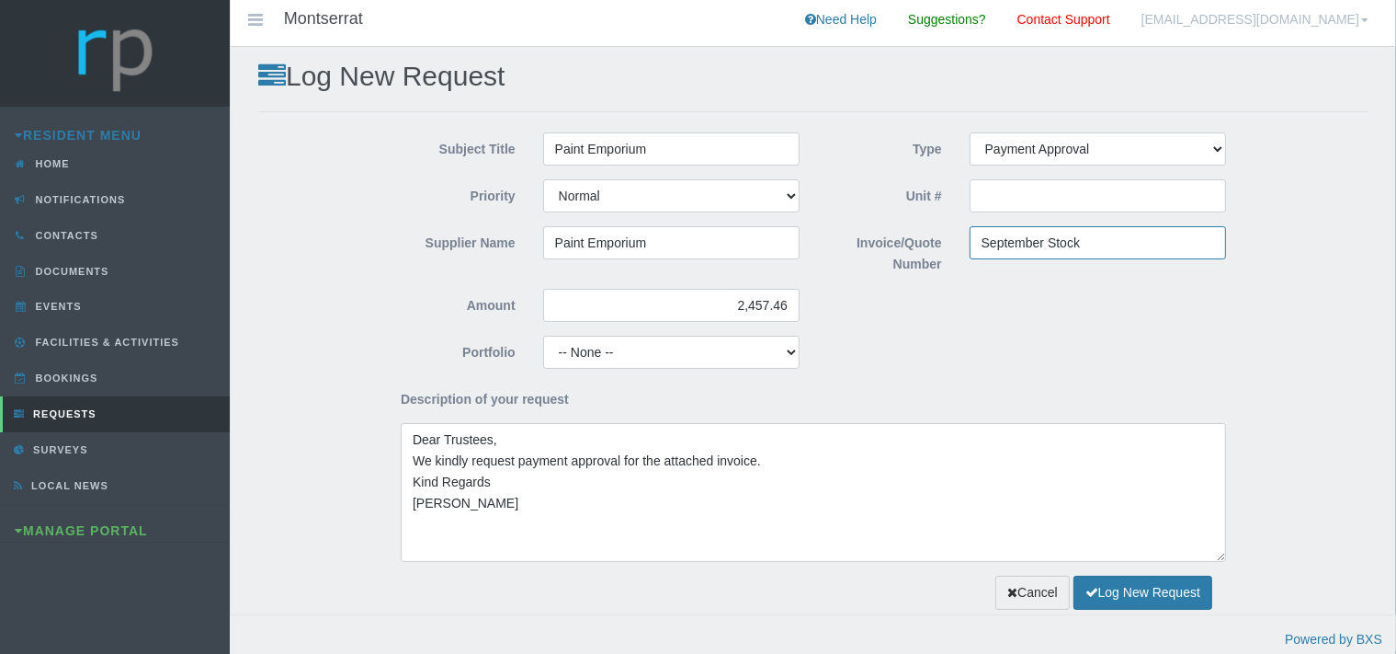
type input "September Stock"
click at [543, 336] on select "-- None -- Aesthetics Chairperson Communication Compliance / Rules and Regulati…" at bounding box center [671, 352] width 256 height 33
select select "MAINT"
click option "Maintenance" at bounding box center [0, 0] width 0 height 0
click at [1099, 587] on button "Log New Request" at bounding box center [1143, 592] width 139 height 34
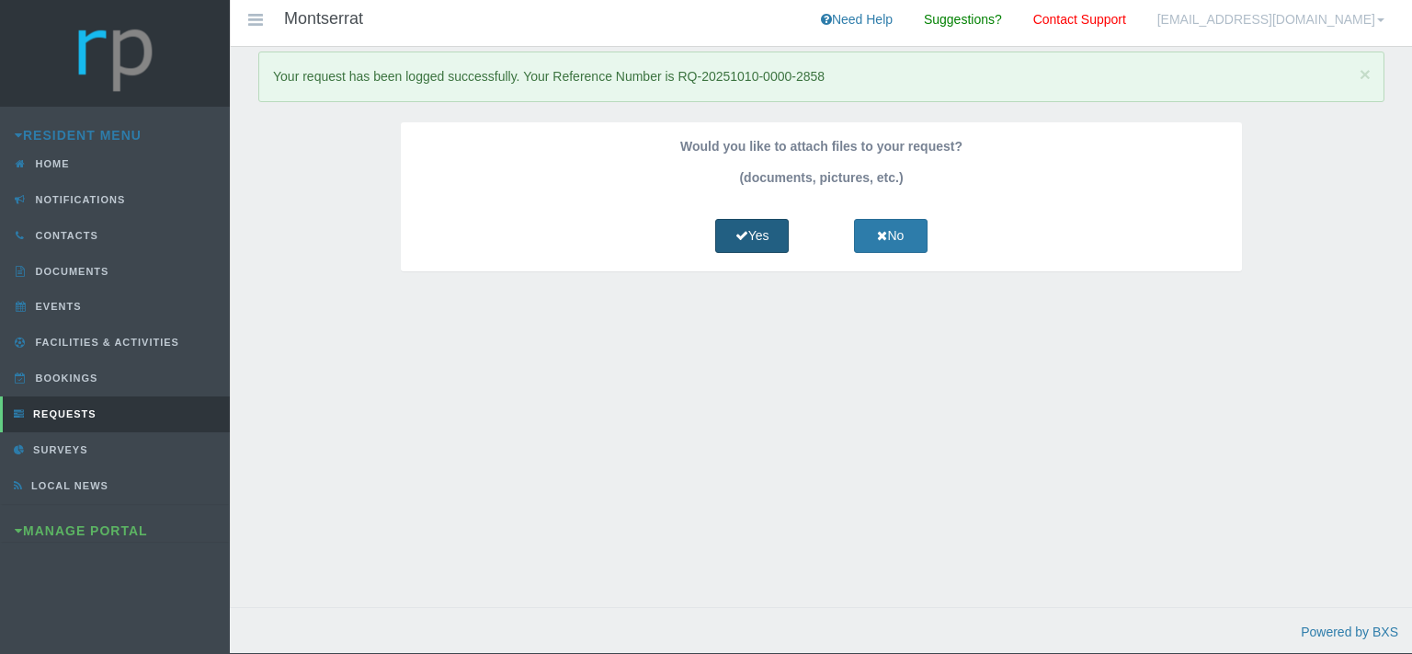
click at [735, 236] on icon at bounding box center [741, 235] width 13 height 13
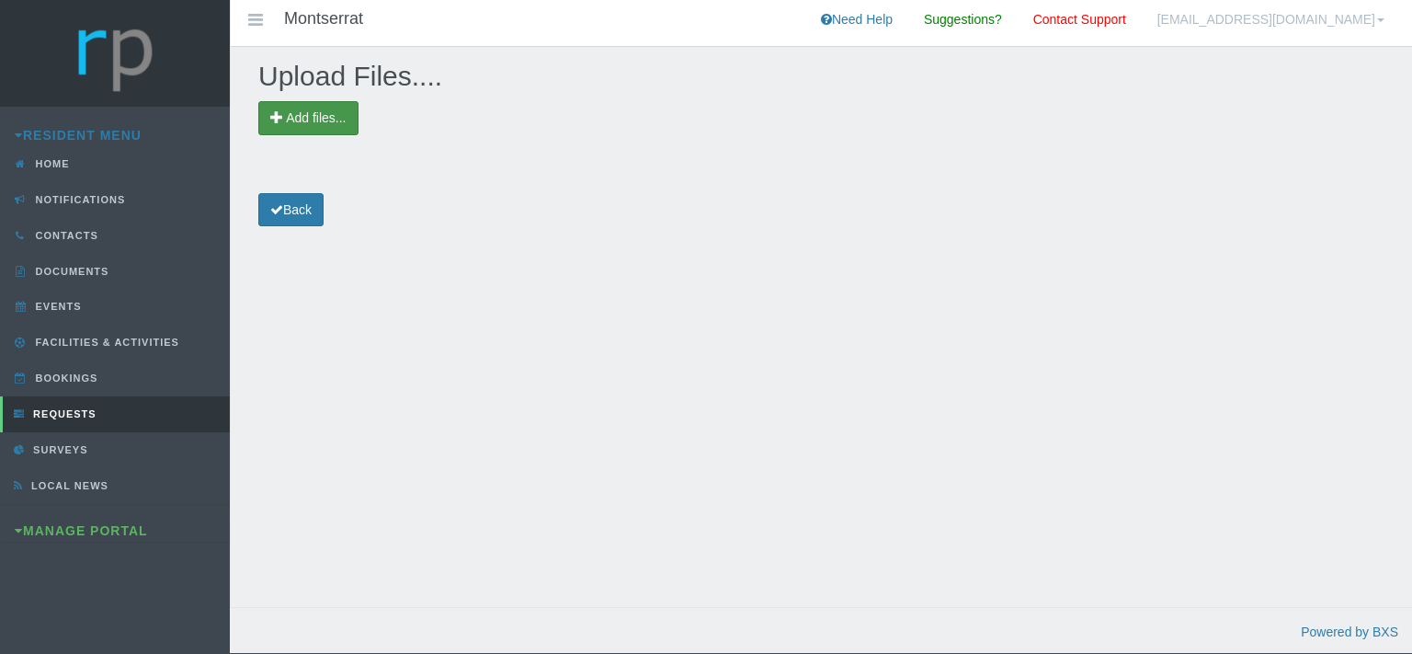
click at [325, 113] on span "Add files..." at bounding box center [316, 117] width 60 height 15
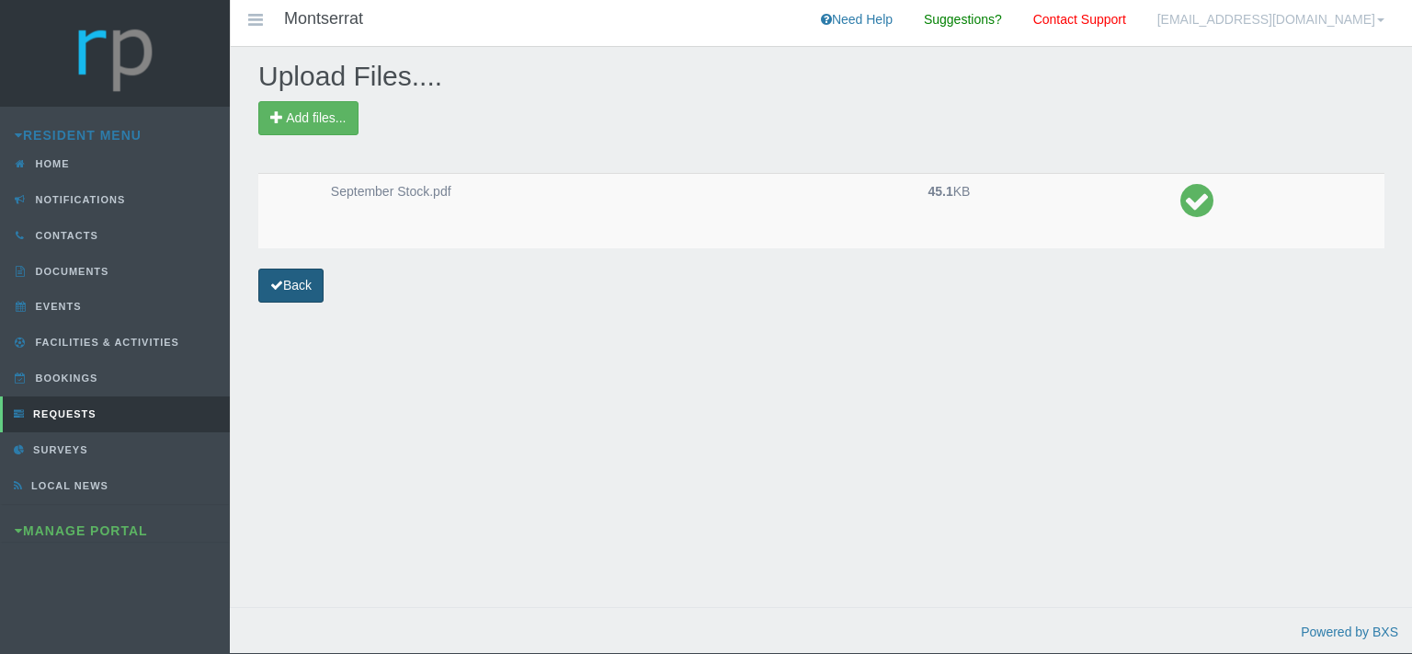
click at [313, 284] on link "Back" at bounding box center [290, 285] width 65 height 34
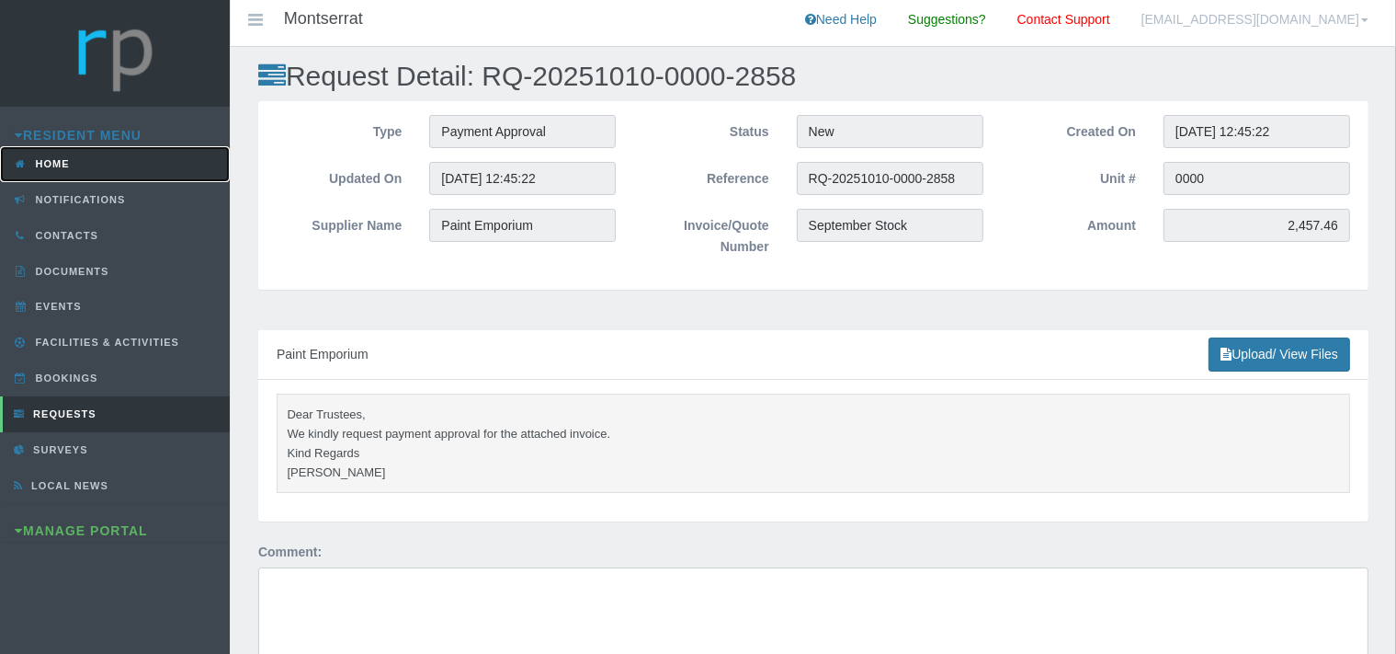
click at [75, 161] on link "Home" at bounding box center [115, 164] width 230 height 36
